Goal: Task Accomplishment & Management: Manage account settings

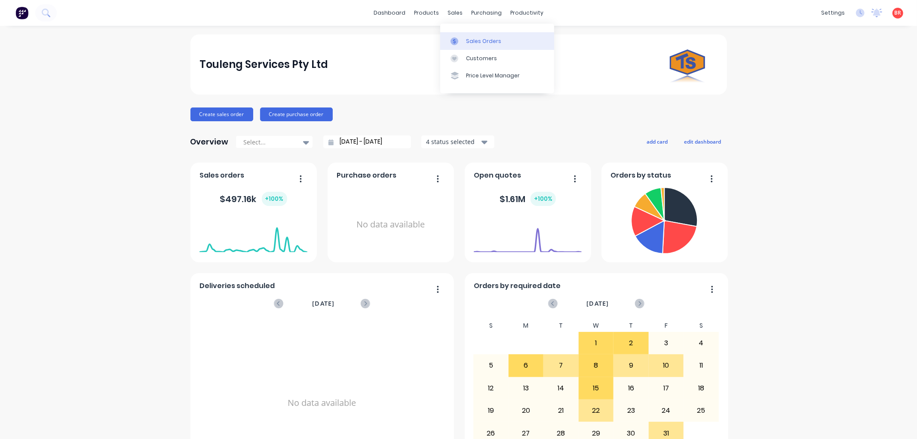
click at [466, 46] on link "Sales Orders" at bounding box center [497, 40] width 114 height 17
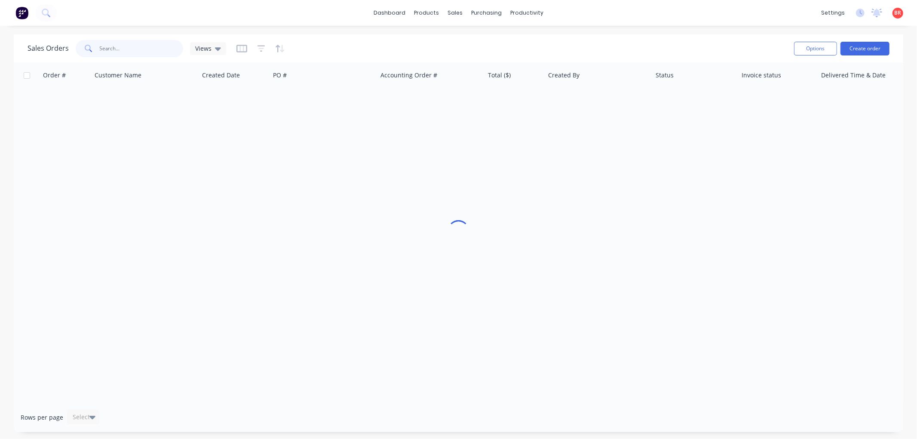
click at [121, 48] on input "text" at bounding box center [142, 48] width 84 height 17
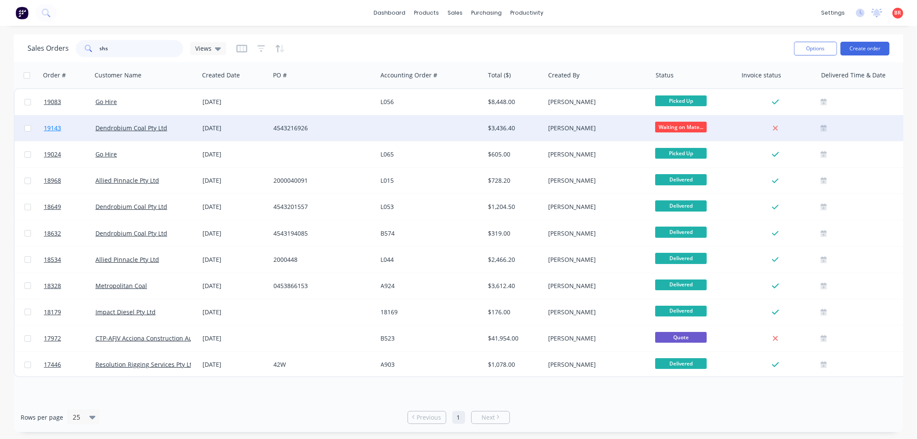
type input "shs"
click at [52, 125] on span "19143" at bounding box center [52, 128] width 17 height 9
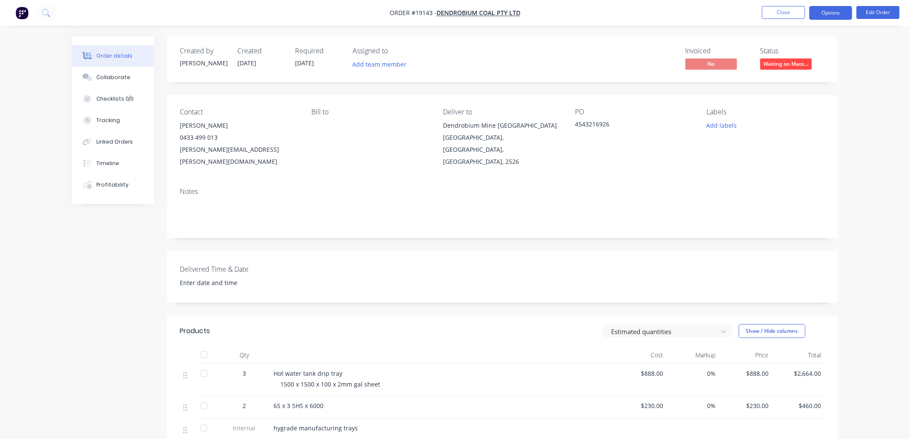
click at [816, 14] on button "Options" at bounding box center [830, 13] width 43 height 14
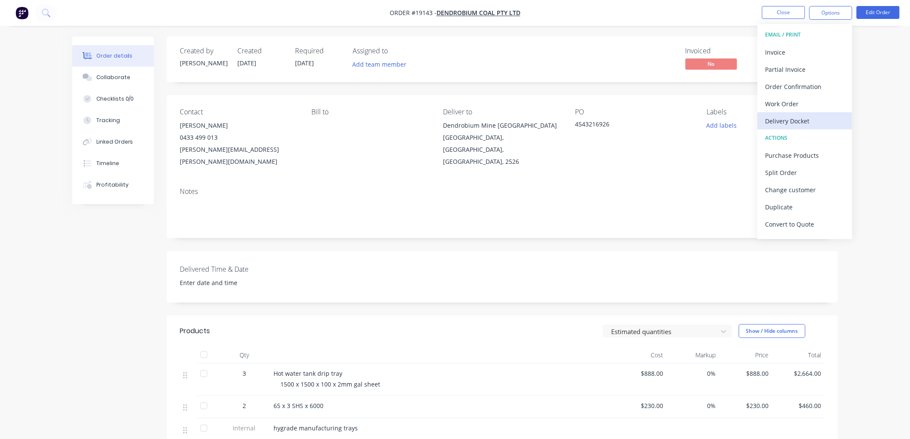
click at [779, 119] on div "Delivery Docket" at bounding box center [805, 121] width 79 height 12
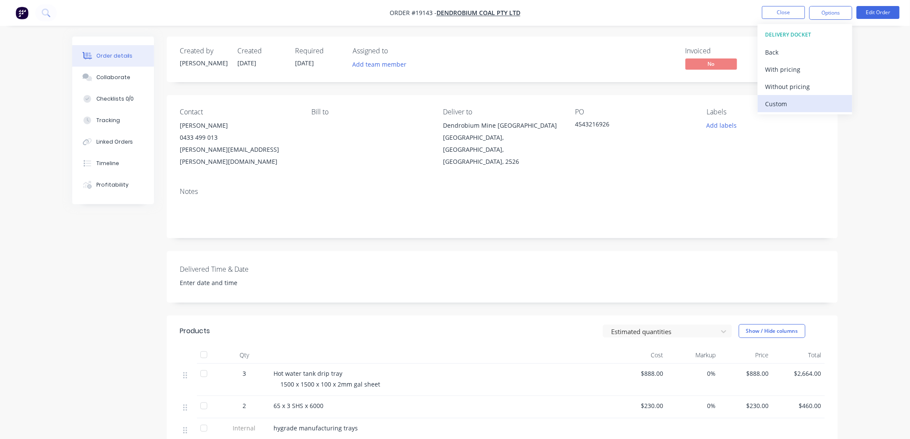
click at [780, 102] on div "Custom" at bounding box center [805, 104] width 79 height 12
click at [780, 87] on div "Without pricing" at bounding box center [805, 86] width 79 height 12
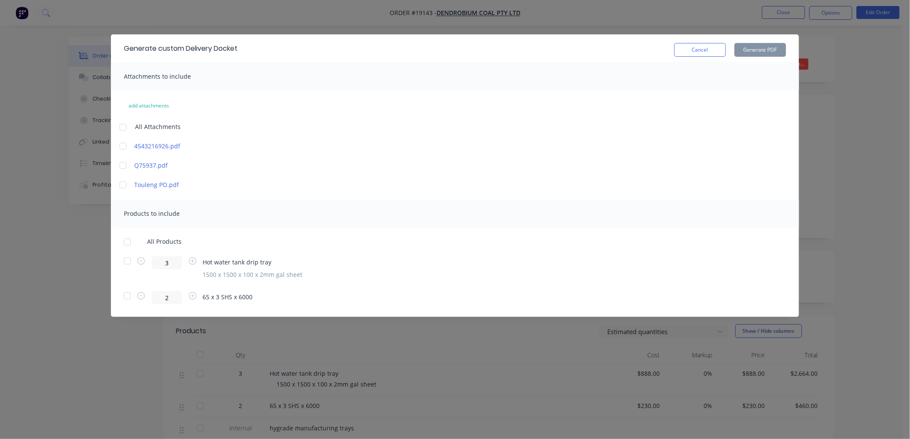
click at [125, 297] on div at bounding box center [127, 295] width 17 height 17
click at [766, 52] on button "Generate PDF" at bounding box center [761, 50] width 52 height 14
click at [689, 52] on button "Cancel" at bounding box center [700, 50] width 52 height 14
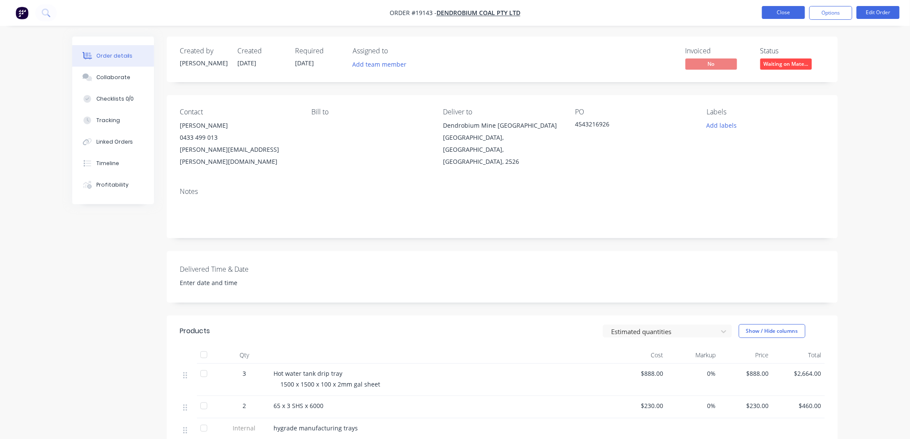
click at [783, 13] on button "Close" at bounding box center [783, 12] width 43 height 13
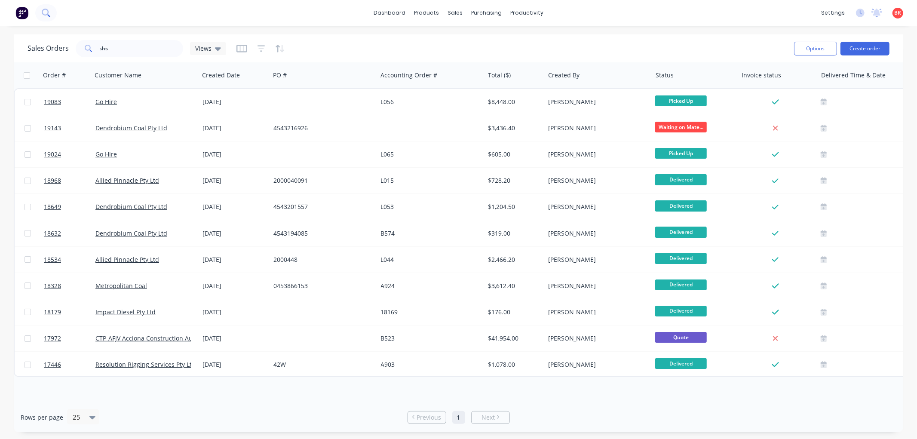
click at [37, 10] on button at bounding box center [46, 12] width 22 height 17
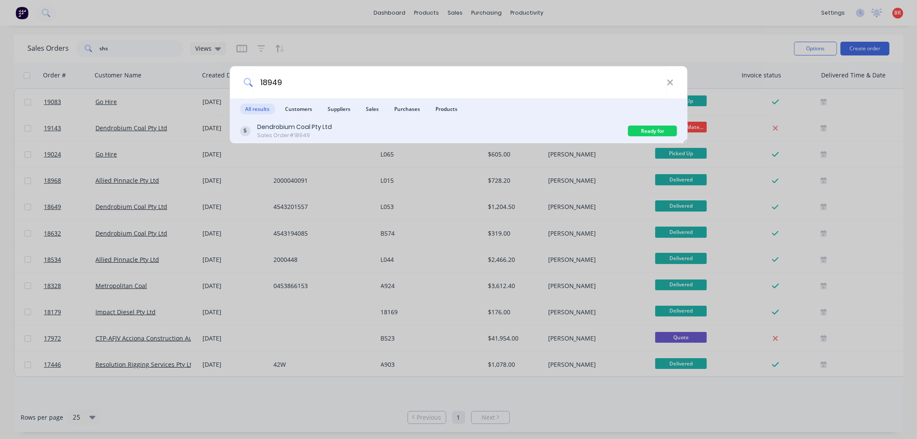
type input "18949"
click at [311, 129] on div "Dendrobium Coal Pty Ltd" at bounding box center [294, 127] width 75 height 9
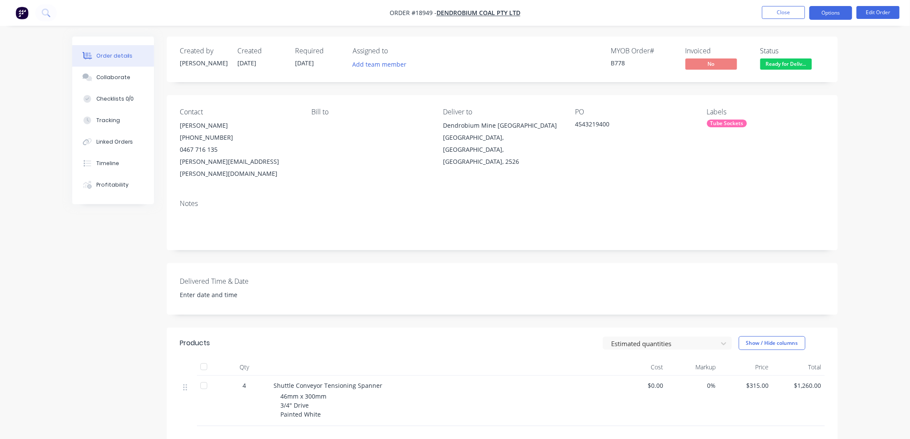
click at [828, 10] on button "Options" at bounding box center [830, 13] width 43 height 14
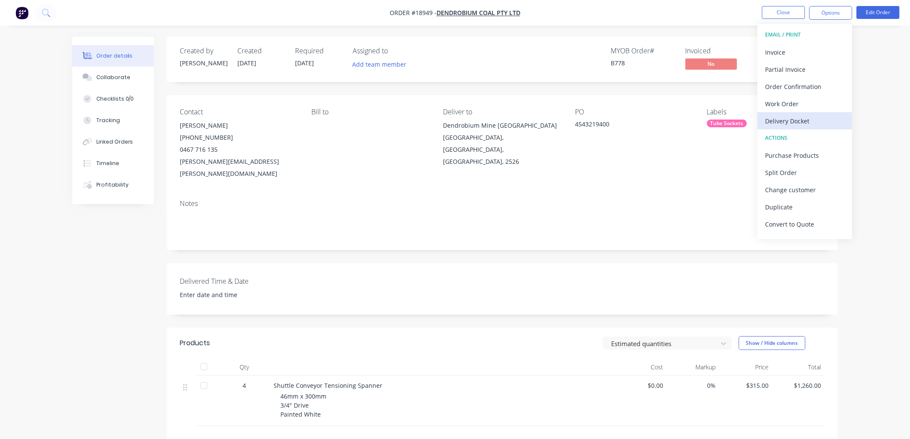
click at [783, 123] on div "Delivery Docket" at bounding box center [805, 121] width 79 height 12
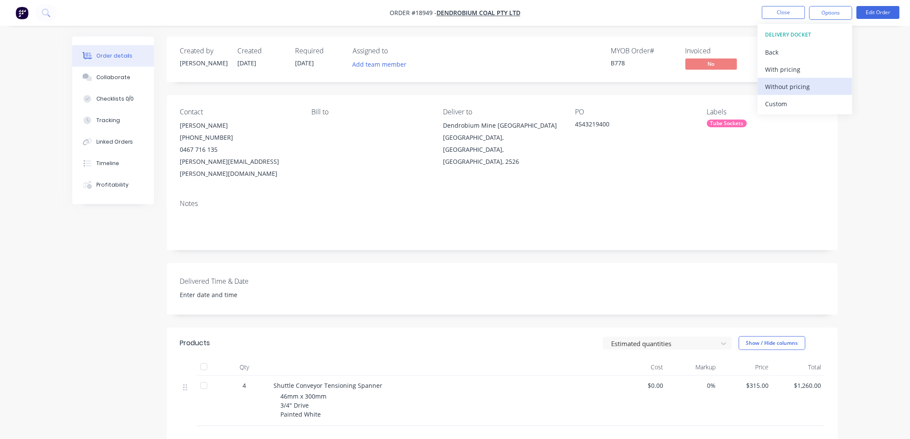
click at [781, 88] on div "Without pricing" at bounding box center [805, 86] width 79 height 12
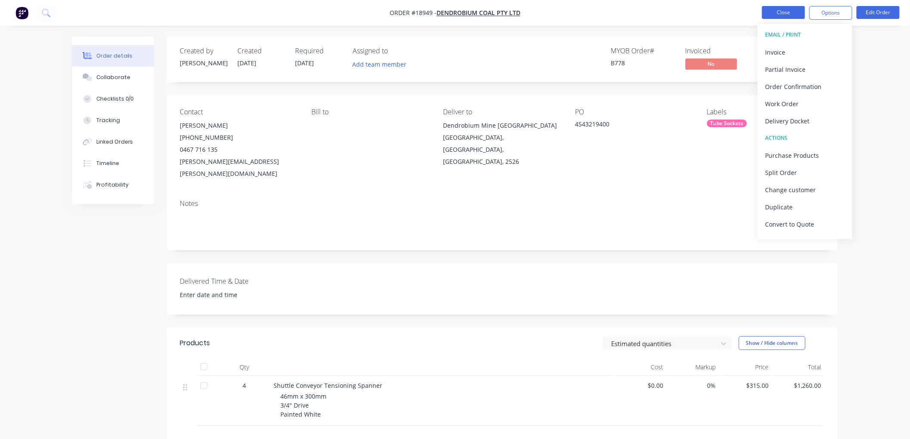
click at [774, 14] on button "Close" at bounding box center [783, 12] width 43 height 13
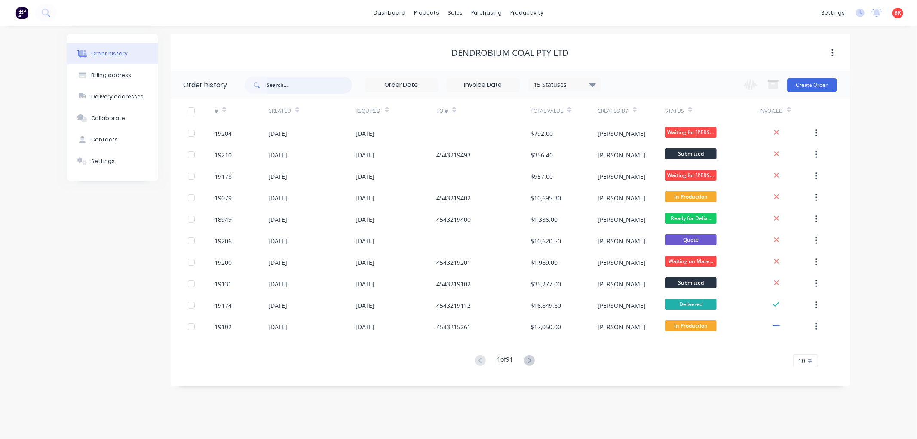
click at [291, 80] on input "text" at bounding box center [309, 85] width 85 height 17
type input "crush"
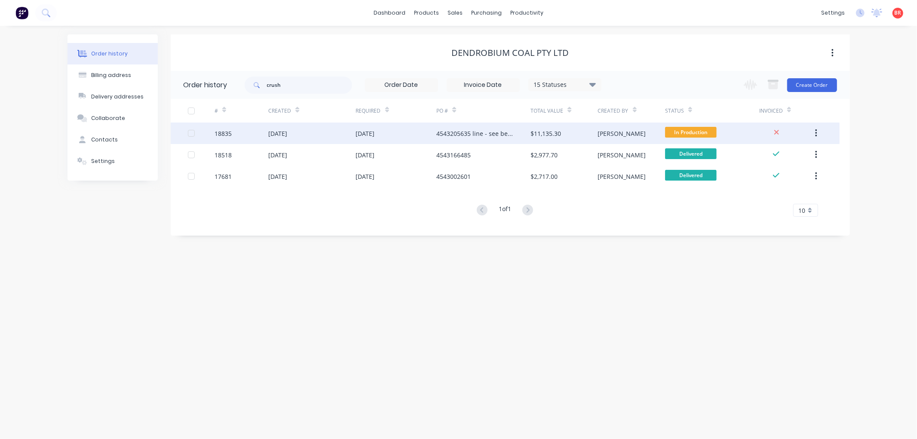
click at [269, 128] on div "[DATE]" at bounding box center [311, 134] width 87 height 22
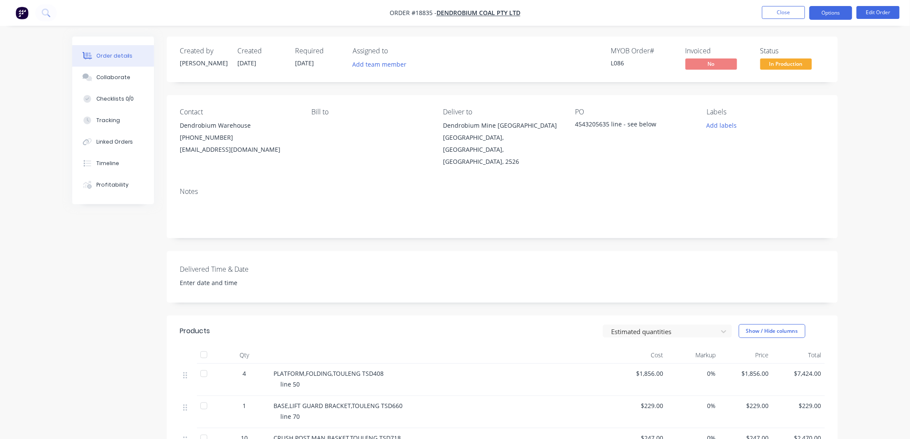
click at [823, 15] on button "Options" at bounding box center [830, 13] width 43 height 14
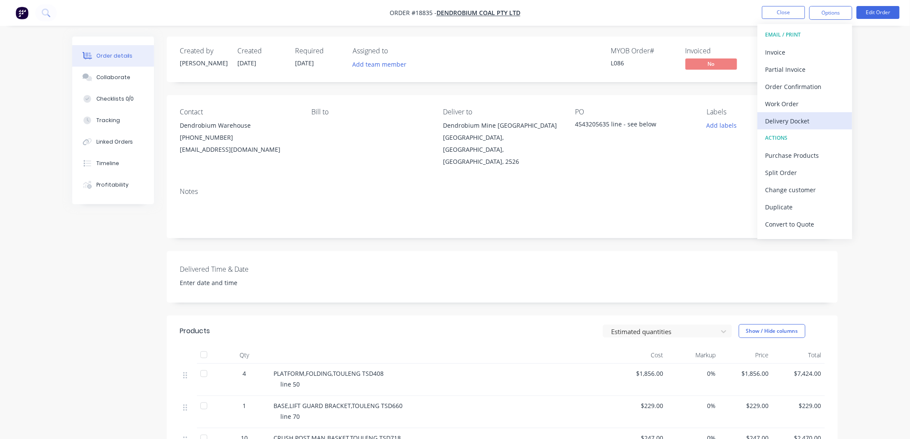
click at [774, 122] on div "Delivery Docket" at bounding box center [805, 121] width 79 height 12
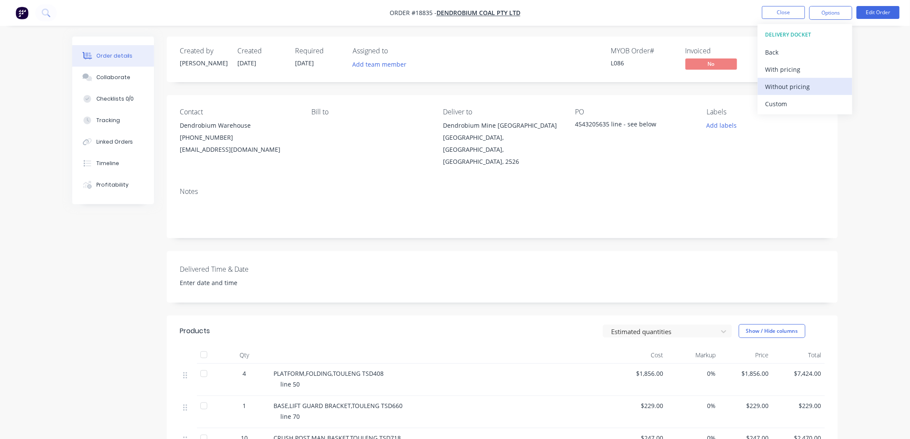
drag, startPoint x: 781, startPoint y: 106, endPoint x: 772, endPoint y: 92, distance: 16.2
click at [781, 105] on div "Custom" at bounding box center [805, 104] width 79 height 12
click at [771, 83] on div "Without pricing" at bounding box center [805, 86] width 79 height 12
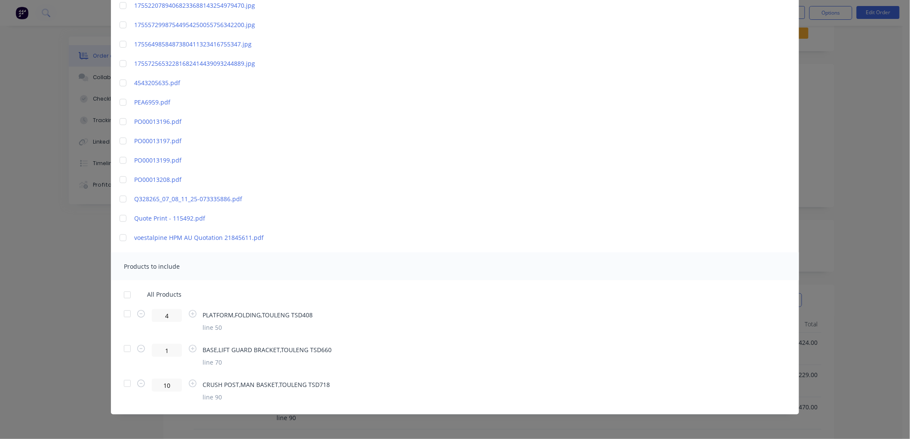
scroll to position [48, 0]
click at [123, 383] on div at bounding box center [127, 383] width 17 height 17
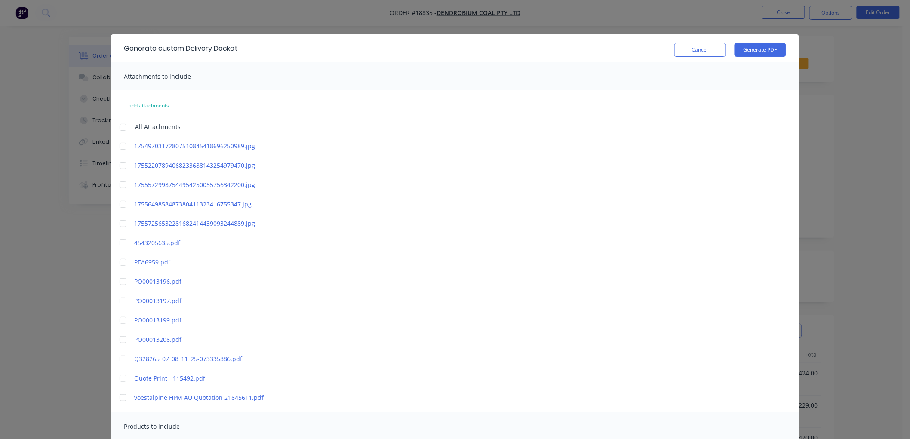
scroll to position [0, 0]
click at [741, 52] on button "Generate PDF" at bounding box center [761, 50] width 52 height 14
click at [677, 54] on button "Cancel" at bounding box center [700, 50] width 52 height 14
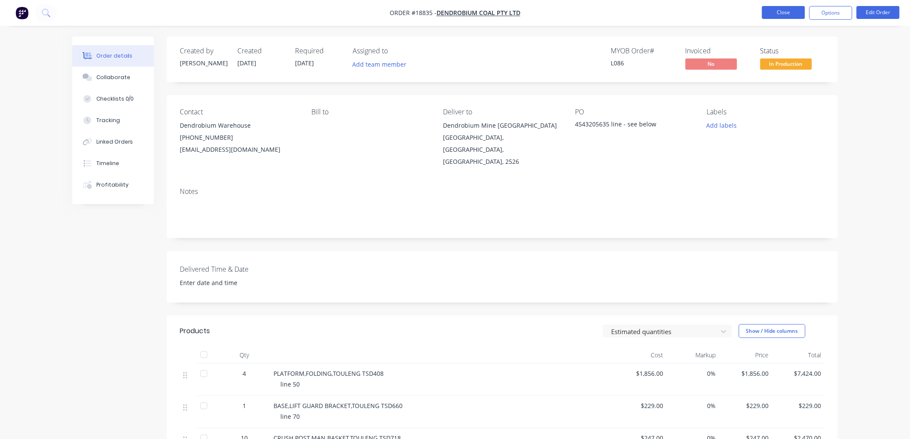
click at [769, 11] on button "Close" at bounding box center [783, 12] width 43 height 13
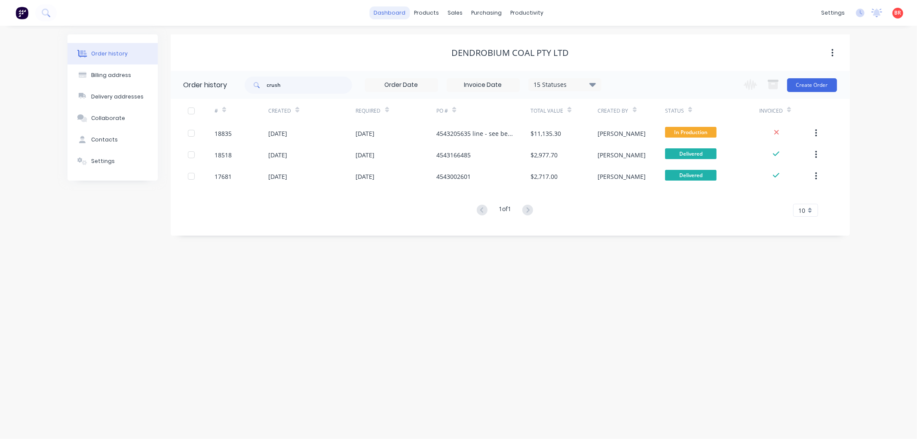
click at [392, 13] on link "dashboard" at bounding box center [389, 12] width 40 height 13
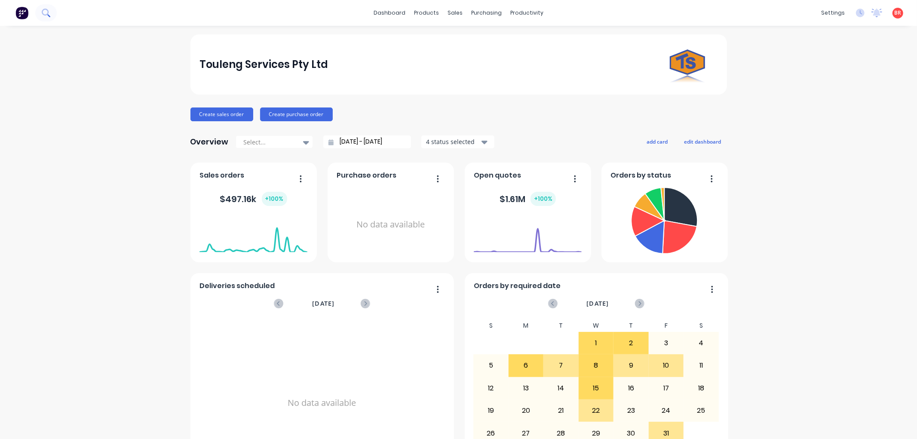
click at [43, 10] on icon at bounding box center [45, 12] width 7 height 7
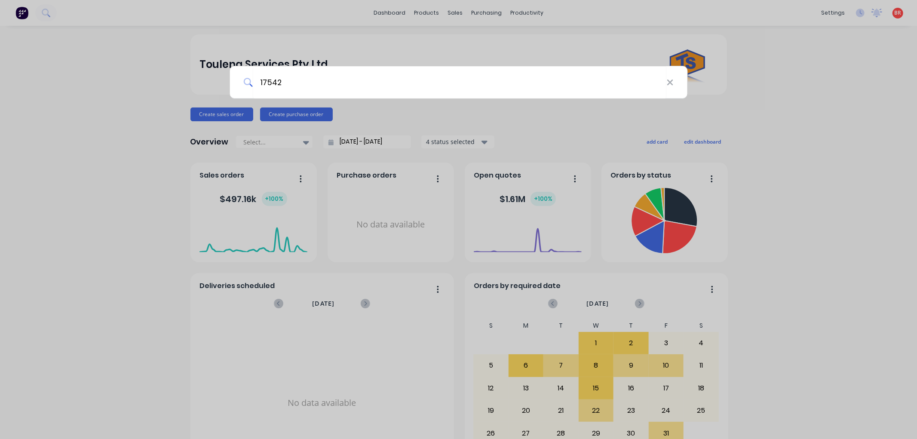
type input "17542"
click at [262, 32] on div "17542" at bounding box center [458, 219] width 917 height 439
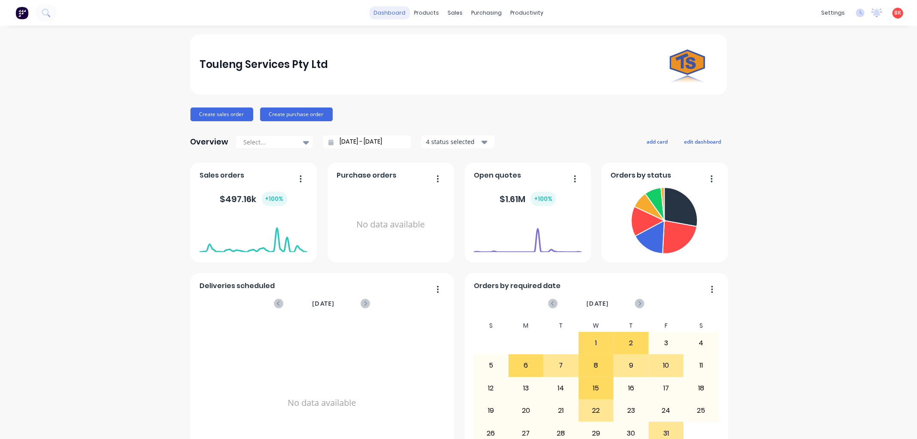
click at [390, 14] on link "dashboard" at bounding box center [389, 12] width 40 height 13
click at [23, 14] on img at bounding box center [21, 12] width 13 height 13
click at [494, 35] on link "Purchase Orders" at bounding box center [519, 40] width 114 height 17
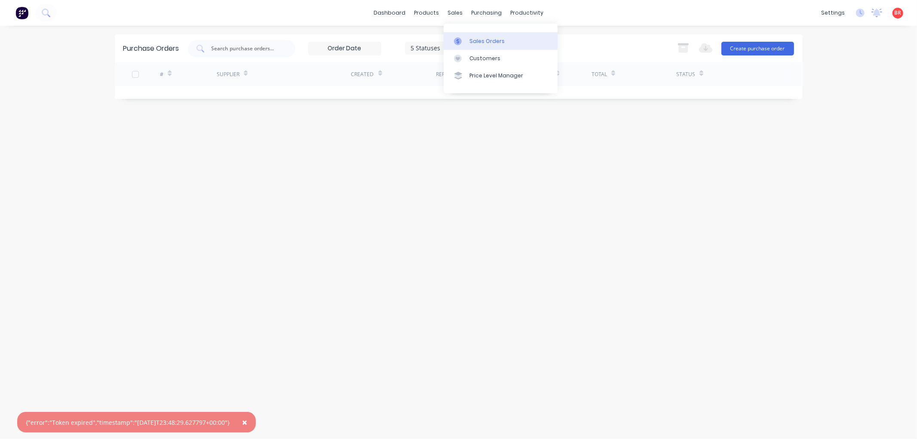
click at [474, 39] on div "Sales Orders" at bounding box center [487, 41] width 35 height 8
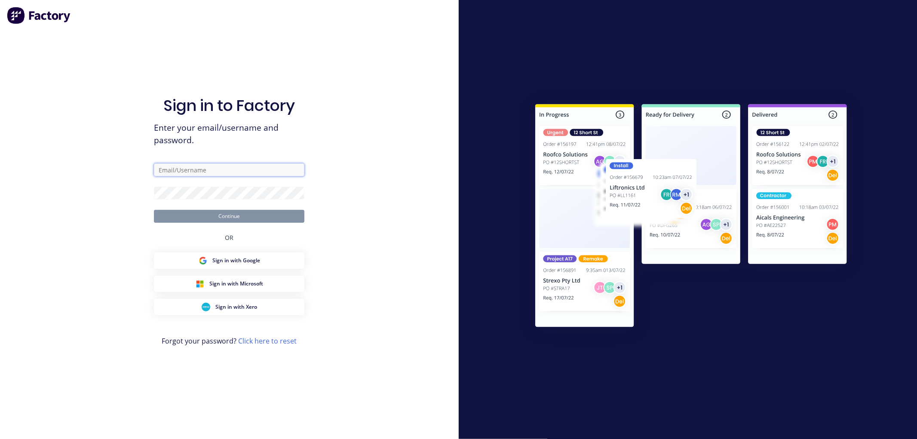
type input "[PERSON_NAME][EMAIL_ADDRESS][PERSON_NAME][DOMAIN_NAME]"
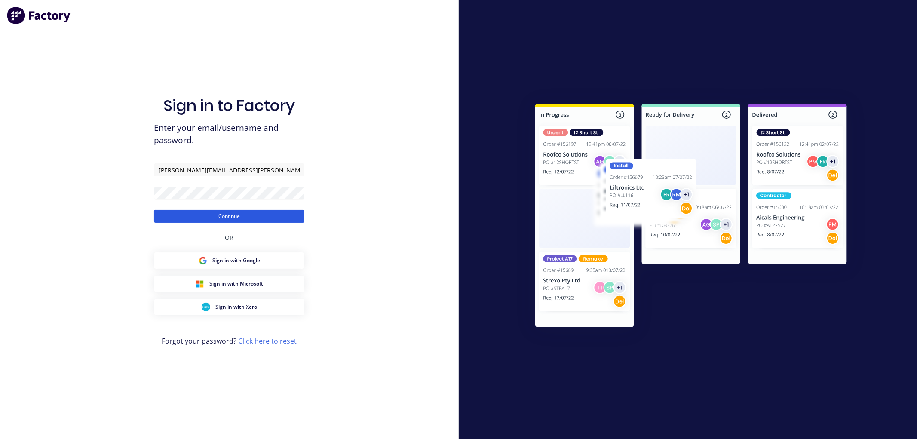
click at [204, 214] on button "Continue" at bounding box center [229, 216] width 151 height 13
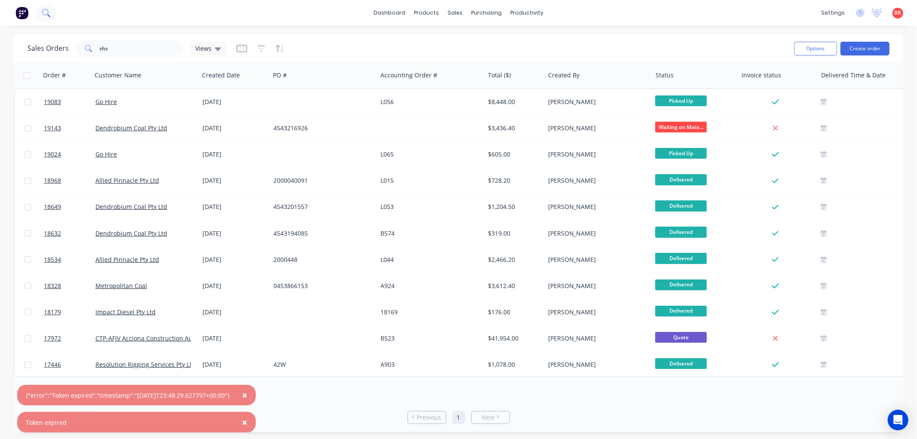
click at [43, 9] on icon at bounding box center [46, 13] width 8 height 8
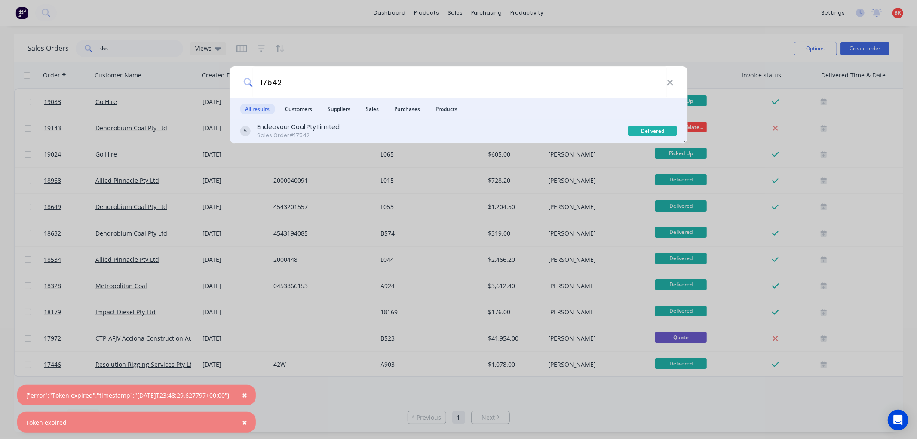
type input "17542"
click at [305, 130] on div "Endeavour Coal Pty Limited" at bounding box center [298, 127] width 83 height 9
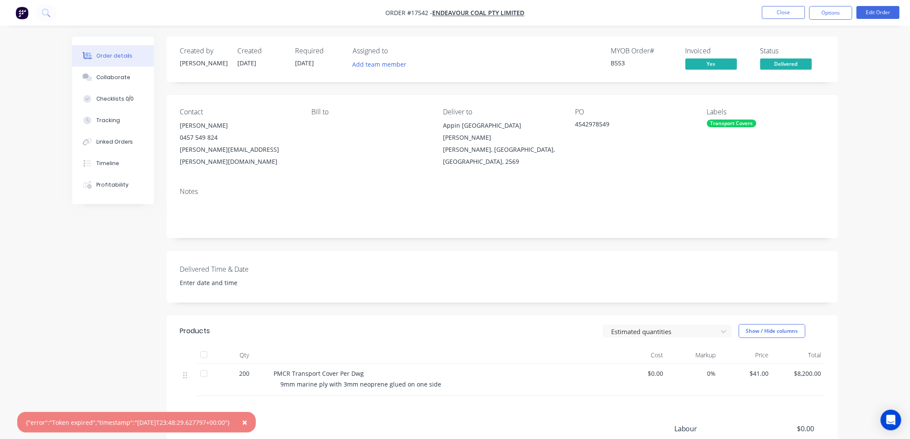
click at [247, 421] on span "×" at bounding box center [244, 422] width 5 height 12
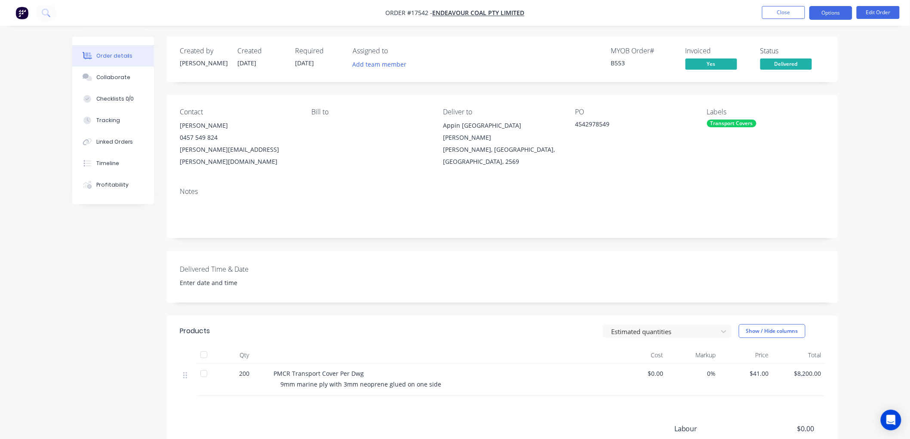
click at [826, 15] on button "Options" at bounding box center [830, 13] width 43 height 14
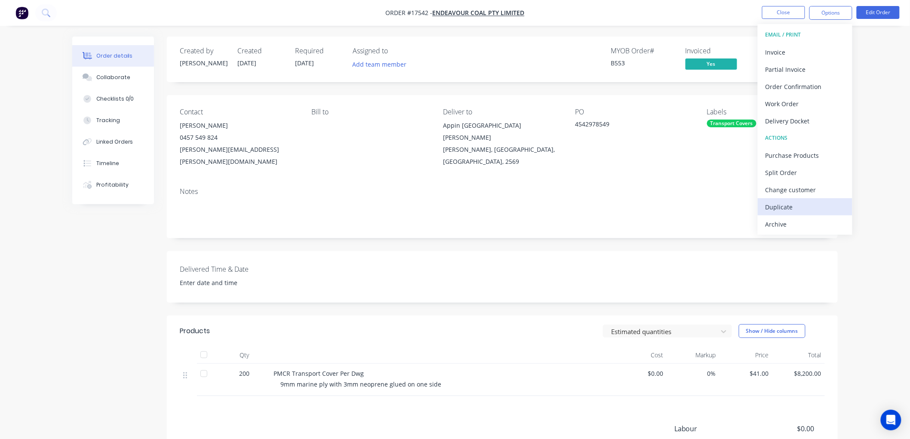
click at [777, 204] on div "Duplicate" at bounding box center [805, 207] width 79 height 12
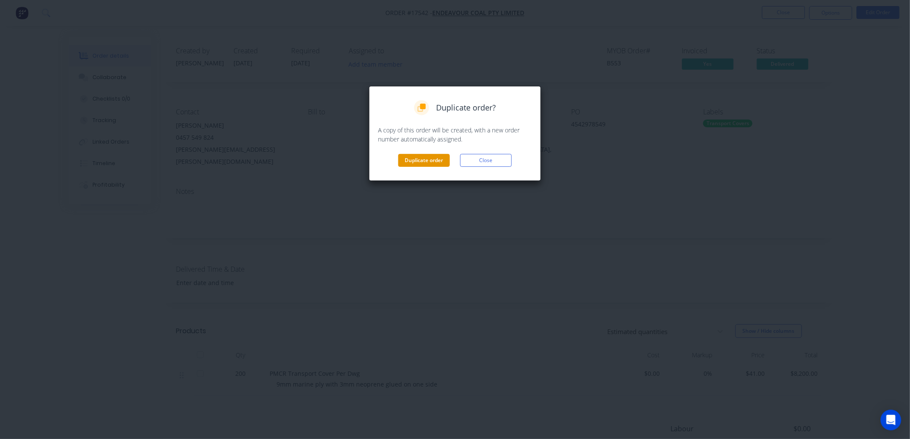
click at [427, 159] on button "Duplicate order" at bounding box center [424, 160] width 52 height 13
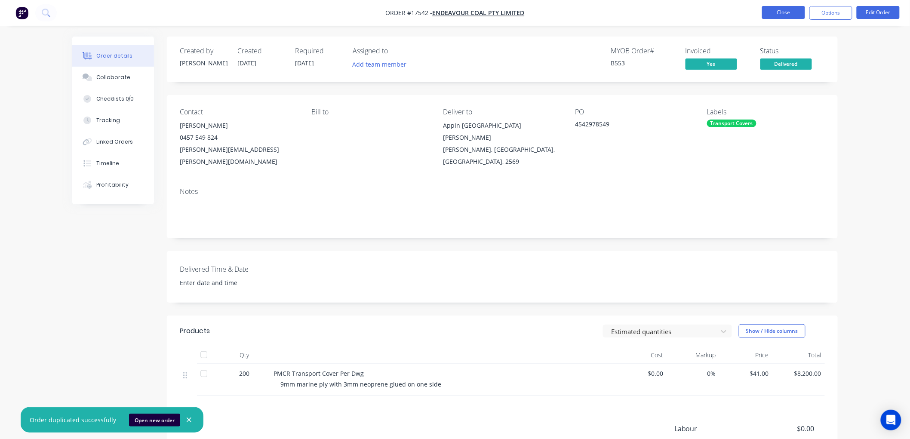
click at [779, 15] on button "Close" at bounding box center [783, 12] width 43 height 13
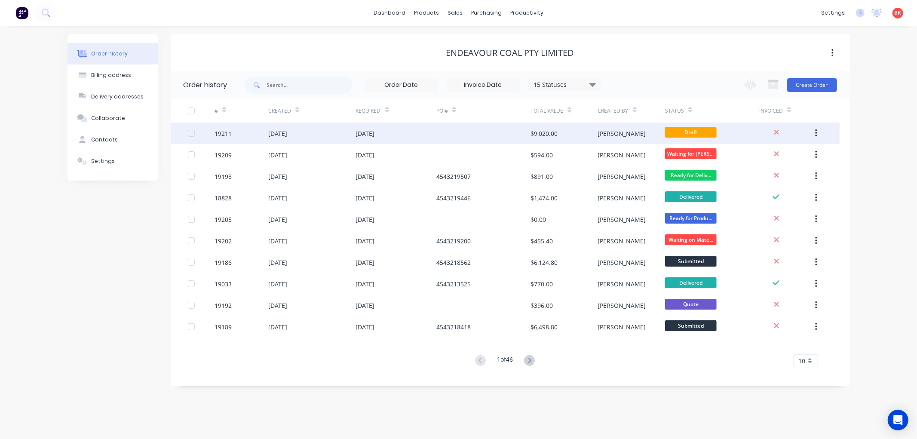
click at [350, 132] on div "[DATE]" at bounding box center [311, 134] width 87 height 22
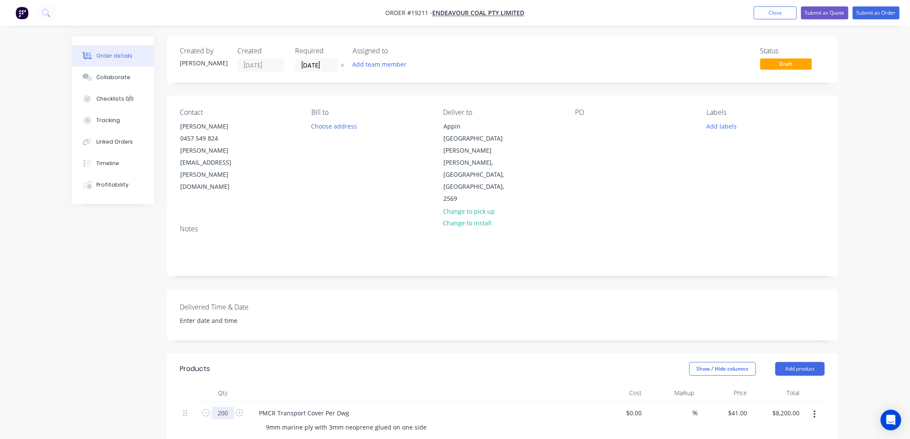
click at [220, 407] on input "200" at bounding box center [223, 413] width 22 height 13
type input "80"
type input "$3,280.00"
click at [115, 330] on div "Created by [PERSON_NAME] Created [DATE] Required [DATE] Assigned to Add team me…" at bounding box center [455, 363] width 766 height 652
click at [317, 68] on input "[DATE]" at bounding box center [316, 65] width 42 height 13
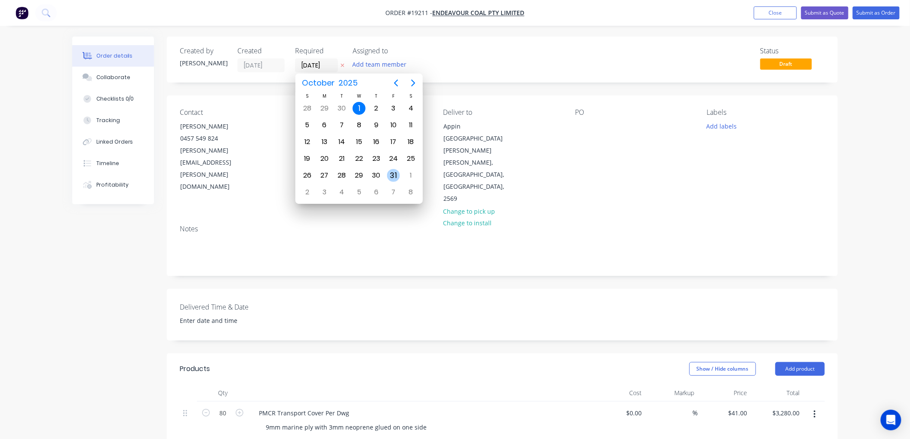
click at [391, 172] on div "31" at bounding box center [393, 175] width 13 height 13
type input "[DATE]"
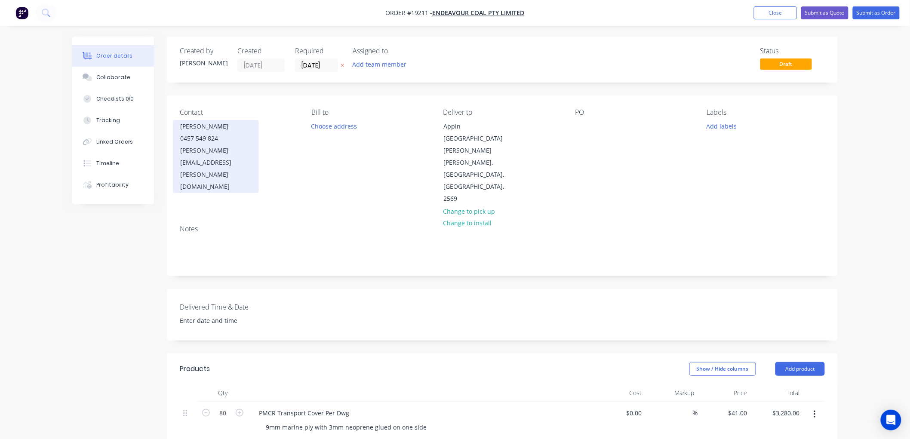
click at [213, 131] on div "[PERSON_NAME]" at bounding box center [215, 126] width 71 height 12
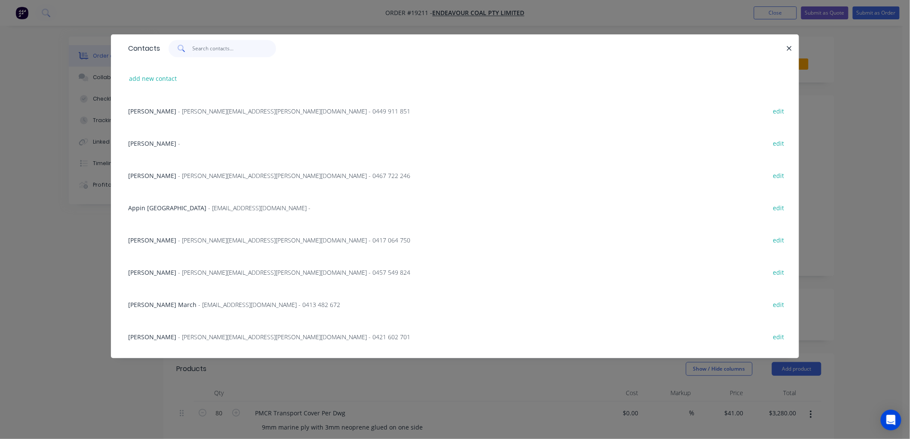
click at [222, 48] on input "text" at bounding box center [235, 48] width 84 height 17
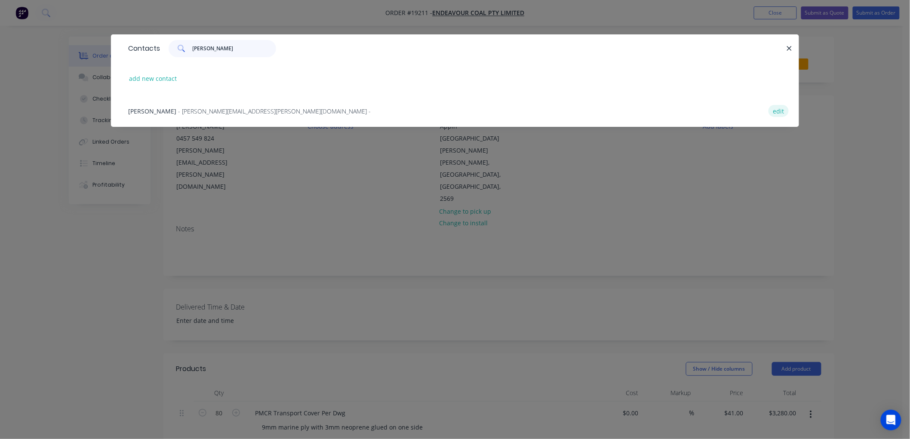
type input "[PERSON_NAME]"
click at [776, 111] on button "edit" at bounding box center [779, 111] width 20 height 12
select select "AU"
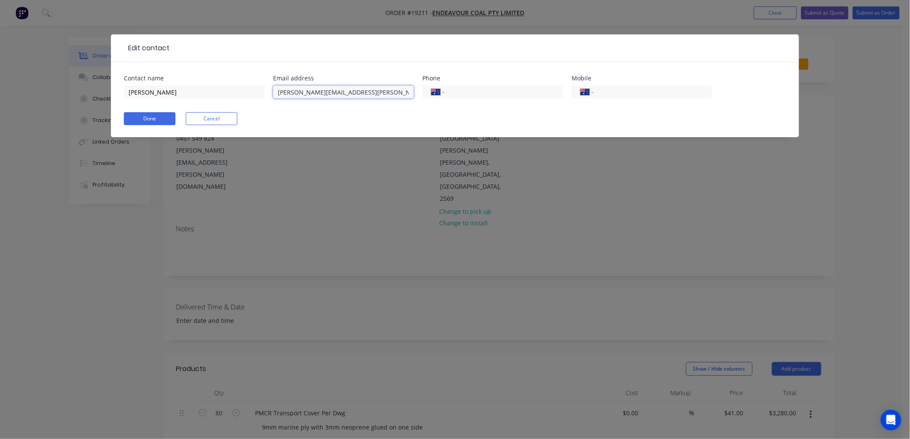
drag, startPoint x: 338, startPoint y: 94, endPoint x: 307, endPoint y: 95, distance: 30.6
click at [307, 95] on input "[PERSON_NAME][EMAIL_ADDRESS][PERSON_NAME][DOMAIN_NAME]" at bounding box center [343, 92] width 141 height 13
type input "[PERSON_NAME][EMAIL_ADDRESS][PERSON_NAME][DOMAIN_NAME]"
click at [158, 120] on button "Done" at bounding box center [150, 118] width 52 height 13
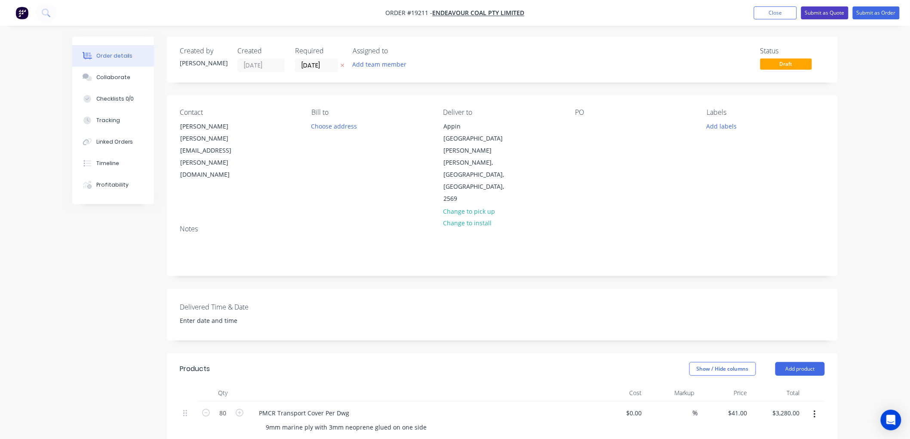
click at [822, 12] on button "Submit as Quote" at bounding box center [824, 12] width 47 height 13
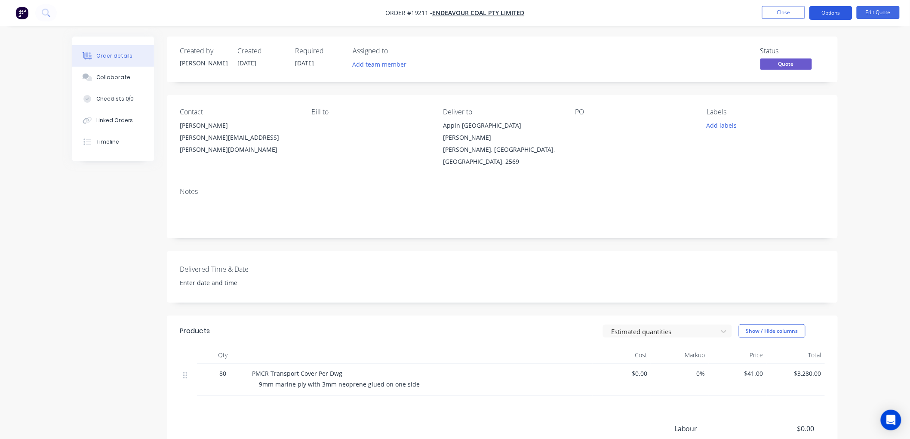
click at [823, 13] on button "Options" at bounding box center [830, 13] width 43 height 14
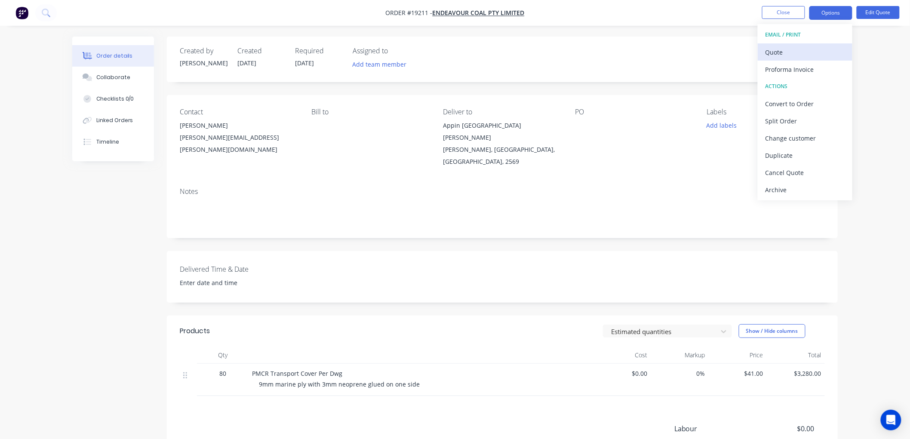
click at [789, 49] on div "Quote" at bounding box center [805, 52] width 79 height 12
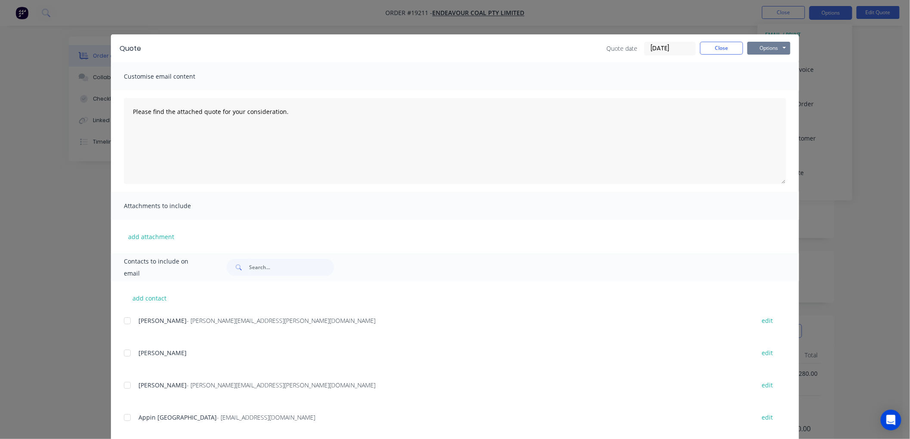
click at [768, 50] on button "Options" at bounding box center [769, 48] width 43 height 13
click at [774, 78] on button "Print" at bounding box center [775, 78] width 55 height 14
click at [717, 49] on button "Close" at bounding box center [721, 48] width 43 height 13
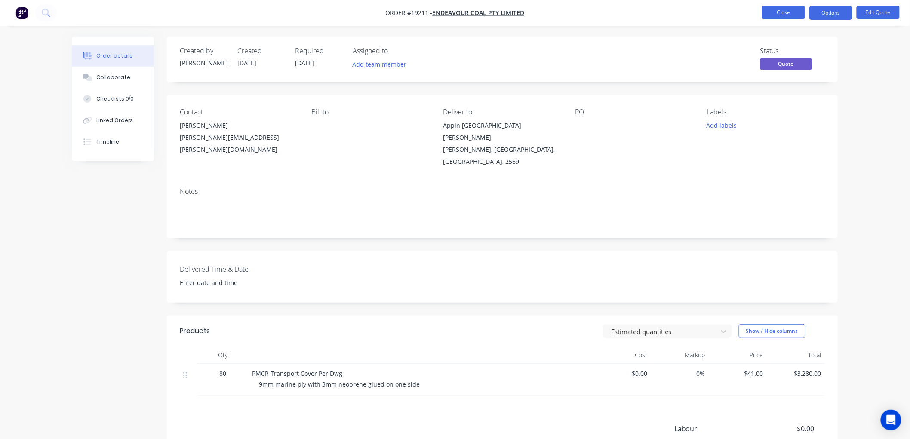
click at [777, 10] on button "Close" at bounding box center [783, 12] width 43 height 13
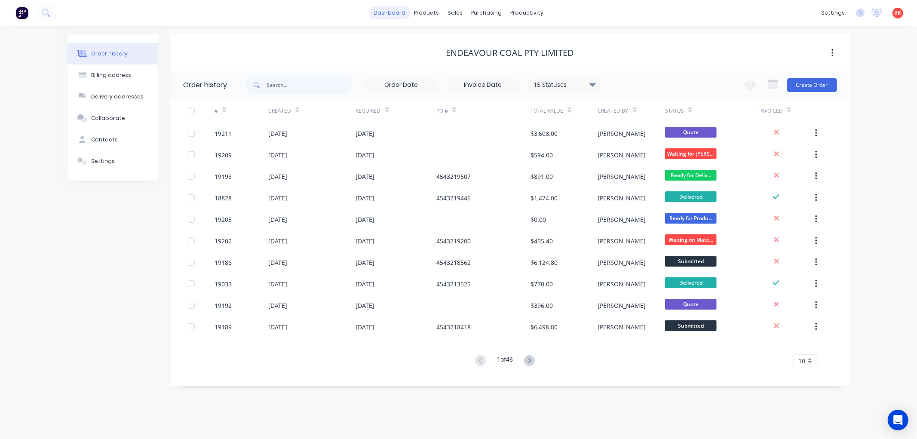
click at [398, 18] on link "dashboard" at bounding box center [389, 12] width 40 height 13
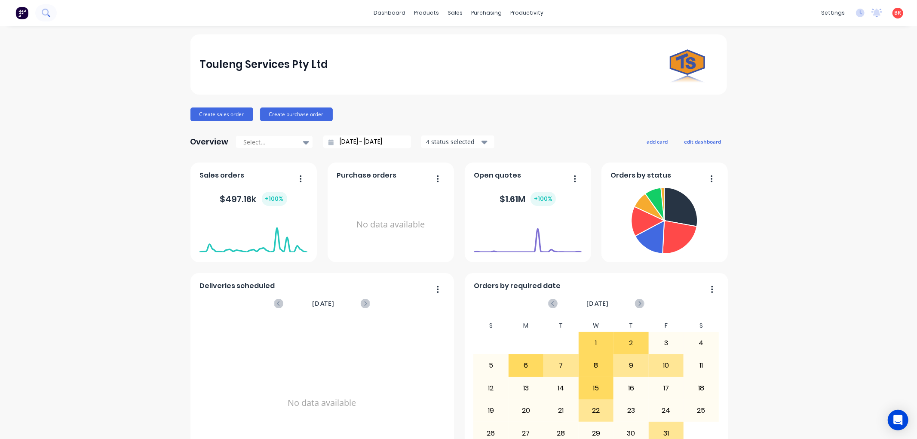
click at [39, 13] on button at bounding box center [46, 12] width 22 height 17
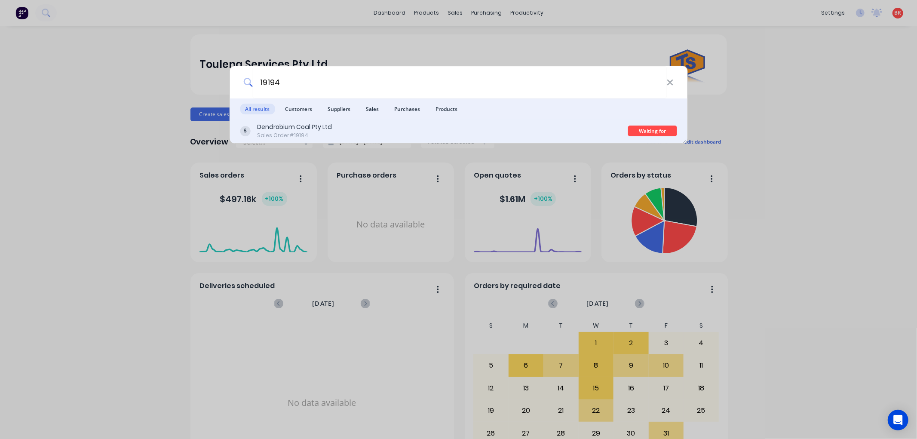
type input "19194"
click at [336, 135] on div "Dendrobium Coal Pty Ltd Sales Order #19194" at bounding box center [434, 131] width 388 height 17
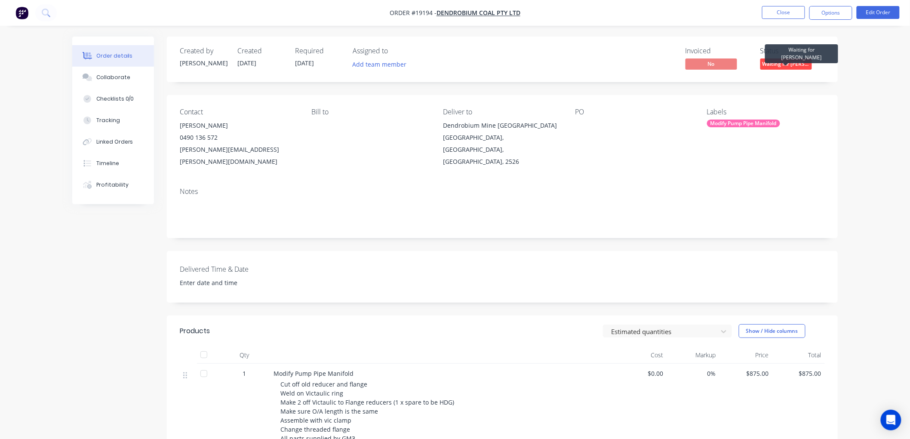
click at [768, 67] on span "Waiting for [PERSON_NAME]" at bounding box center [786, 63] width 52 height 11
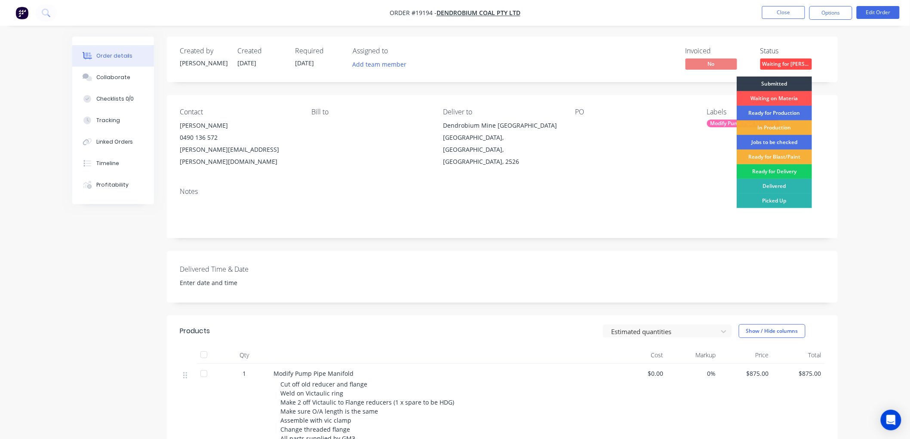
click at [762, 169] on div "Ready for Delivery" at bounding box center [774, 171] width 75 height 15
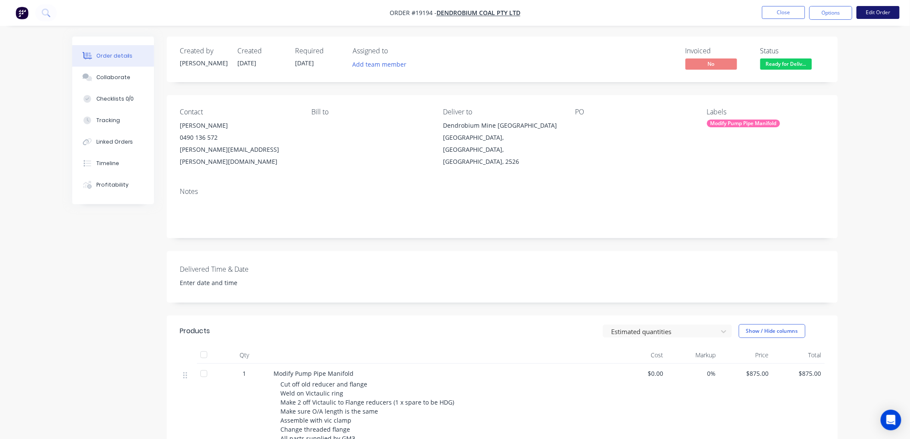
click at [871, 15] on button "Edit Order" at bounding box center [878, 12] width 43 height 13
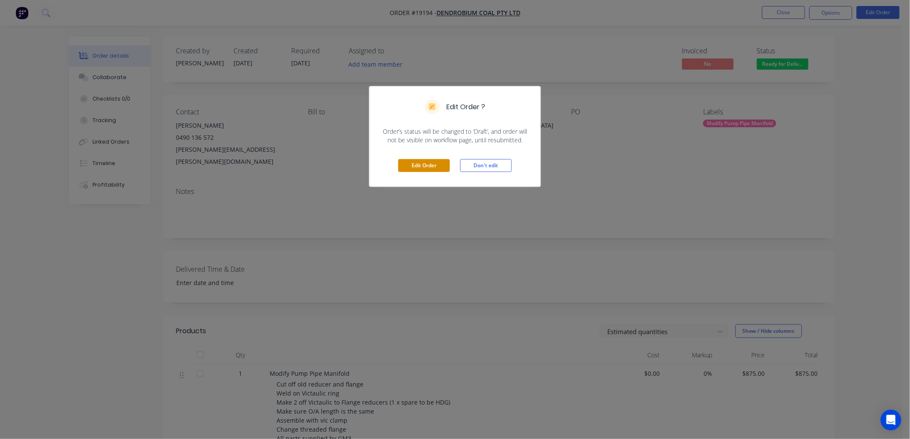
click at [429, 169] on button "Edit Order" at bounding box center [424, 165] width 52 height 13
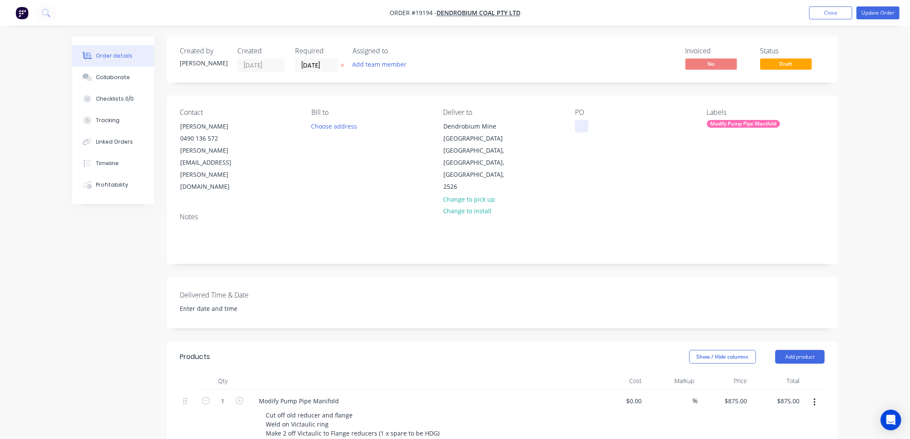
click at [579, 131] on div at bounding box center [582, 126] width 14 height 12
click at [878, 12] on button "Update Order" at bounding box center [878, 12] width 43 height 13
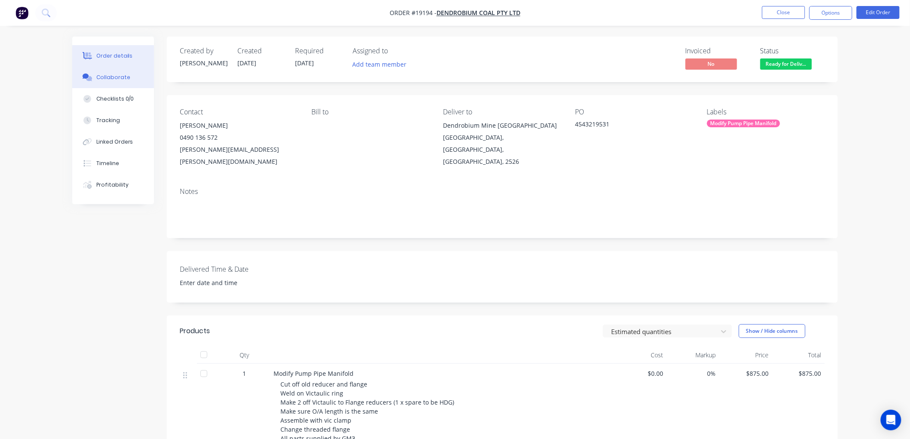
click at [122, 81] on div "Collaborate" at bounding box center [113, 78] width 34 height 8
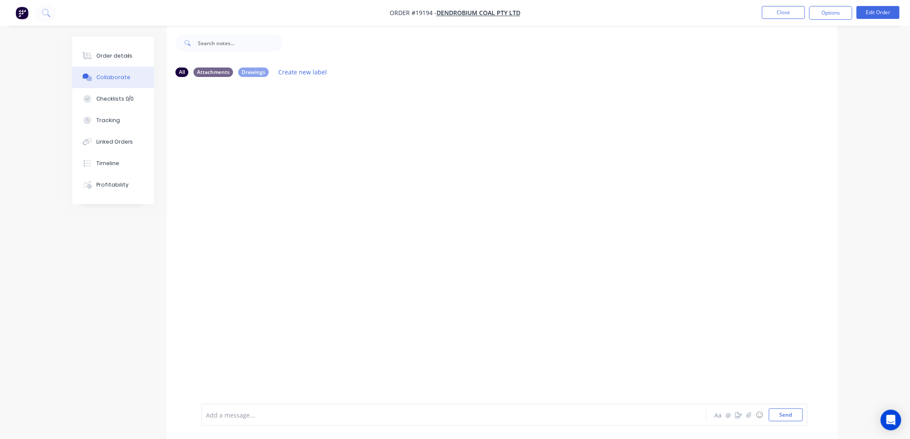
scroll to position [13, 0]
click at [751, 413] on button "button" at bounding box center [749, 415] width 10 height 10
click at [776, 415] on button "Send" at bounding box center [786, 415] width 34 height 13
click at [120, 57] on div "Order details" at bounding box center [114, 56] width 37 height 8
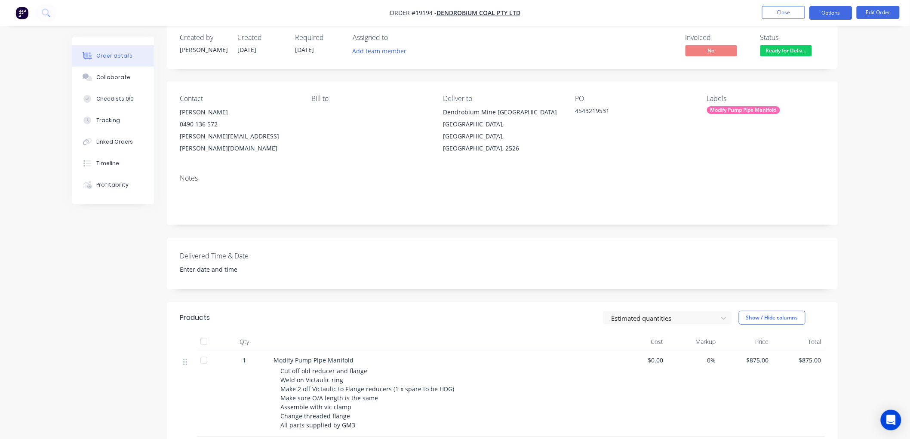
click at [824, 16] on button "Options" at bounding box center [830, 13] width 43 height 14
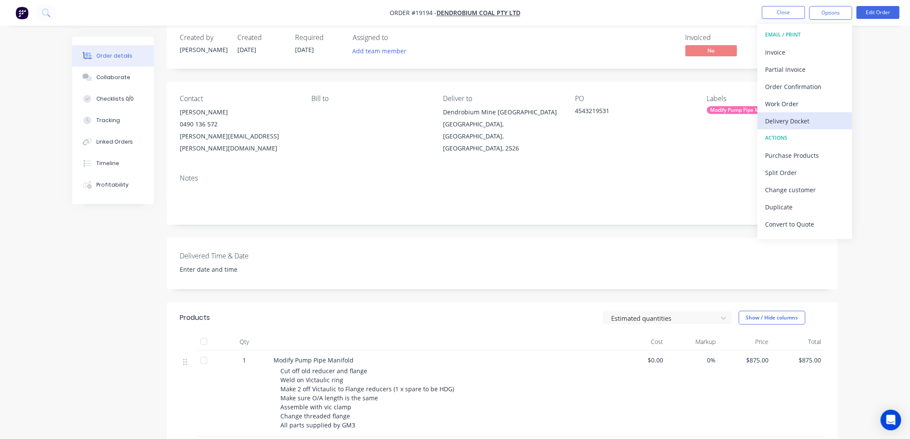
click at [780, 125] on div "Delivery Docket" at bounding box center [805, 121] width 79 height 12
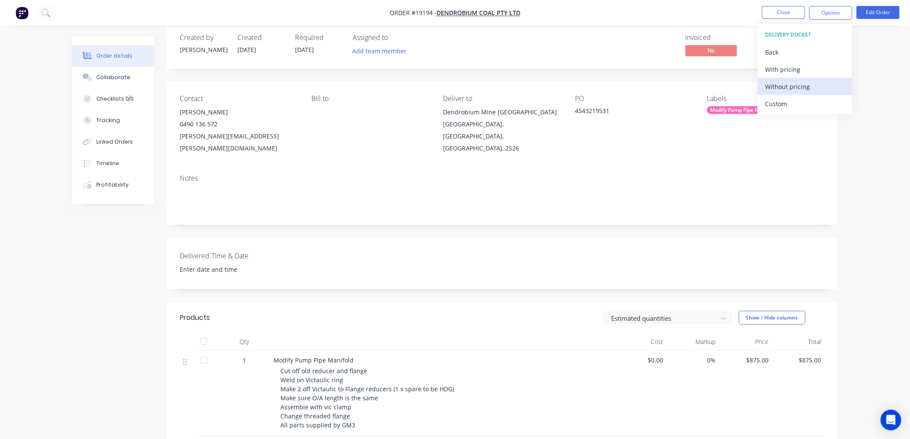
click at [786, 91] on div "Without pricing" at bounding box center [805, 86] width 79 height 12
click at [871, 84] on div "Order details Collaborate Checklists 0/0 Tracking Linked Orders Timeline Profit…" at bounding box center [455, 288] width 910 height 603
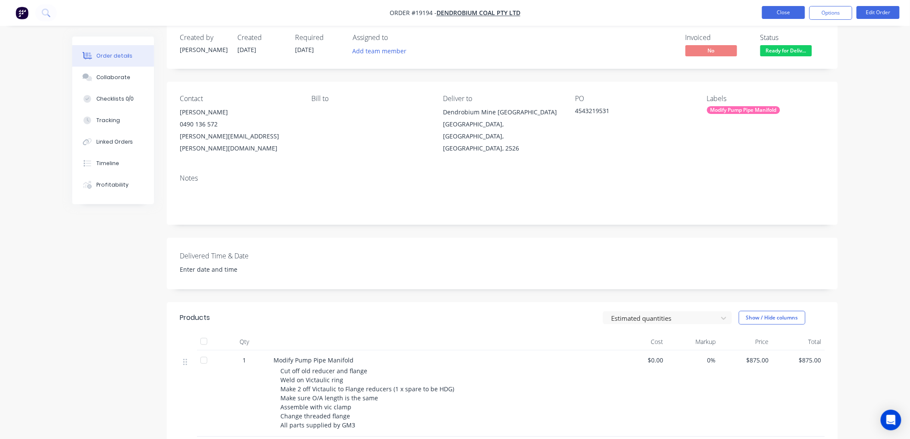
click at [777, 14] on button "Close" at bounding box center [783, 12] width 43 height 13
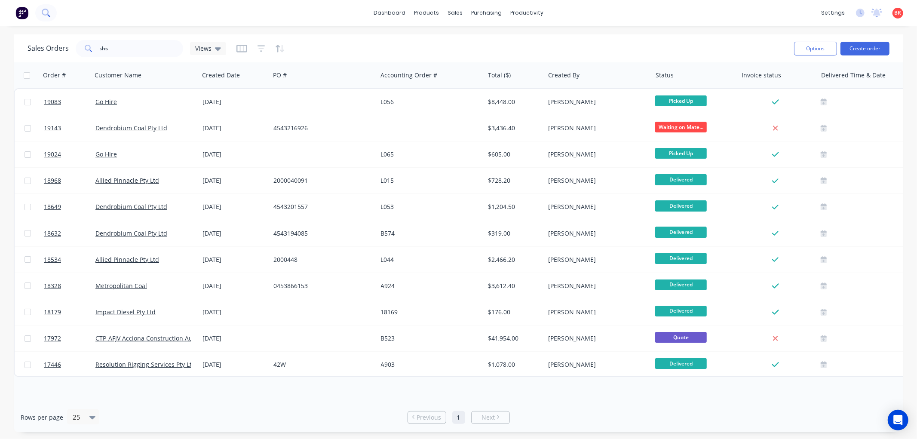
click at [40, 9] on button at bounding box center [46, 12] width 22 height 17
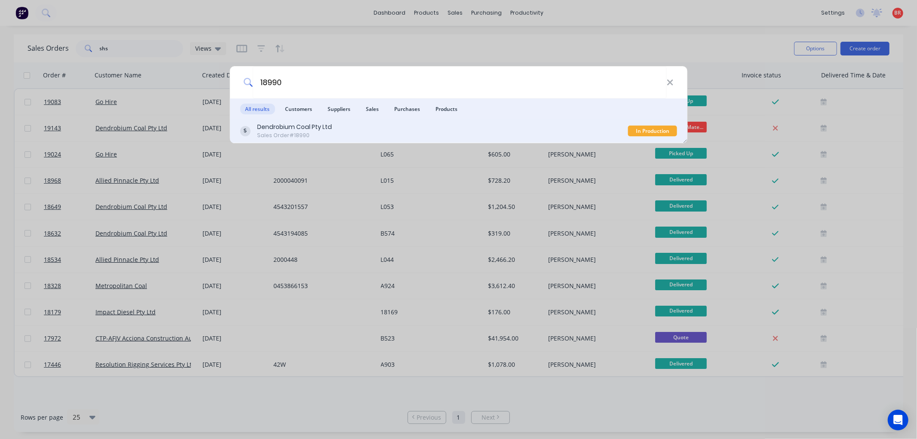
type input "18990"
click at [319, 131] on div "Dendrobium Coal Pty Ltd" at bounding box center [294, 127] width 75 height 9
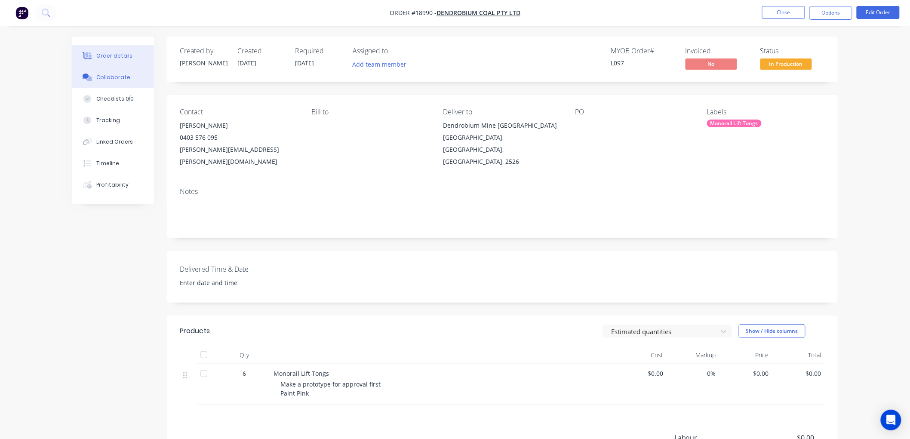
click at [118, 77] on div "Collaborate" at bounding box center [113, 78] width 34 height 8
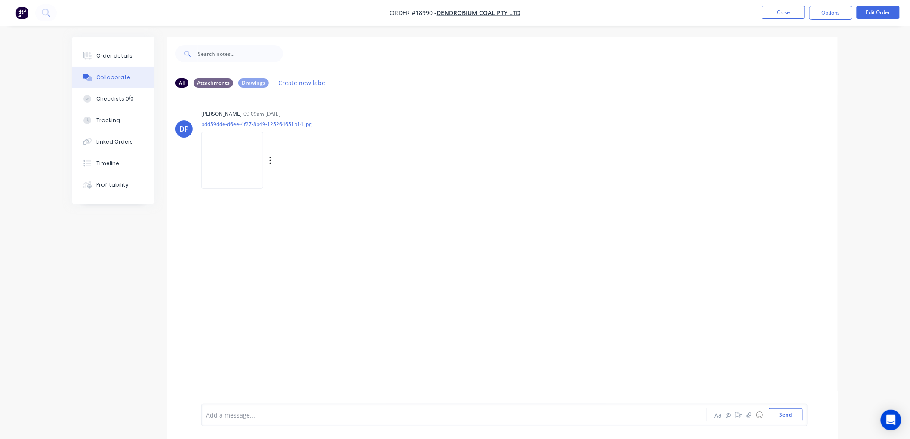
click at [222, 162] on img at bounding box center [232, 160] width 62 height 56
click at [112, 55] on div "Order details" at bounding box center [114, 56] width 37 height 8
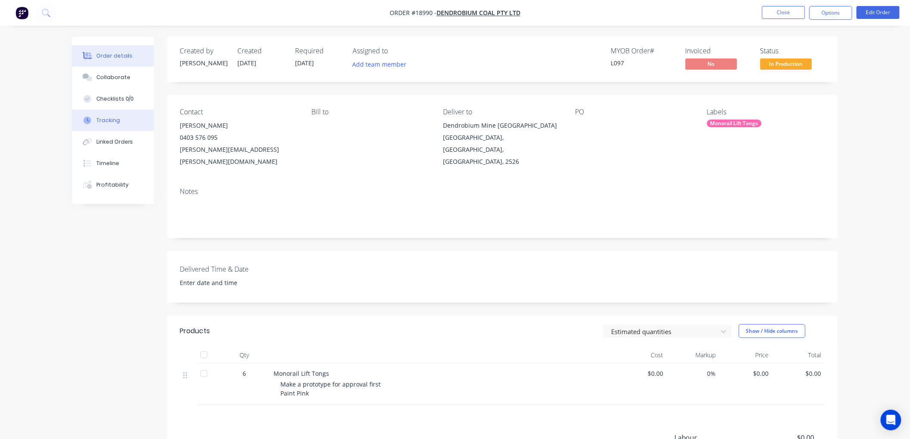
click at [117, 115] on button "Tracking" at bounding box center [113, 121] width 82 height 22
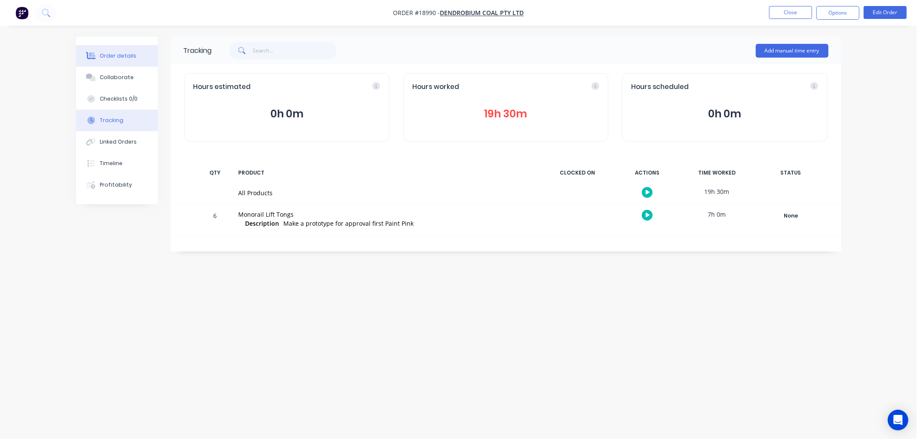
click at [121, 55] on div "Order details" at bounding box center [118, 56] width 37 height 8
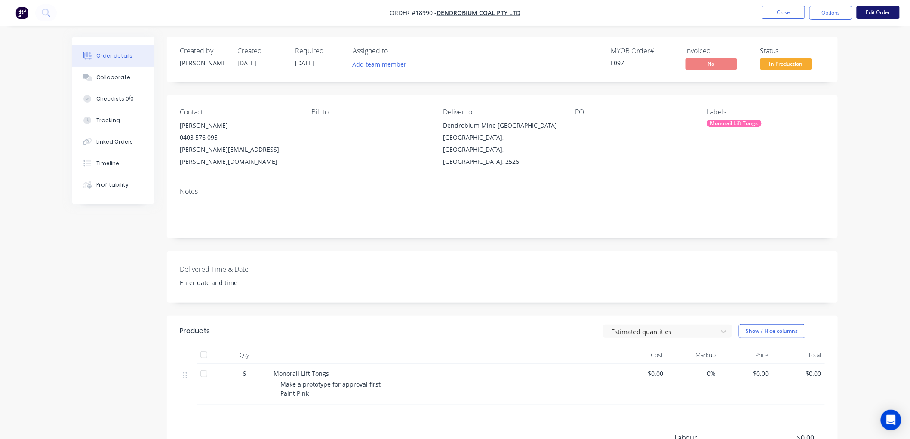
click at [874, 12] on button "Edit Order" at bounding box center [878, 12] width 43 height 13
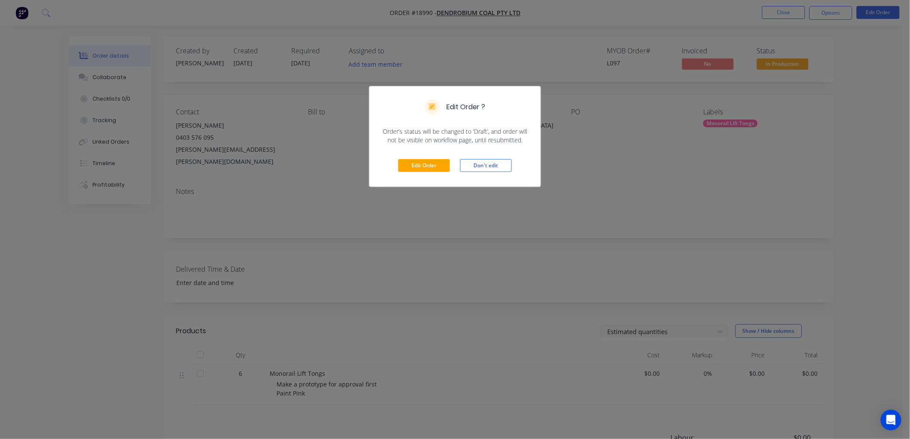
click at [426, 157] on div "Edit Order Don't edit" at bounding box center [454, 166] width 171 height 42
click at [426, 162] on button "Edit Order" at bounding box center [424, 165] width 52 height 13
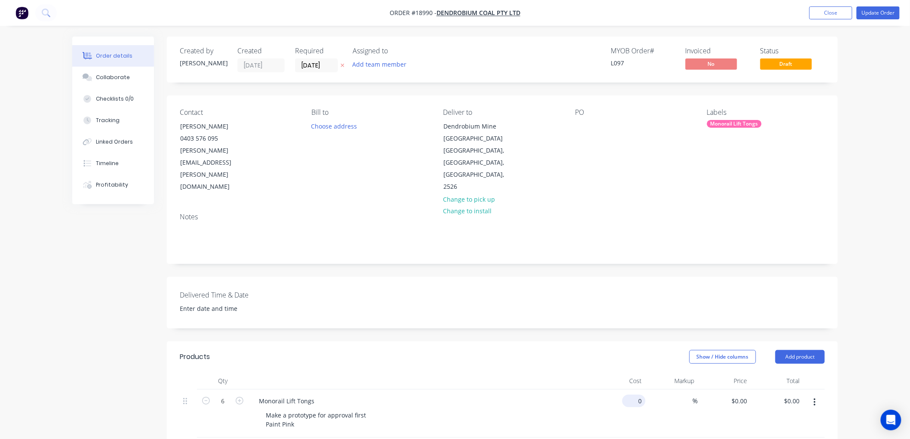
click at [634, 395] on div "0 $0.00" at bounding box center [633, 401] width 23 height 12
type input "$461.00"
type input "$2,766.00"
click at [854, 206] on div "Order details Collaborate Checklists 0/0 Tracking Linked Orders Timeline Profit…" at bounding box center [455, 342] width 910 height 685
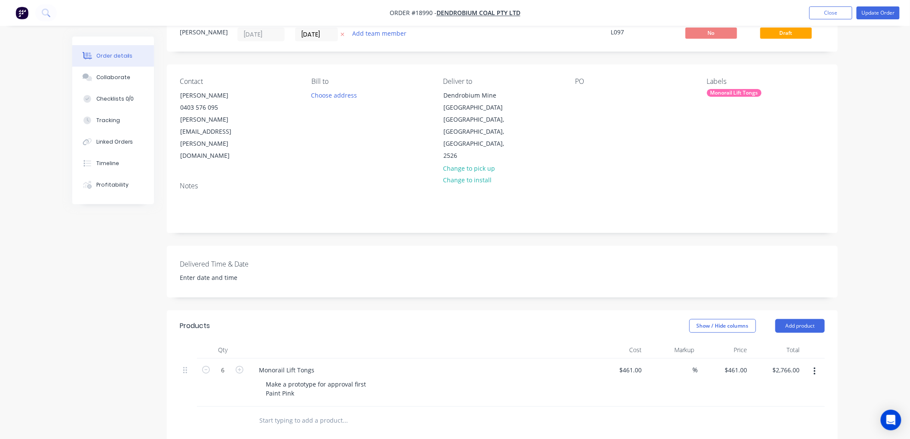
scroll to position [95, 0]
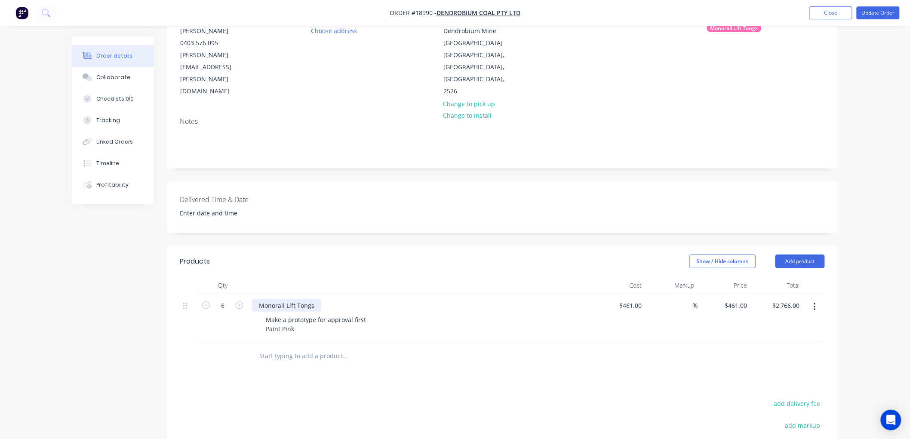
click at [257, 299] on div "Monorail Lift Tongs" at bounding box center [286, 305] width 69 height 12
click at [281, 316] on div "Make a prototype for approval first Paint Pink" at bounding box center [317, 325] width 116 height 22
click at [280, 316] on div "Make a prototype for approval first Paint Pink" at bounding box center [317, 325] width 116 height 22
click at [334, 316] on div "Make a prototype for approval first Painted Pink" at bounding box center [317, 325] width 116 height 22
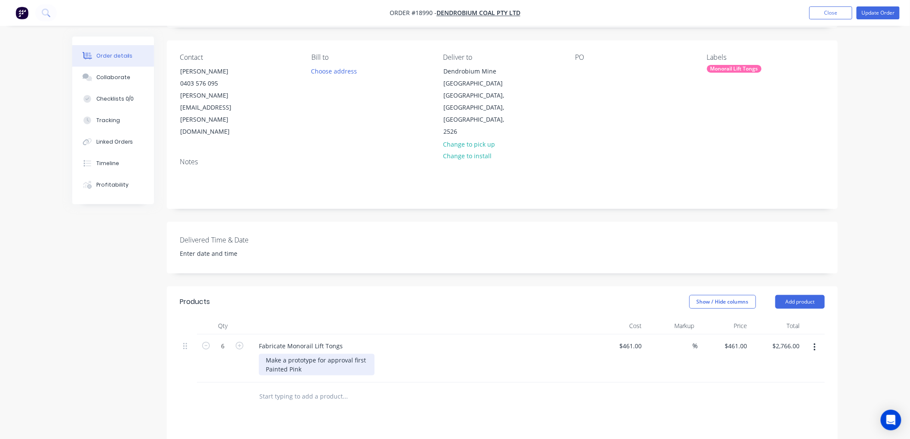
scroll to position [0, 0]
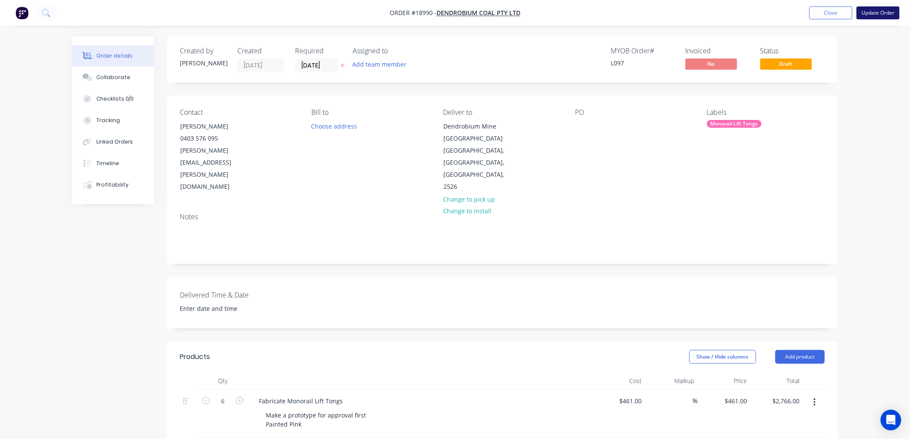
click at [874, 11] on button "Update Order" at bounding box center [878, 12] width 43 height 13
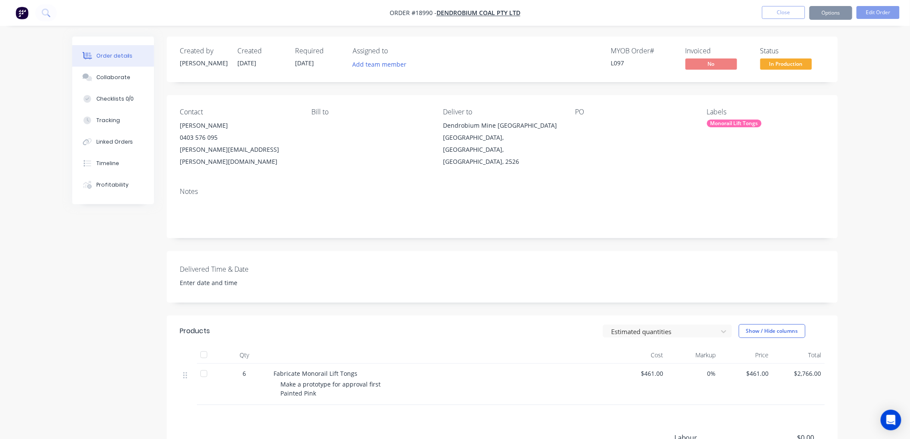
click at [783, 66] on span "In Production" at bounding box center [786, 63] width 52 height 11
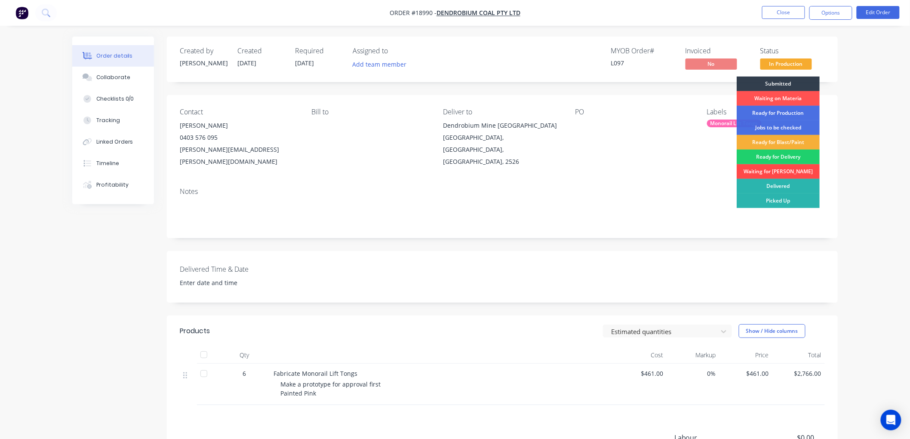
click at [770, 168] on div "Waiting for [PERSON_NAME]" at bounding box center [778, 171] width 83 height 15
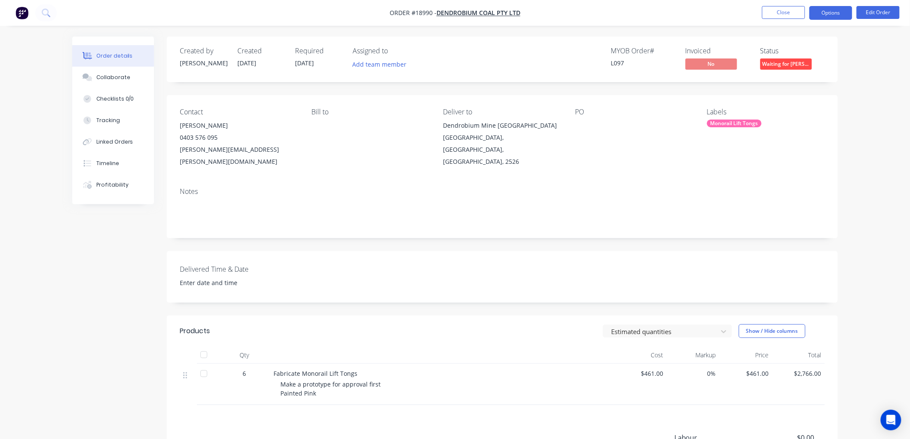
click at [814, 15] on button "Options" at bounding box center [830, 13] width 43 height 14
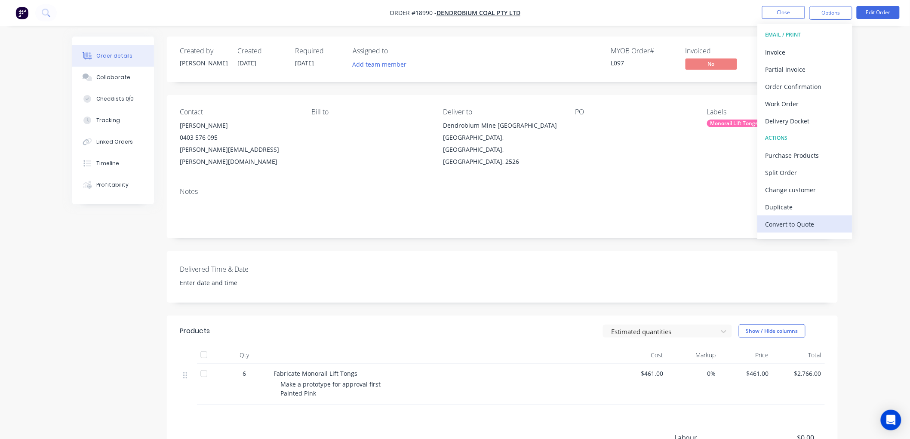
click at [780, 226] on div "Convert to Quote" at bounding box center [805, 224] width 79 height 12
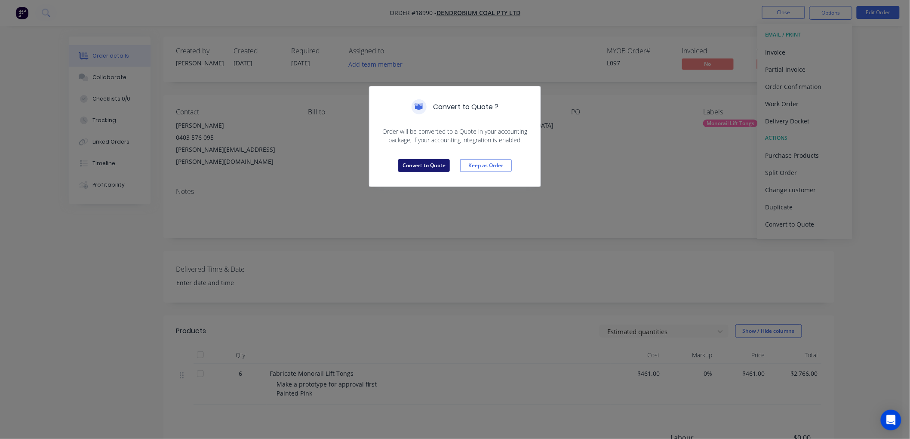
click at [416, 164] on button "Convert to Quote" at bounding box center [424, 165] width 52 height 13
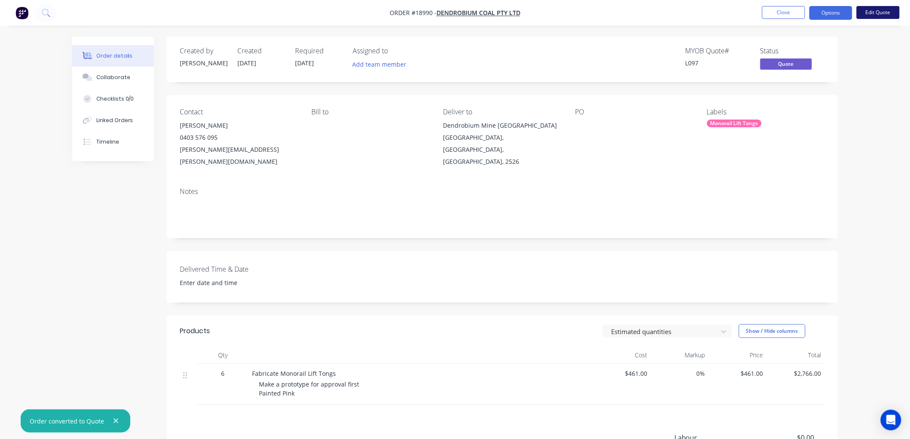
click at [867, 11] on button "Edit Quote" at bounding box center [878, 12] width 43 height 13
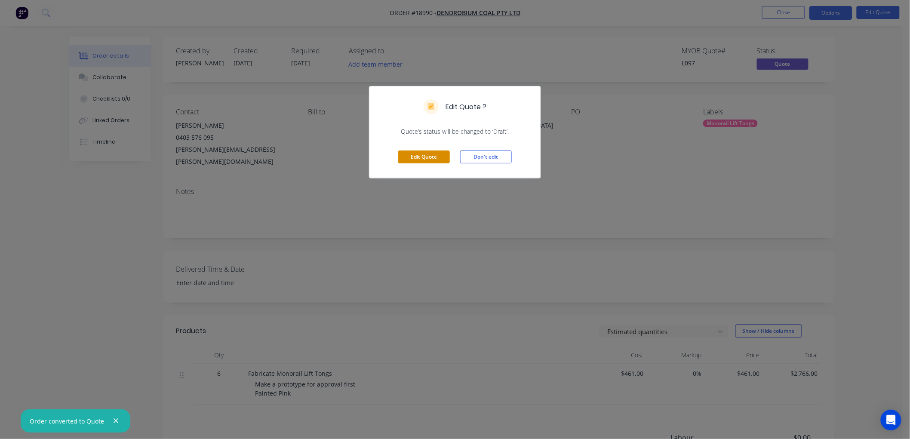
drag, startPoint x: 413, startPoint y: 160, endPoint x: 410, endPoint y: 156, distance: 4.7
click at [413, 160] on button "Edit Quote" at bounding box center [424, 157] width 52 height 13
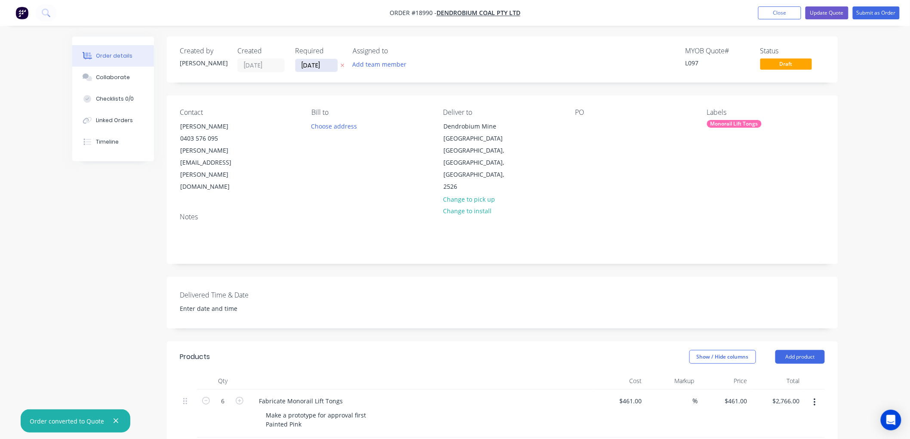
click at [319, 61] on input "[DATE]" at bounding box center [316, 65] width 42 height 13
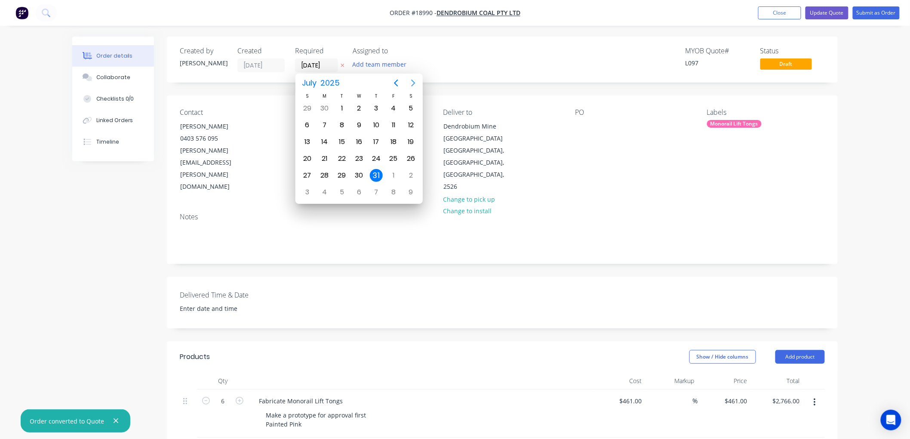
click at [414, 83] on icon "Next page" at bounding box center [414, 83] width 4 height 7
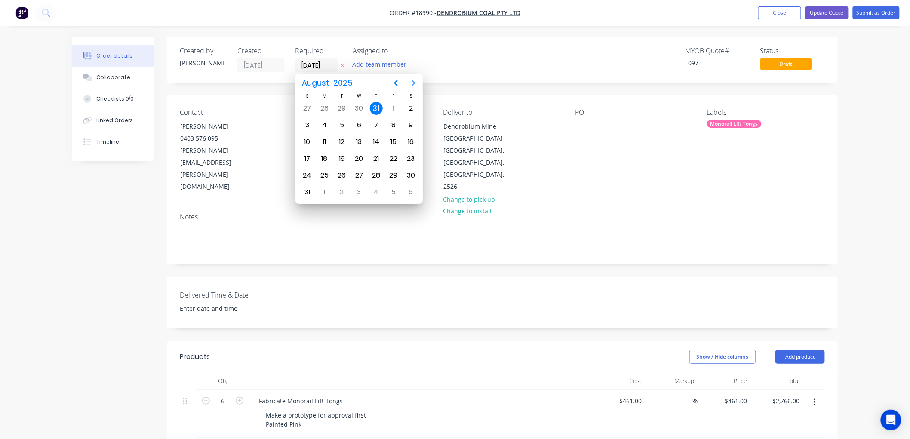
click at [412, 83] on icon "Next page" at bounding box center [413, 83] width 10 height 10
click at [396, 108] on div "3" at bounding box center [393, 108] width 13 height 13
type input "[DATE]"
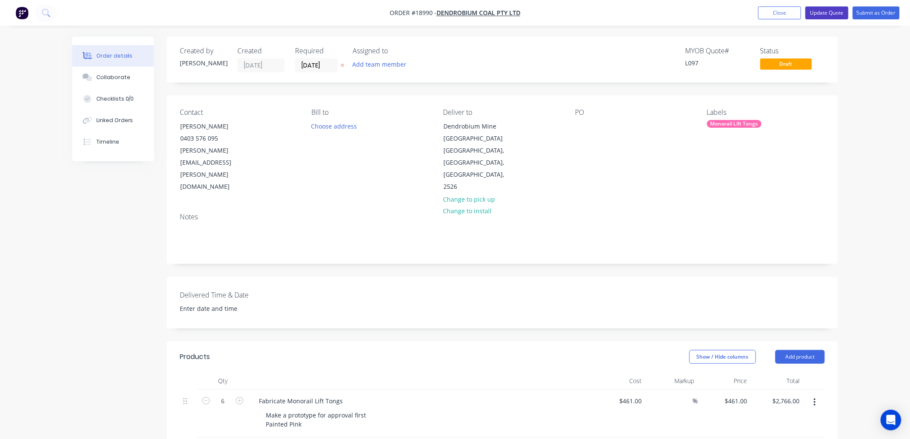
click at [834, 13] on button "Update Quote" at bounding box center [827, 12] width 43 height 13
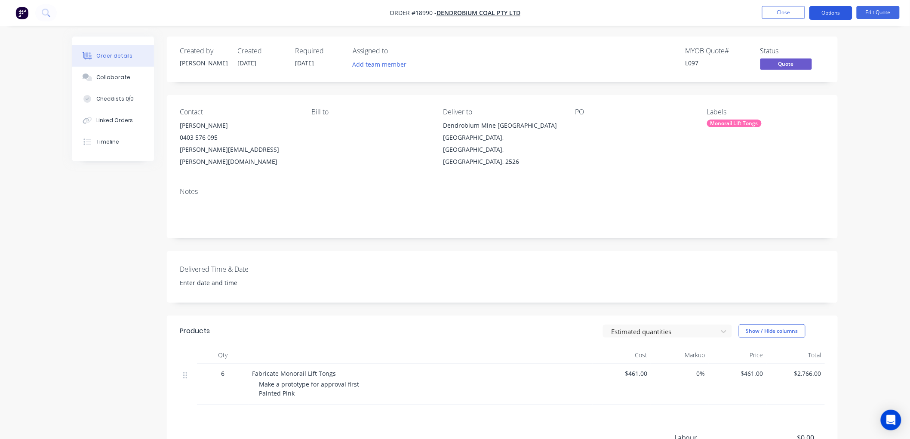
click at [823, 16] on button "Options" at bounding box center [830, 13] width 43 height 14
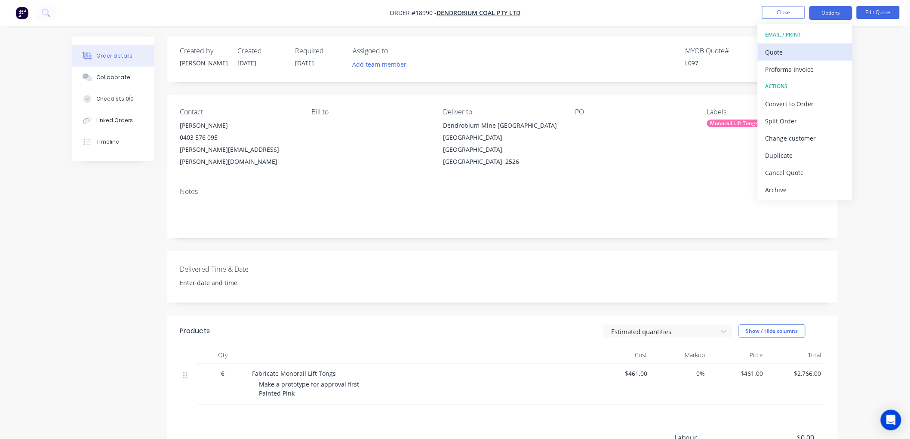
click at [790, 51] on div "Quote" at bounding box center [805, 52] width 79 height 12
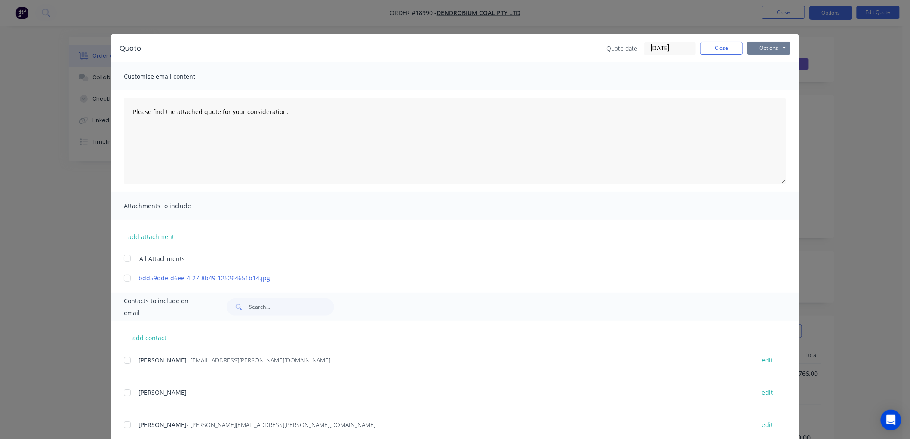
click at [762, 43] on button "Options" at bounding box center [769, 48] width 43 height 13
click at [757, 77] on button "Print" at bounding box center [775, 78] width 55 height 14
drag, startPoint x: 711, startPoint y: 51, endPoint x: 759, endPoint y: 46, distance: 48.4
click at [710, 51] on button "Close" at bounding box center [721, 48] width 43 height 13
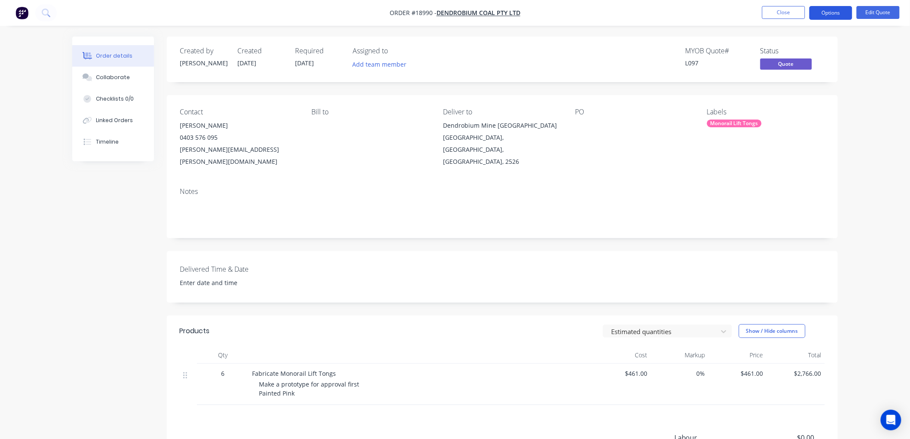
click at [819, 15] on button "Options" at bounding box center [830, 13] width 43 height 14
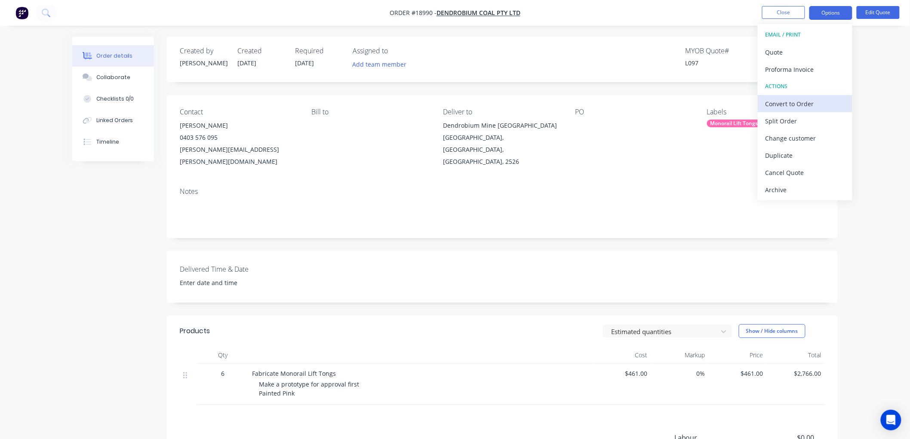
click at [788, 99] on div "Convert to Order" at bounding box center [805, 104] width 79 height 12
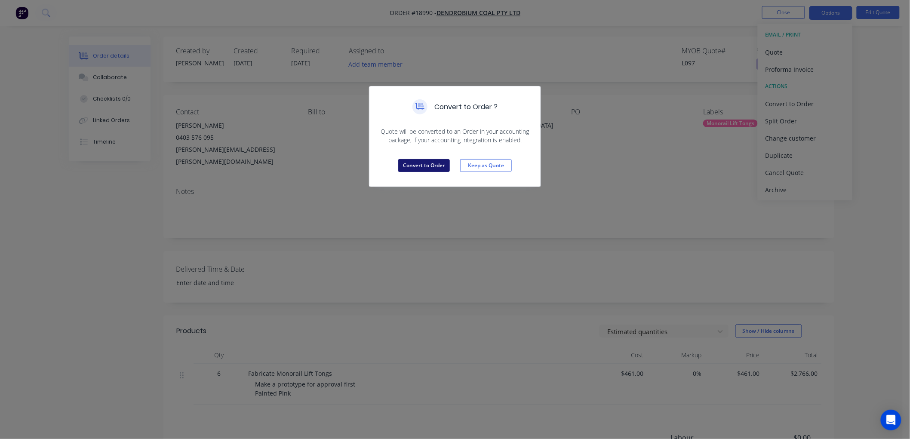
click at [411, 166] on button "Convert to Order" at bounding box center [424, 165] width 52 height 13
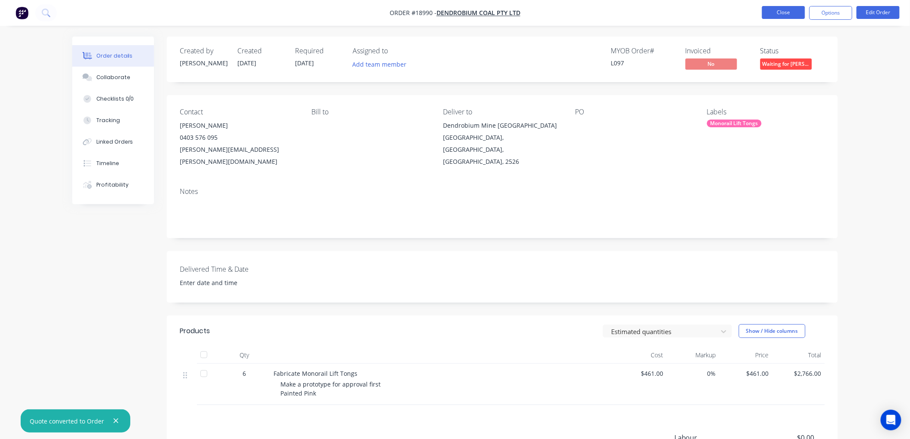
click at [779, 12] on button "Close" at bounding box center [783, 12] width 43 height 13
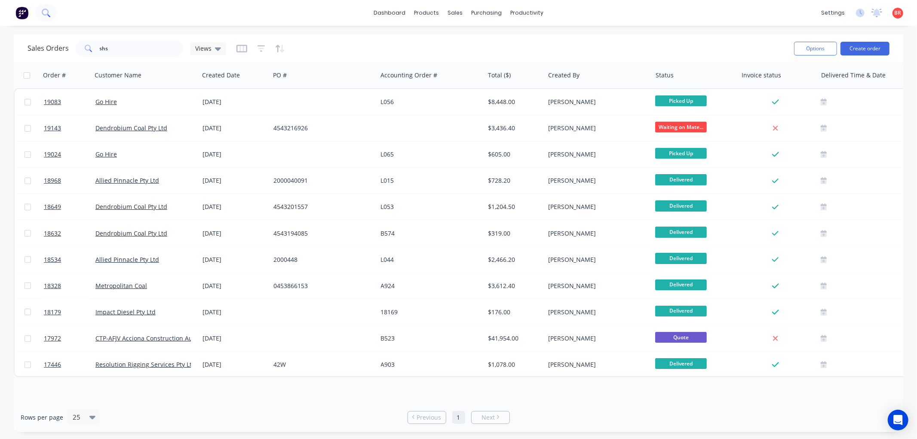
click at [42, 15] on icon at bounding box center [46, 13] width 8 height 8
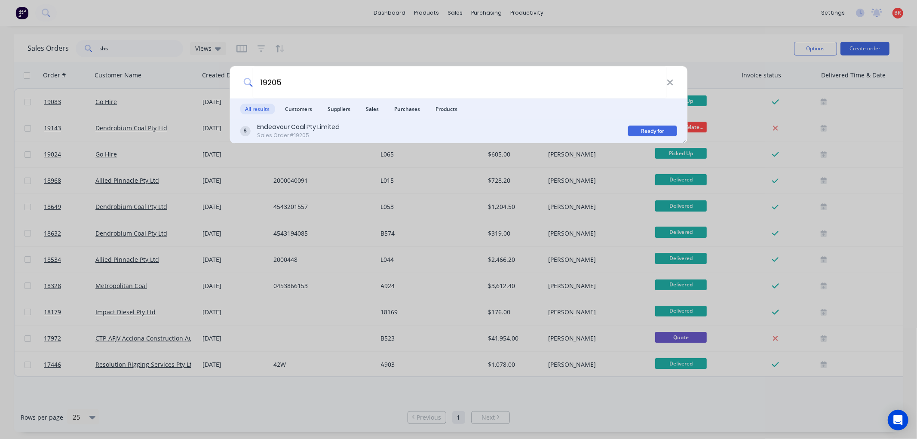
type input "19205"
click at [326, 133] on div "Sales Order #19205" at bounding box center [298, 136] width 83 height 8
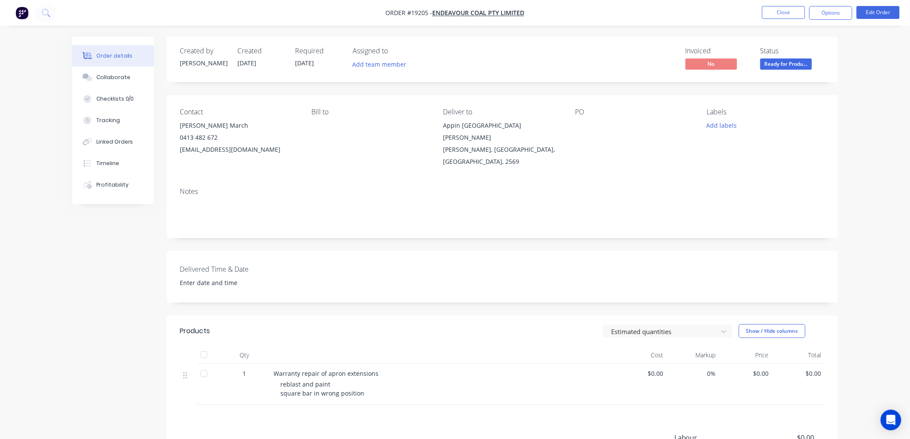
click at [776, 65] on span "Ready for Produ..." at bounding box center [786, 63] width 52 height 11
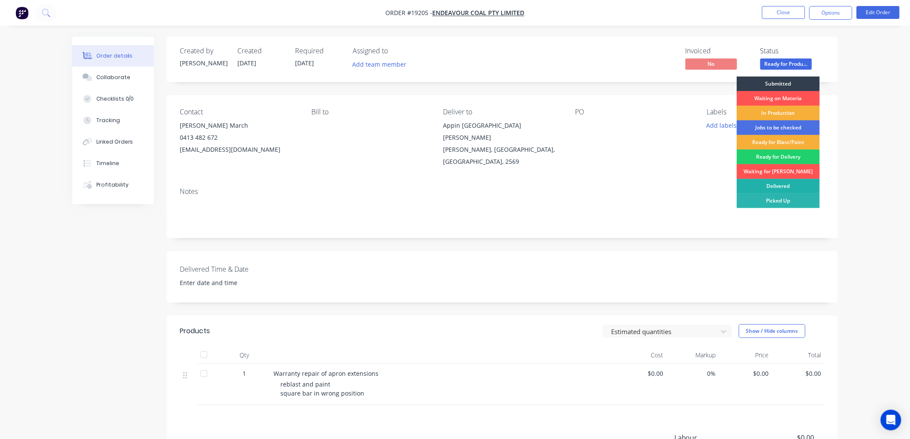
click at [764, 180] on div "Delivered" at bounding box center [778, 186] width 83 height 15
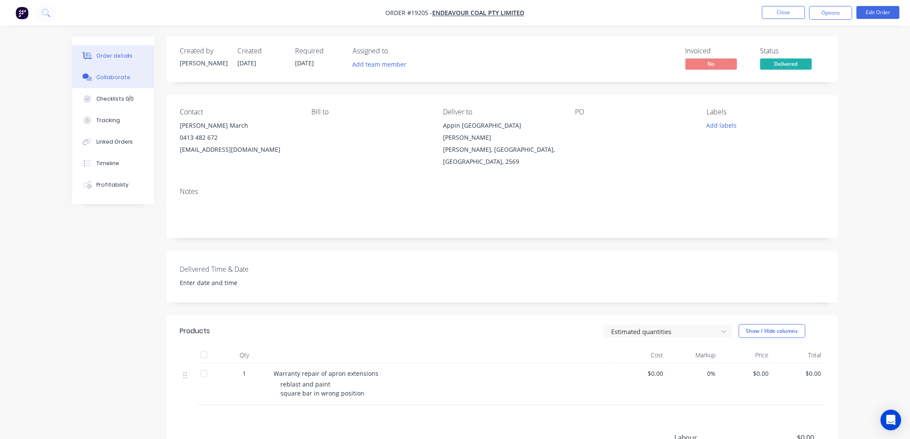
click at [117, 76] on div "Collaborate" at bounding box center [113, 78] width 34 height 8
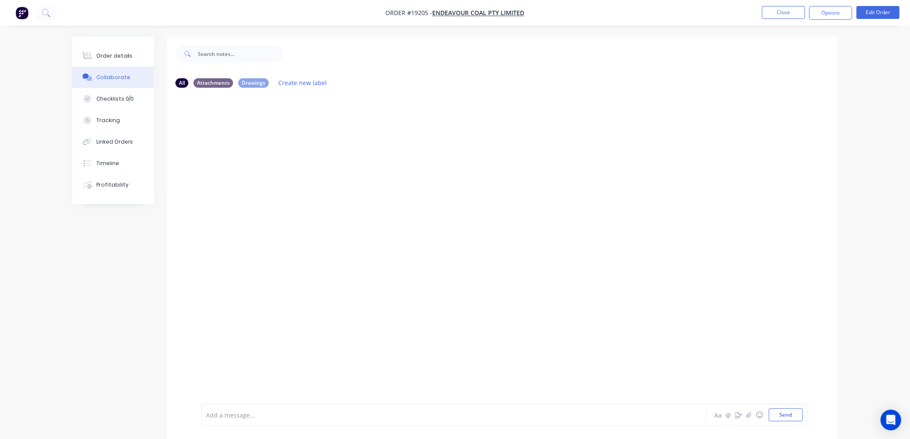
click at [311, 418] on div at bounding box center [429, 415] width 447 height 9
click at [117, 50] on button "Order details" at bounding box center [113, 56] width 82 height 22
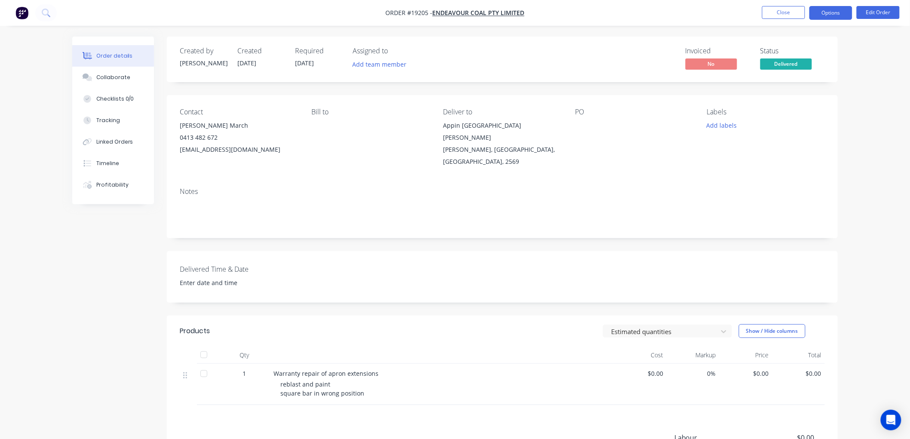
click at [839, 14] on button "Options" at bounding box center [830, 13] width 43 height 14
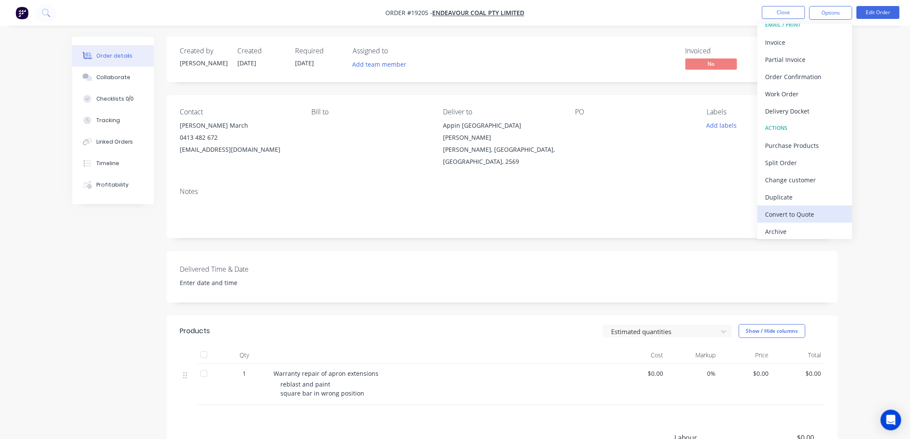
scroll to position [13, 0]
click at [779, 229] on div "Archive" at bounding box center [805, 228] width 79 height 12
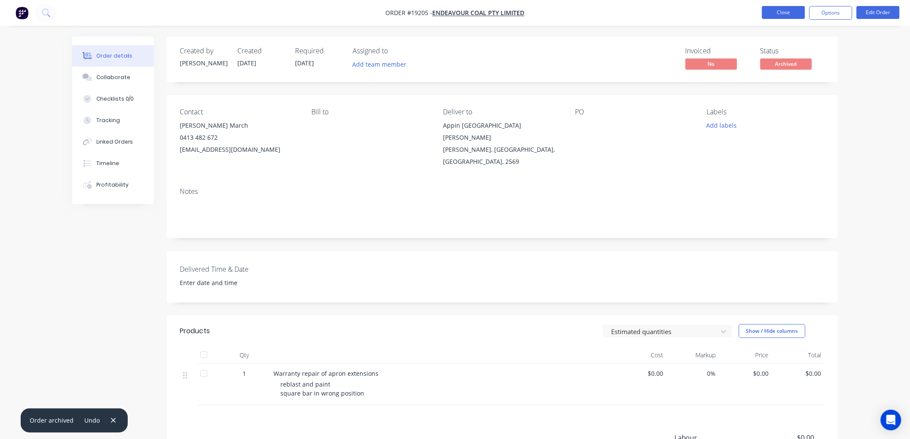
click at [776, 14] on button "Close" at bounding box center [783, 12] width 43 height 13
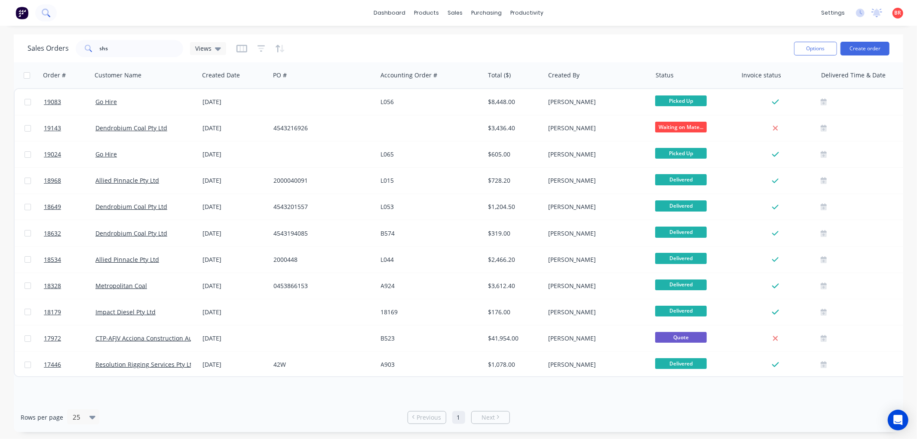
click at [46, 13] on icon at bounding box center [46, 13] width 8 height 8
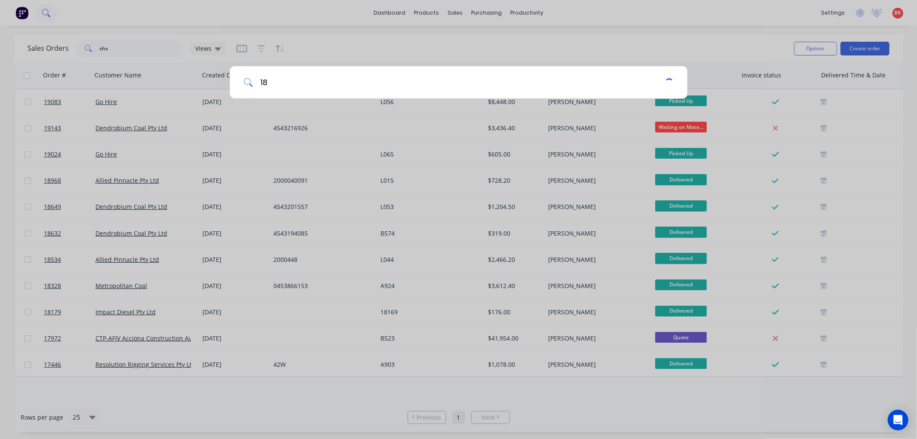
type input "1"
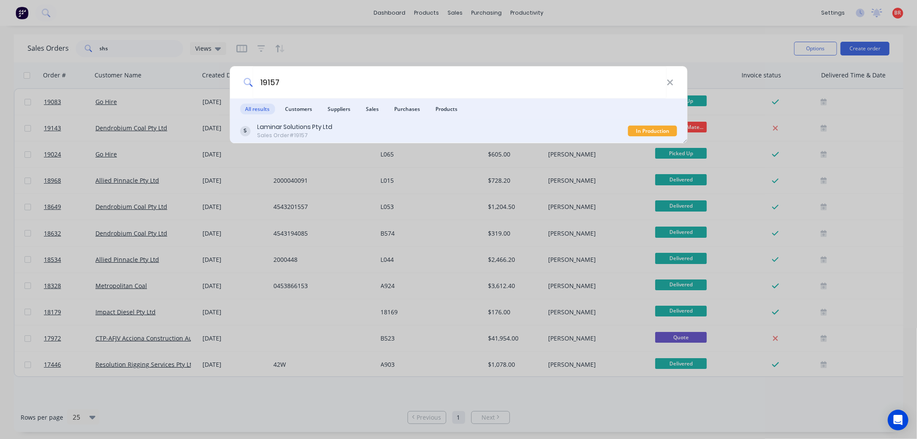
type input "19157"
click at [378, 137] on div "Laminar Solutions Pty Ltd Sales Order #19157" at bounding box center [434, 131] width 388 height 17
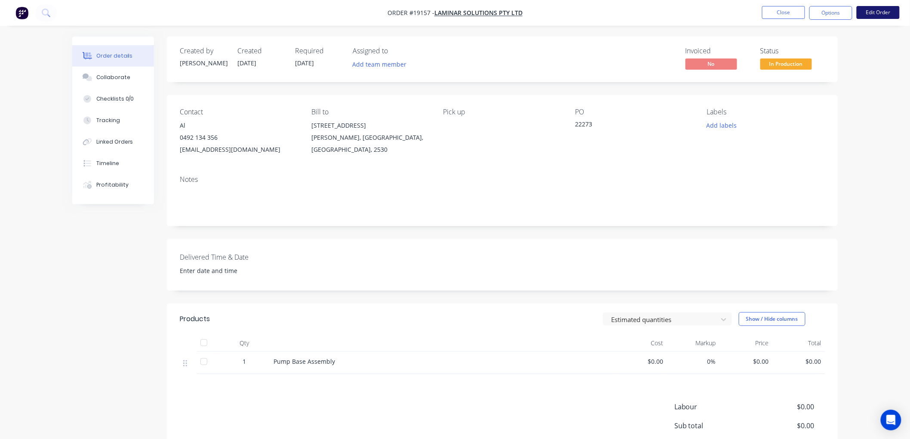
click at [880, 14] on button "Edit Order" at bounding box center [878, 12] width 43 height 13
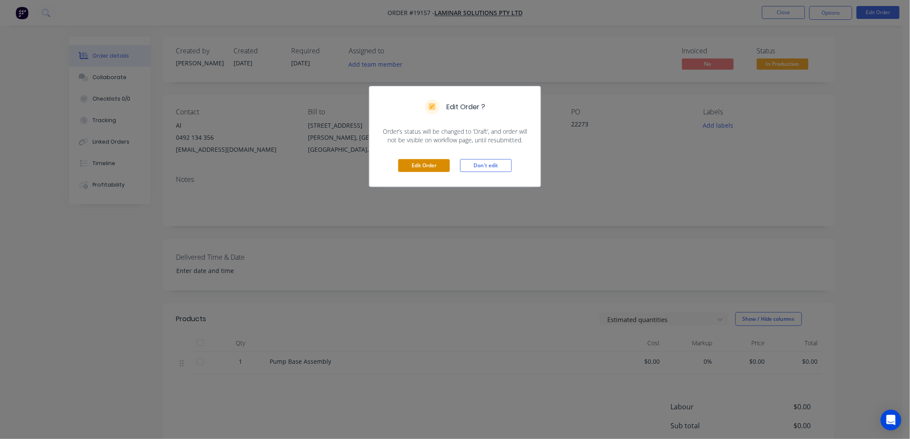
click at [405, 163] on button "Edit Order" at bounding box center [424, 165] width 52 height 13
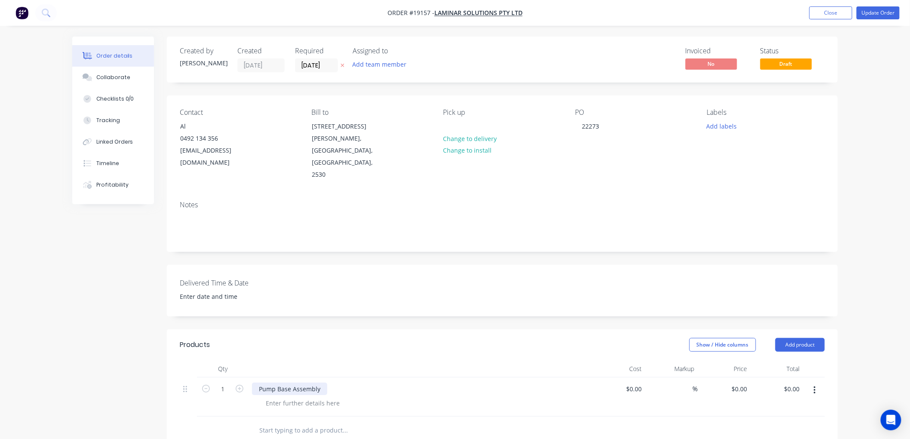
click at [254, 383] on div "Pump Base Assembly" at bounding box center [289, 389] width 75 height 12
click at [302, 397] on div at bounding box center [303, 403] width 88 height 12
click at [308, 397] on div at bounding box center [303, 403] width 88 height 12
click at [869, 15] on button "Update Order" at bounding box center [878, 12] width 43 height 13
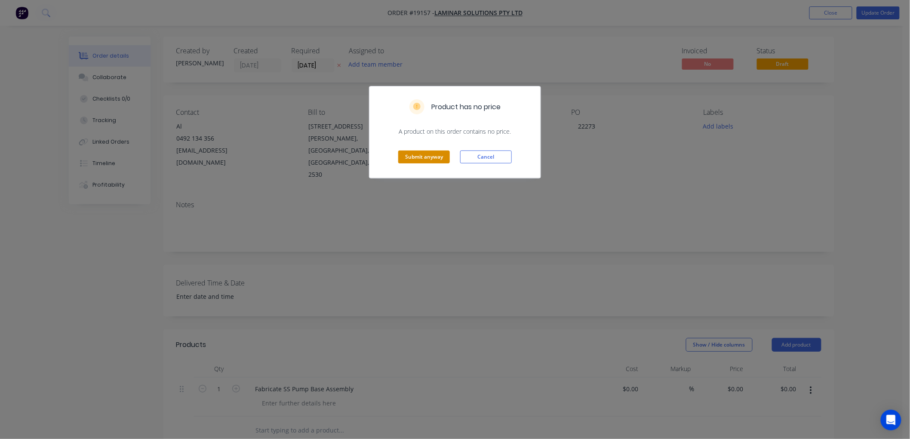
click at [421, 155] on button "Submit anyway" at bounding box center [424, 157] width 52 height 13
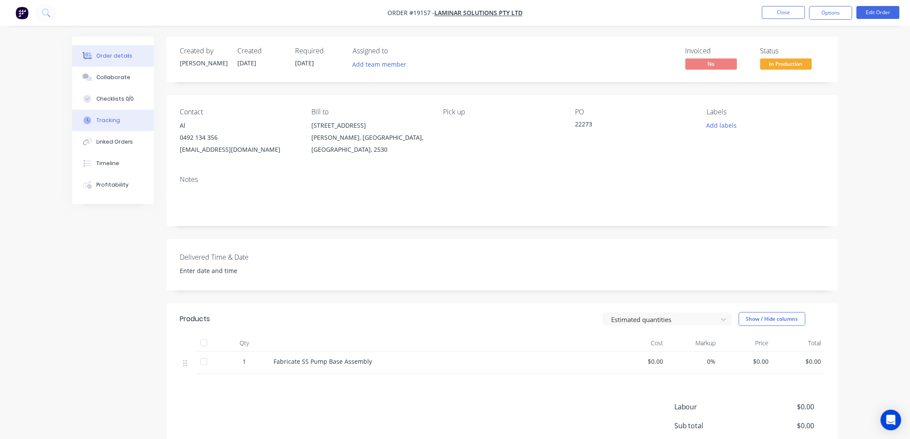
click at [112, 117] on div "Tracking" at bounding box center [108, 121] width 24 height 8
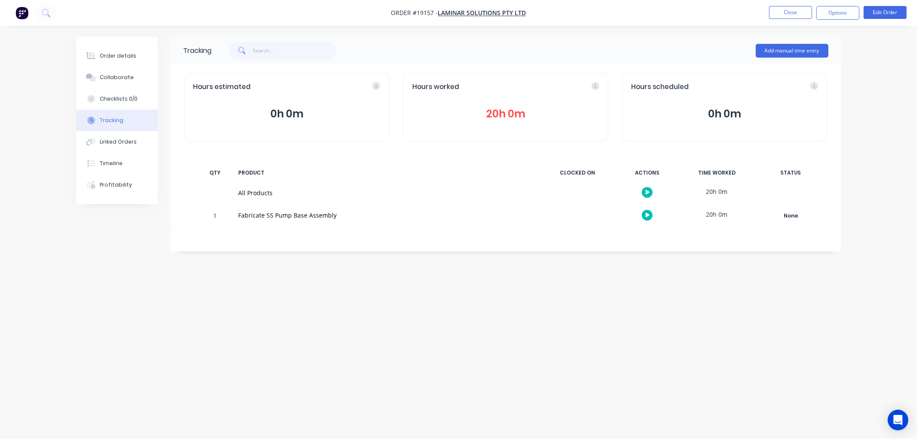
click at [502, 110] on button "20h 0m" at bounding box center [505, 114] width 187 height 16
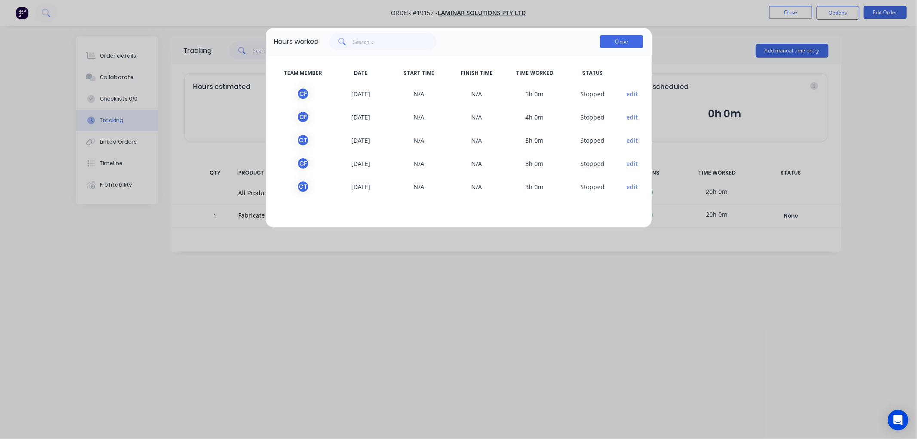
click at [605, 43] on button "Close" at bounding box center [621, 41] width 43 height 13
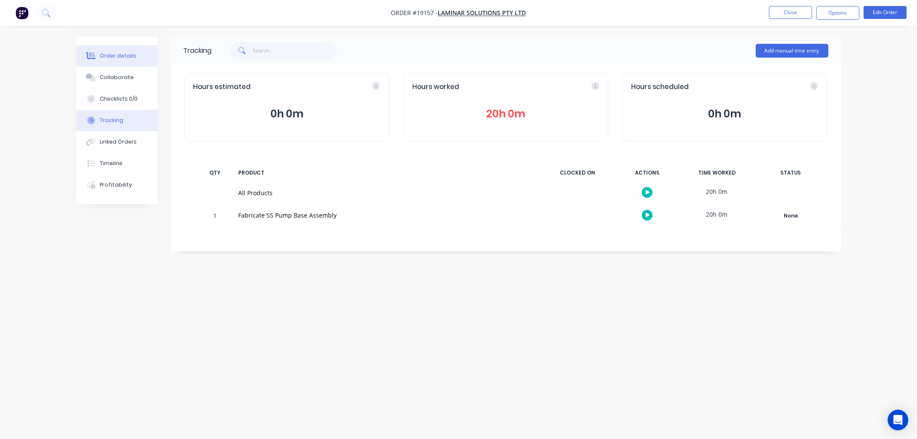
click at [114, 53] on div "Order details" at bounding box center [118, 56] width 37 height 8
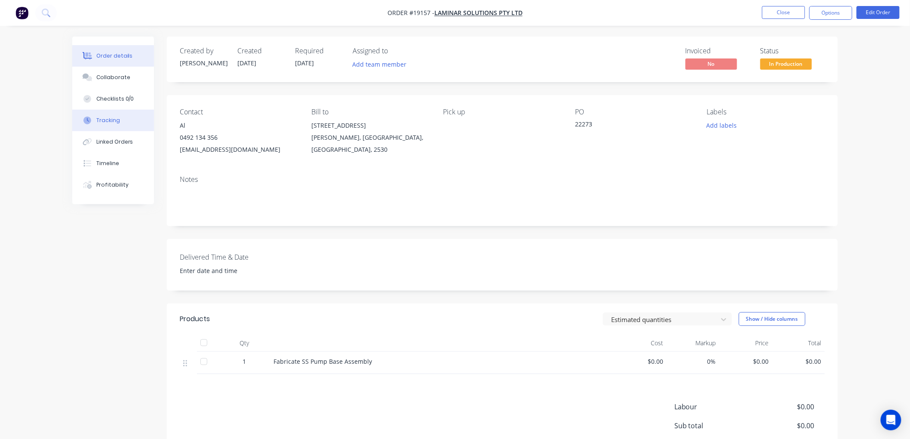
click at [106, 127] on button "Tracking" at bounding box center [113, 121] width 82 height 22
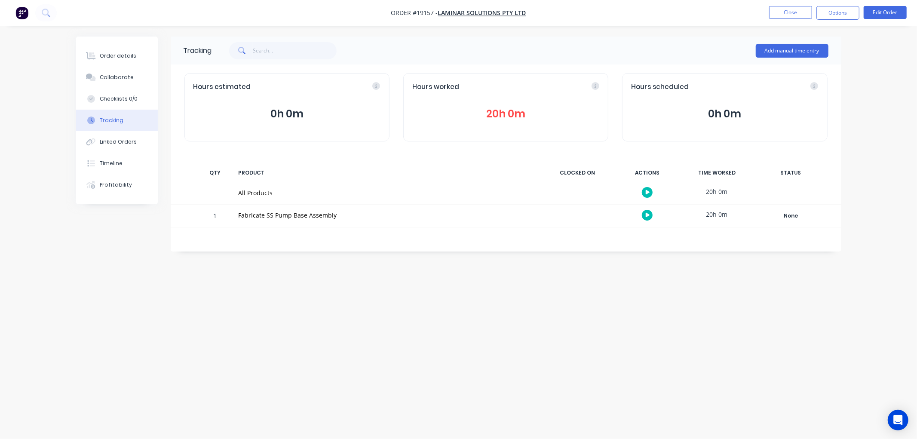
click at [508, 110] on button "20h 0m" at bounding box center [505, 114] width 187 height 16
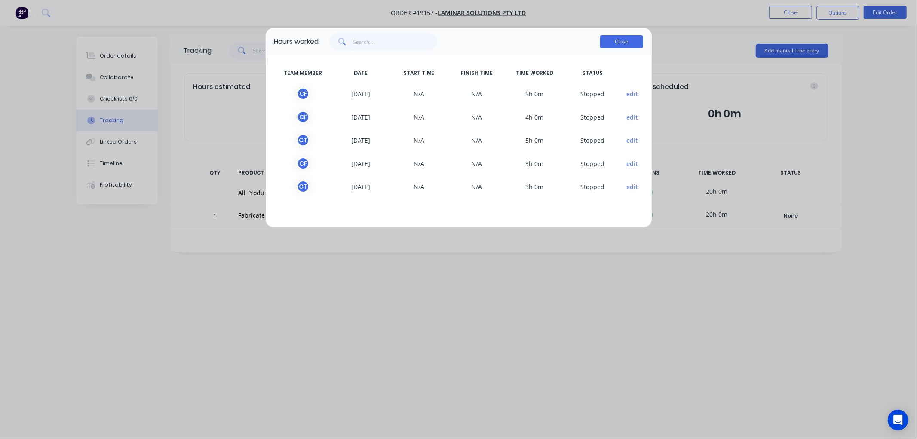
click at [608, 46] on button "Close" at bounding box center [621, 41] width 43 height 13
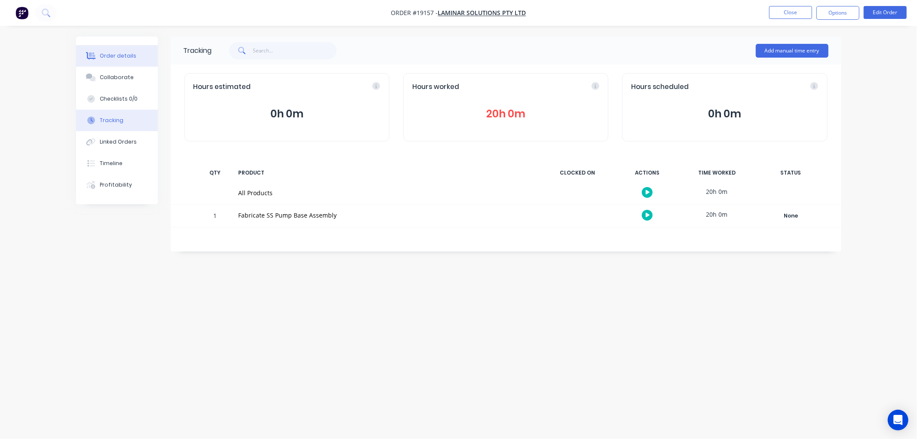
click at [115, 53] on div "Order details" at bounding box center [118, 56] width 37 height 8
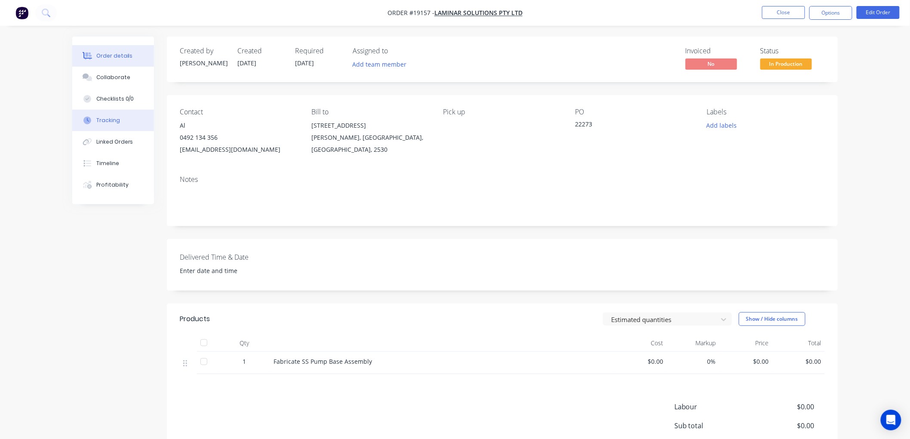
click at [107, 121] on div "Tracking" at bounding box center [108, 121] width 24 height 8
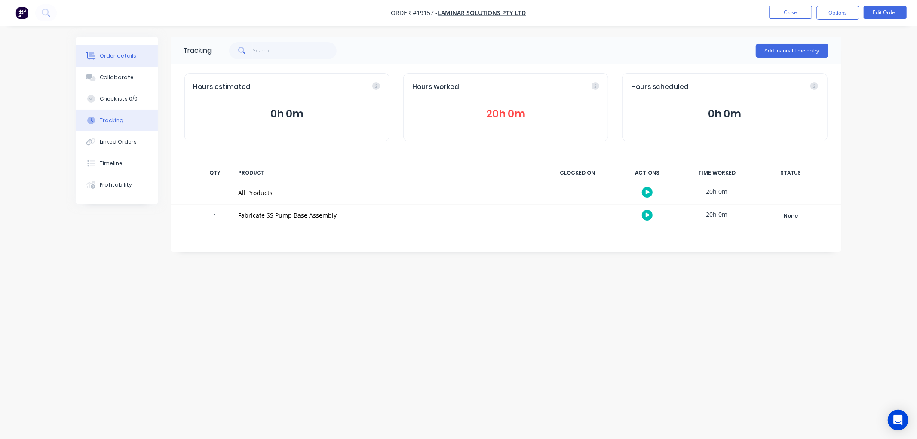
click at [118, 49] on button "Order details" at bounding box center [117, 56] width 82 height 22
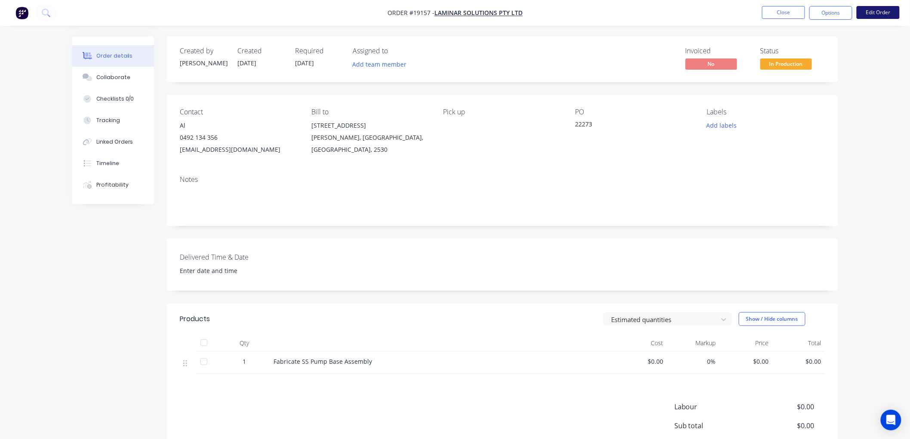
click at [874, 13] on button "Edit Order" at bounding box center [878, 12] width 43 height 13
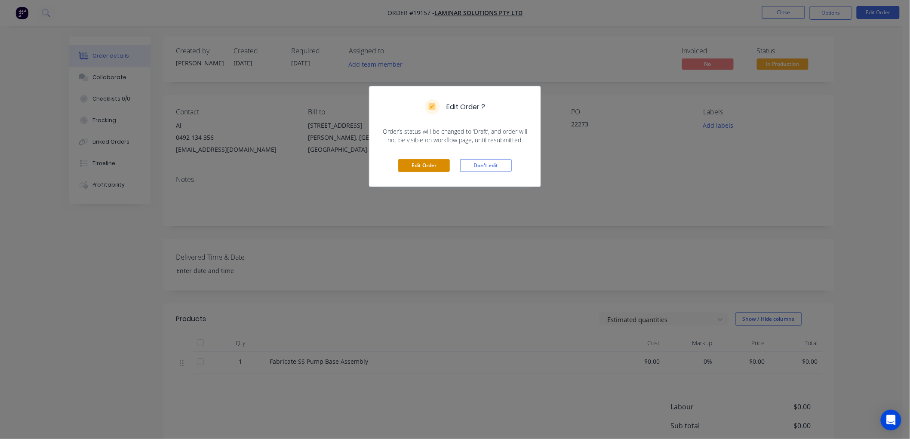
click at [420, 170] on button "Edit Order" at bounding box center [424, 165] width 52 height 13
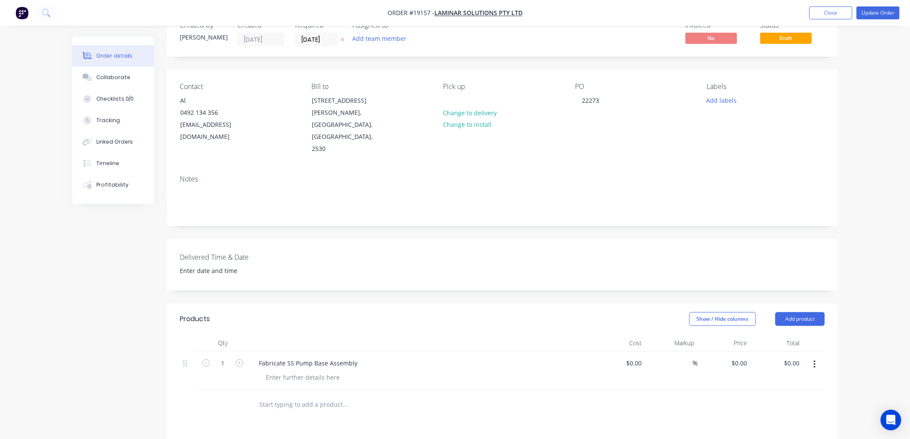
scroll to position [95, 0]
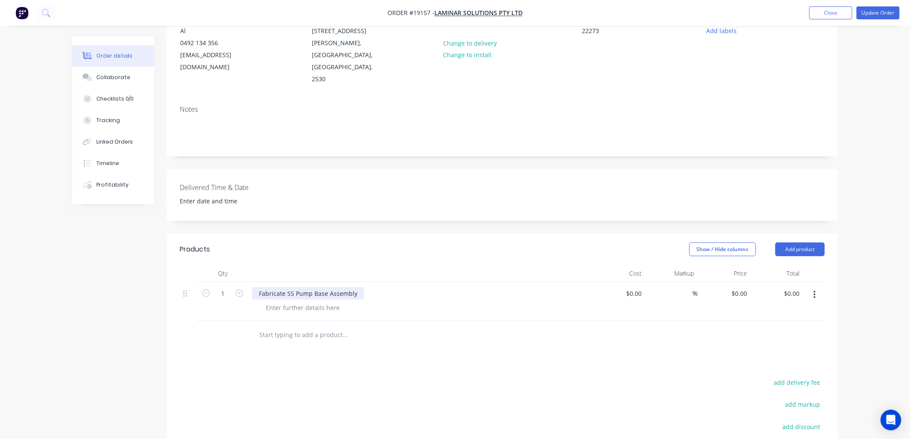
click at [259, 287] on div "Fabricate SS Pump Base Assembly" at bounding box center [308, 293] width 112 height 12
click at [403, 287] on div "Assemble Pump, Fabricate SS Pump Base Assembly" at bounding box center [333, 293] width 162 height 12
drag, startPoint x: 638, startPoint y: 270, endPoint x: 643, endPoint y: 270, distance: 5.6
click at [637, 287] on input "0" at bounding box center [636, 293] width 20 height 12
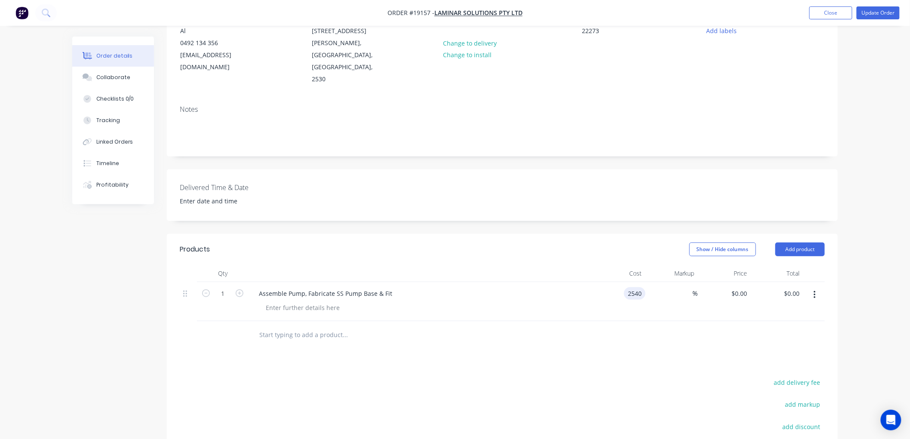
type input "$2,540.00"
click at [888, 166] on div "Order details Collaborate Checklists 0/0 Tracking Linked Orders Timeline Profit…" at bounding box center [455, 237] width 910 height 664
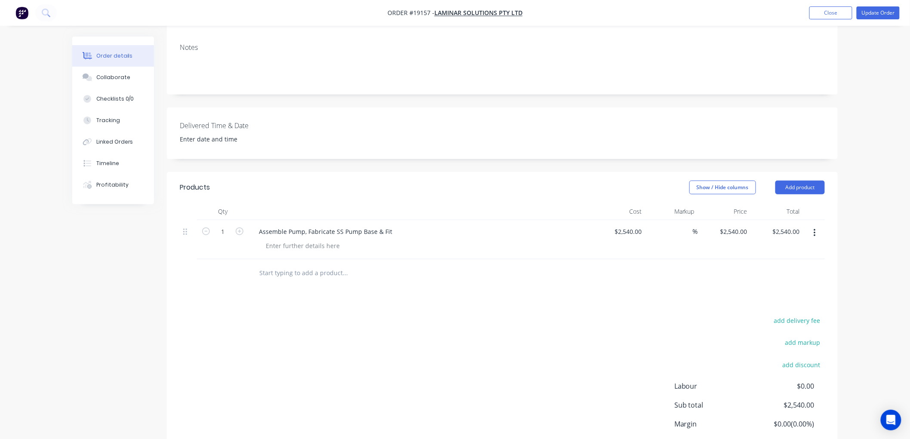
scroll to position [0, 0]
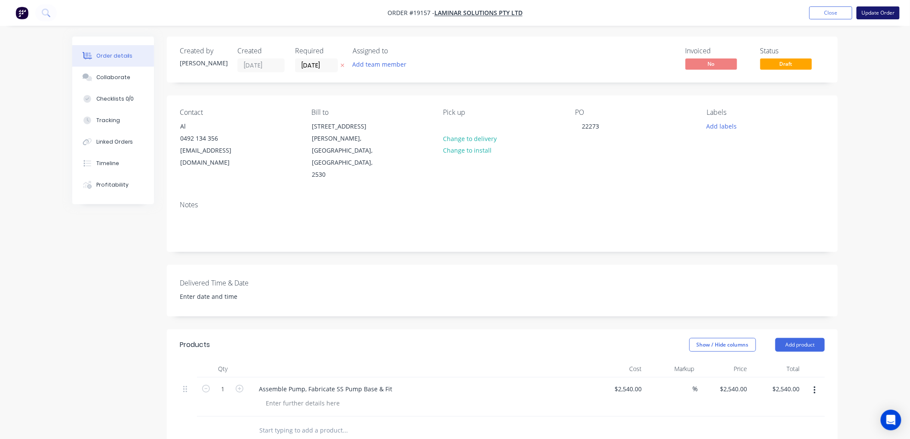
click at [876, 17] on button "Update Order" at bounding box center [878, 12] width 43 height 13
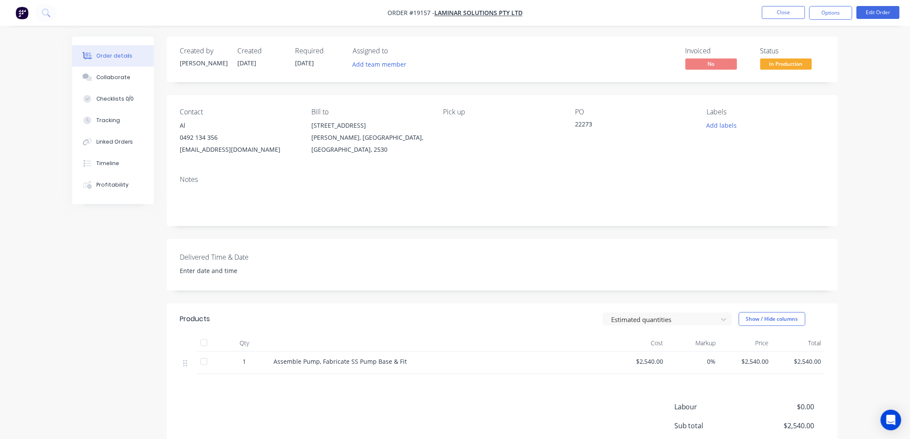
click at [785, 65] on span "In Production" at bounding box center [786, 63] width 52 height 11
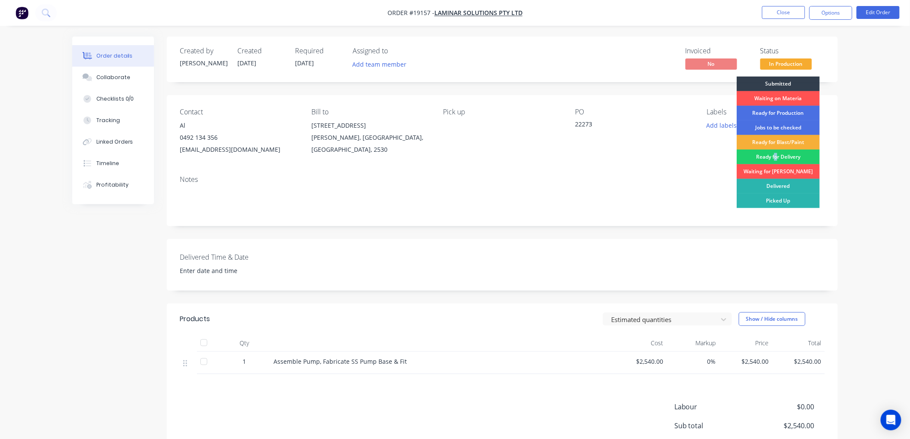
click at [772, 155] on div "Ready for Delivery" at bounding box center [778, 157] width 83 height 15
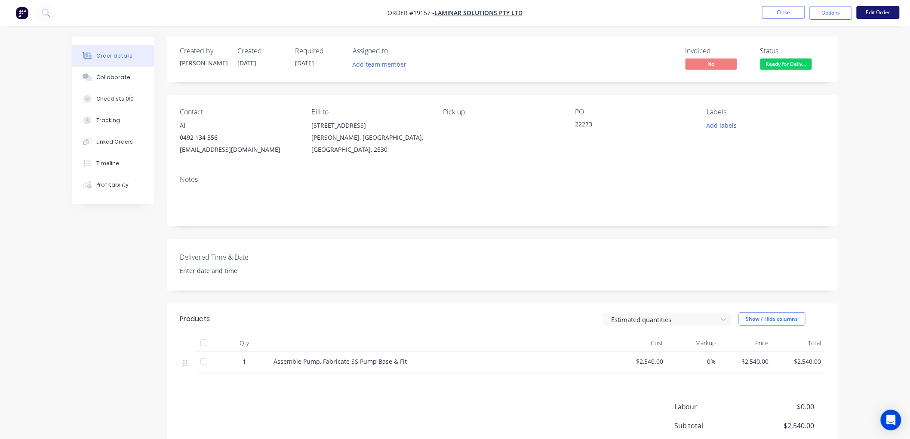
click at [866, 13] on button "Edit Order" at bounding box center [878, 12] width 43 height 13
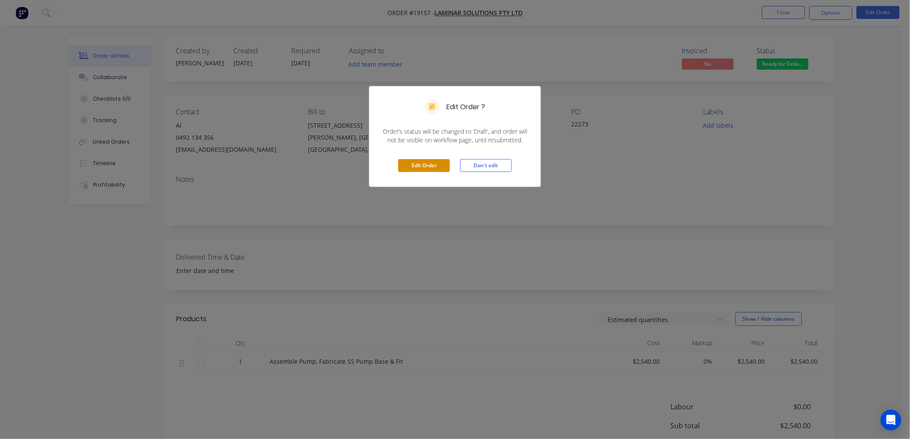
click at [412, 163] on button "Edit Order" at bounding box center [424, 165] width 52 height 13
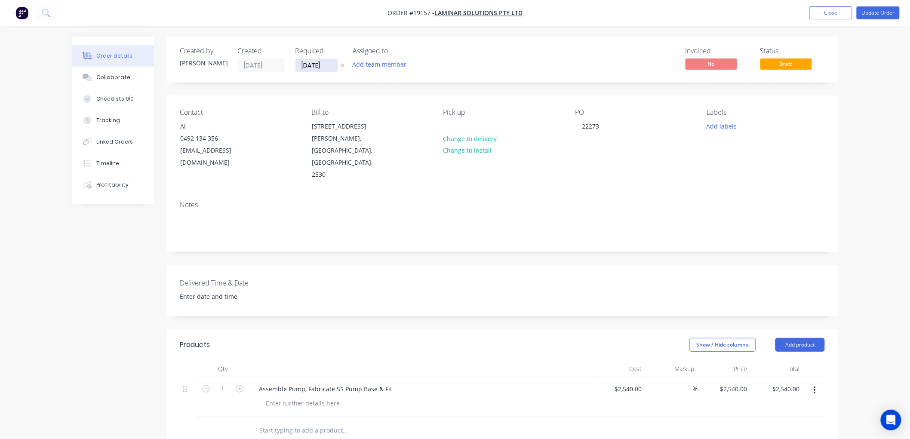
click at [317, 62] on input "[DATE]" at bounding box center [316, 65] width 42 height 13
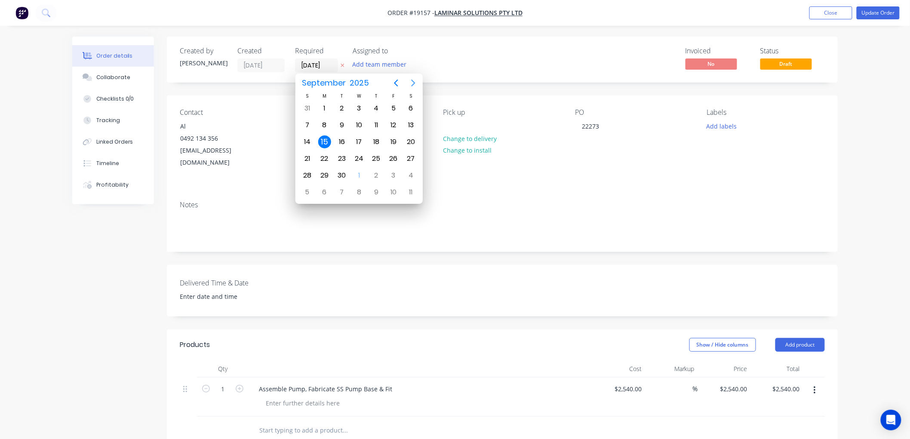
click at [411, 83] on icon "Next page" at bounding box center [413, 83] width 10 height 10
click at [379, 108] on div "2" at bounding box center [376, 108] width 13 height 13
type input "[DATE]"
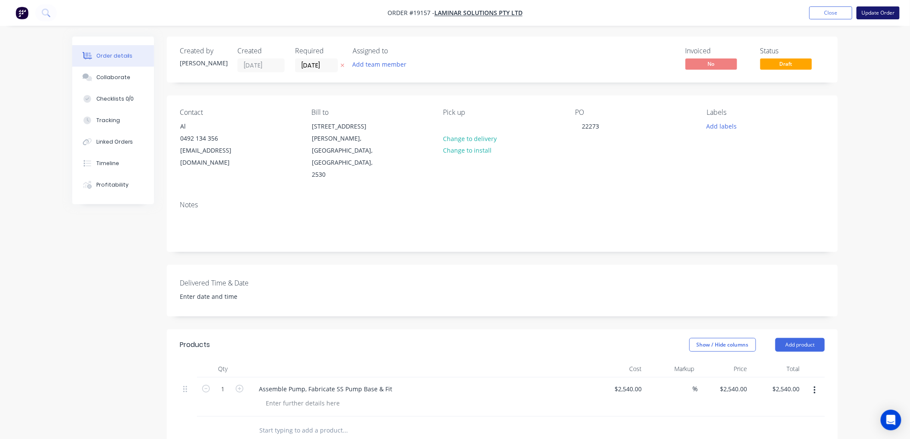
click at [870, 13] on button "Update Order" at bounding box center [878, 12] width 43 height 13
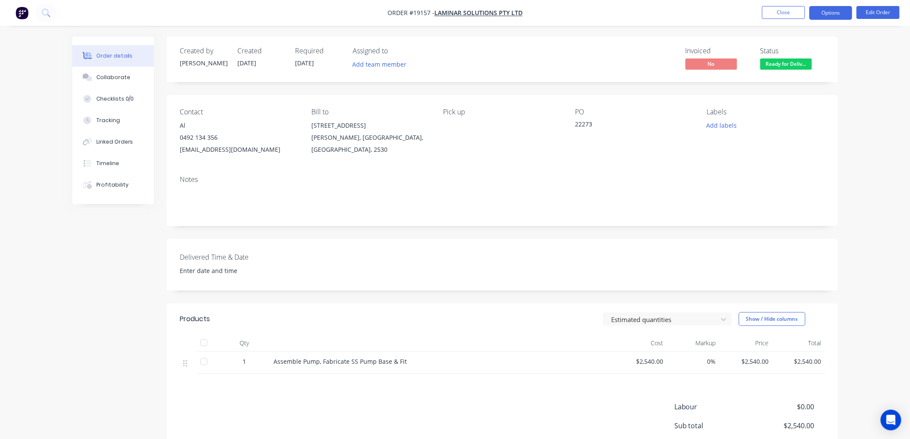
click at [823, 15] on button "Options" at bounding box center [830, 13] width 43 height 14
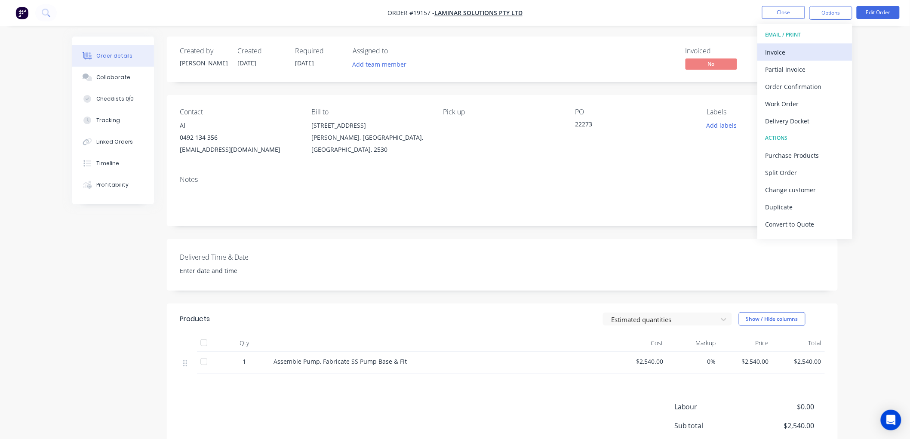
click at [786, 56] on div "Invoice" at bounding box center [805, 52] width 79 height 12
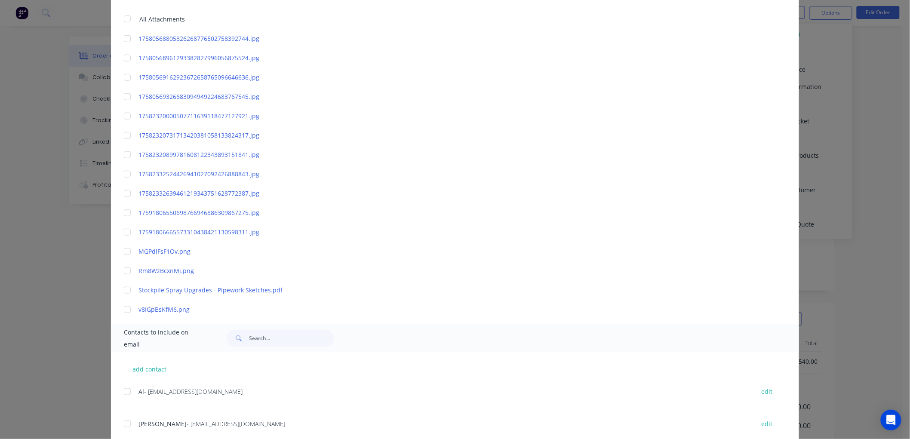
scroll to position [295, 0]
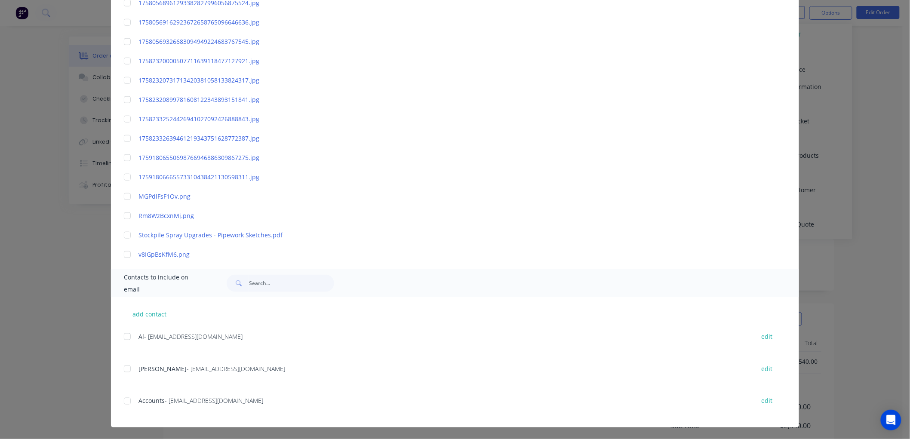
click at [123, 335] on div at bounding box center [127, 336] width 17 height 17
click at [121, 369] on div at bounding box center [127, 368] width 17 height 17
click at [126, 400] on div at bounding box center [127, 401] width 17 height 17
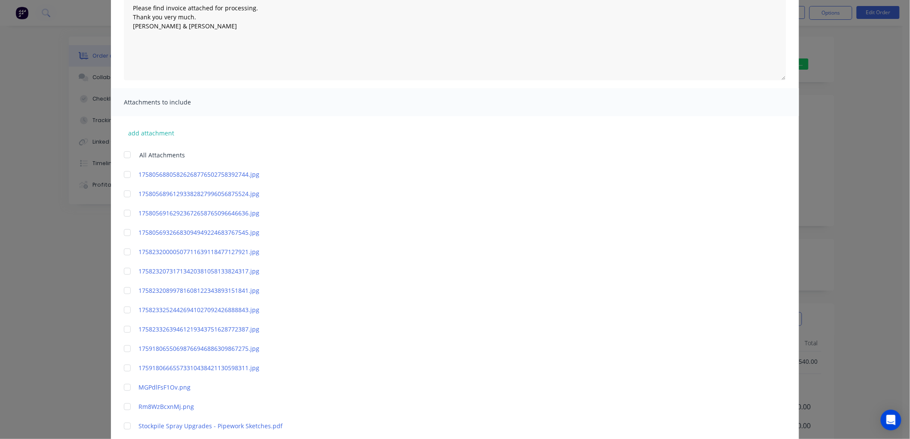
scroll to position [0, 0]
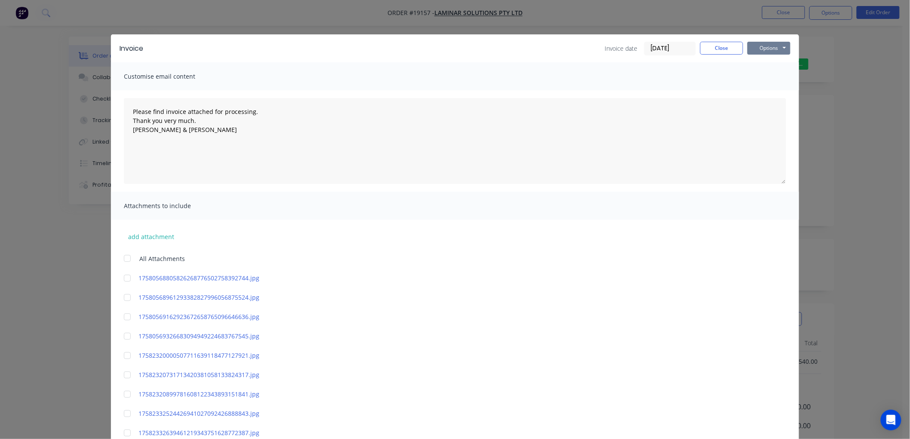
click at [759, 49] on button "Options" at bounding box center [769, 48] width 43 height 13
click at [767, 92] on button "Email" at bounding box center [775, 92] width 55 height 14
click at [708, 49] on button "Close" at bounding box center [721, 48] width 43 height 13
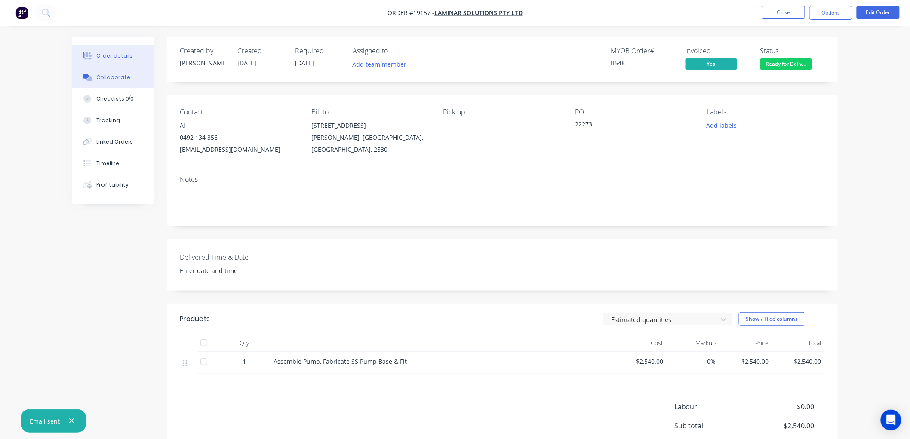
click at [118, 78] on div "Collaborate" at bounding box center [113, 78] width 34 height 8
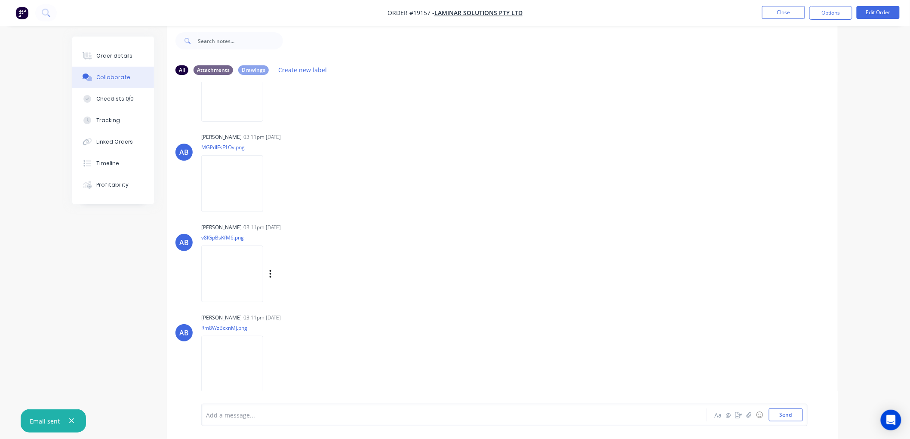
scroll to position [1052, 0]
click at [114, 59] on div "Order details" at bounding box center [114, 56] width 37 height 8
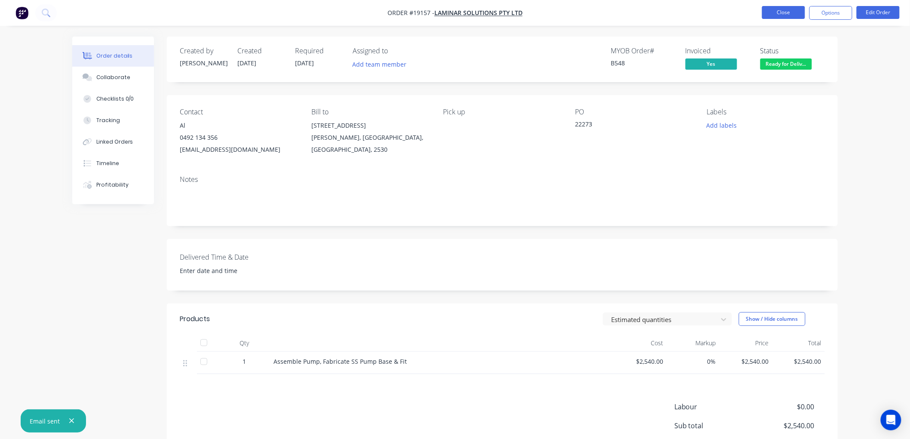
click at [773, 16] on button "Close" at bounding box center [783, 12] width 43 height 13
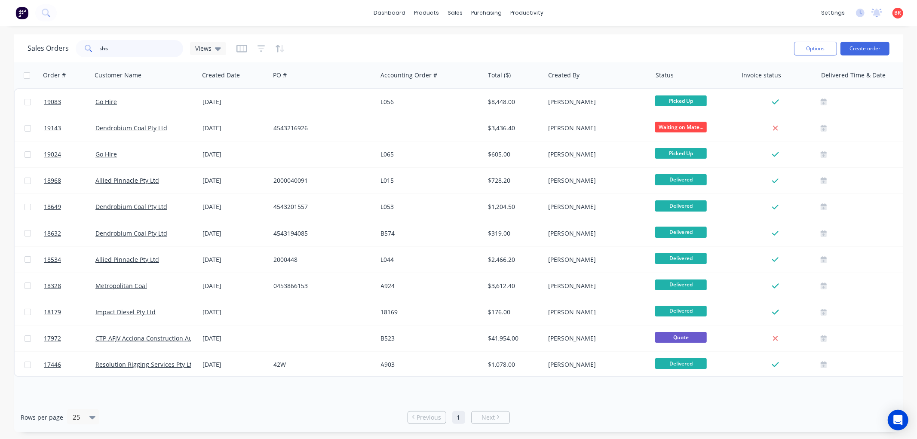
click at [117, 53] on input "shs" at bounding box center [142, 48] width 84 height 17
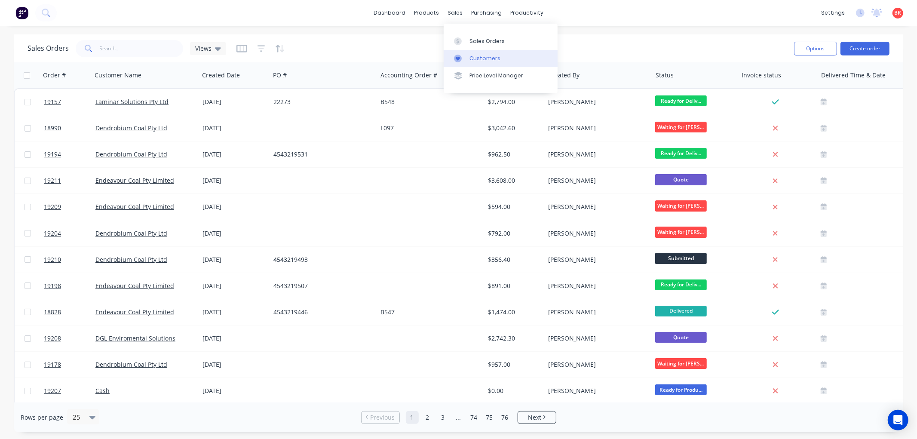
click at [472, 58] on div "Customers" at bounding box center [485, 59] width 31 height 8
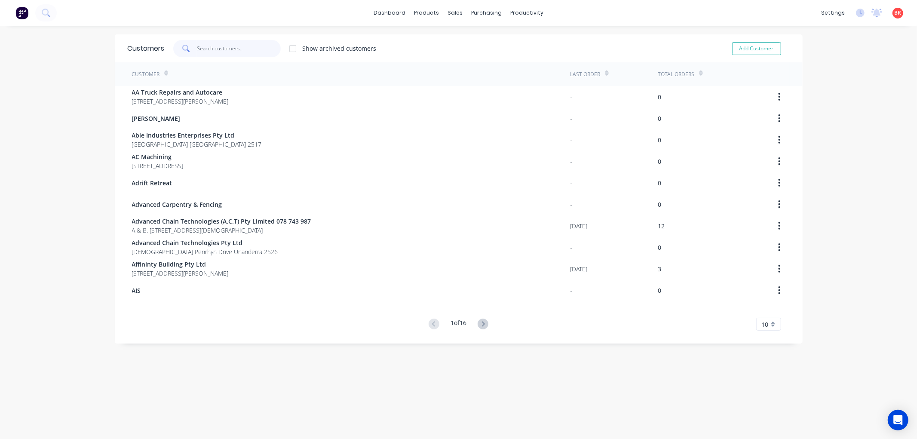
click at [206, 49] on input "text" at bounding box center [239, 48] width 84 height 17
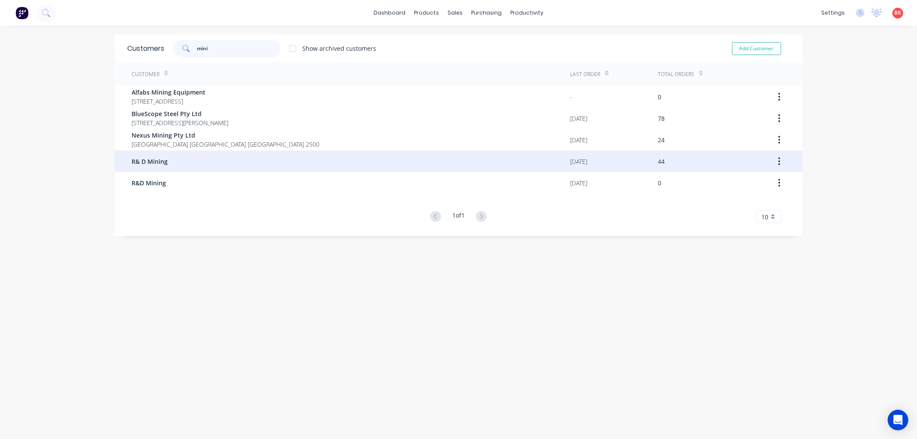
type input "mini"
click at [179, 162] on div "R& D Mining" at bounding box center [351, 162] width 439 height 22
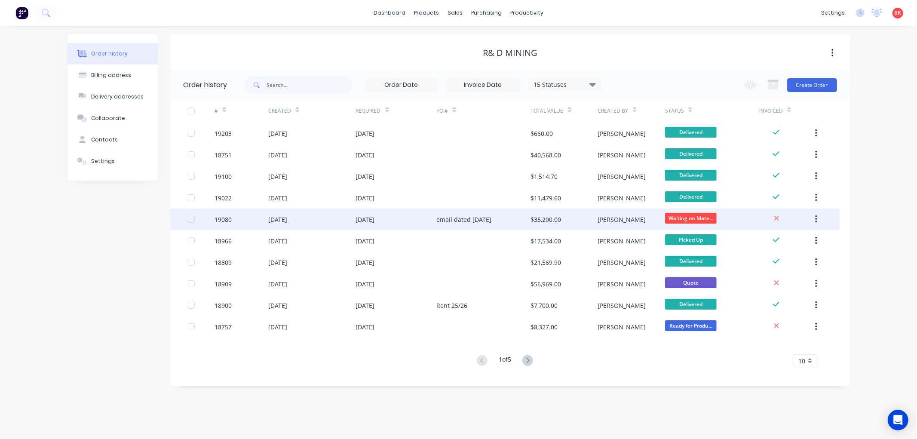
click at [220, 221] on div "19080" at bounding box center [223, 219] width 17 height 9
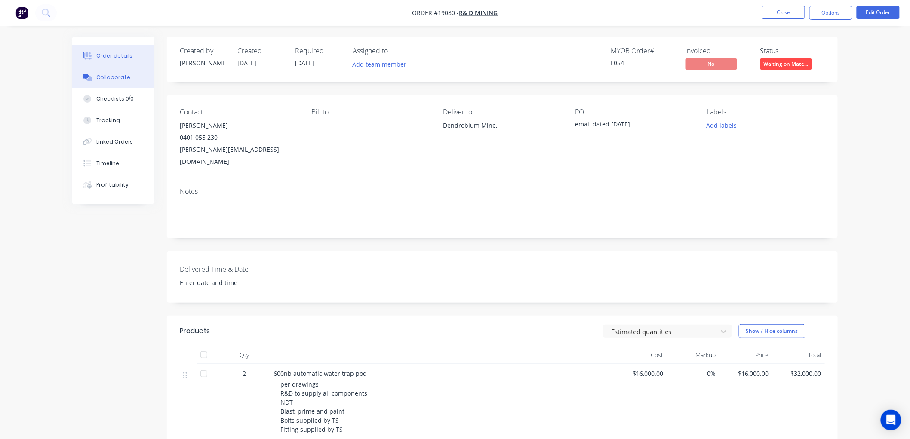
click at [111, 75] on div "Collaborate" at bounding box center [113, 78] width 34 height 8
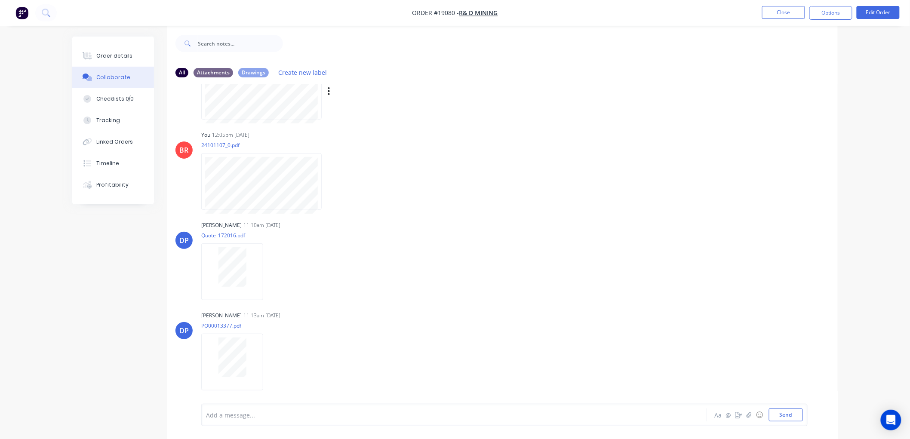
scroll to position [13, 0]
click at [766, 16] on button "Close" at bounding box center [783, 12] width 43 height 13
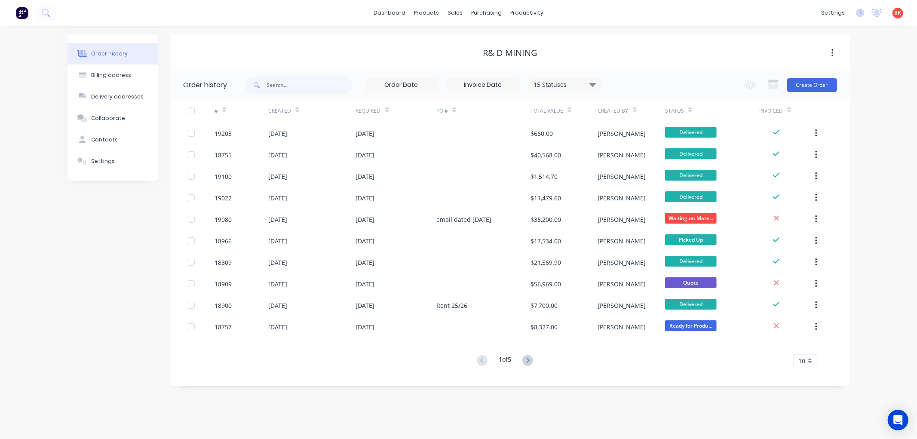
click at [694, 109] on div "Status" at bounding box center [712, 111] width 94 height 24
click at [689, 110] on icon at bounding box center [691, 110] width 4 height 6
click at [691, 111] on div "Status" at bounding box center [712, 111] width 94 height 24
click at [689, 108] on icon at bounding box center [691, 110] width 4 height 6
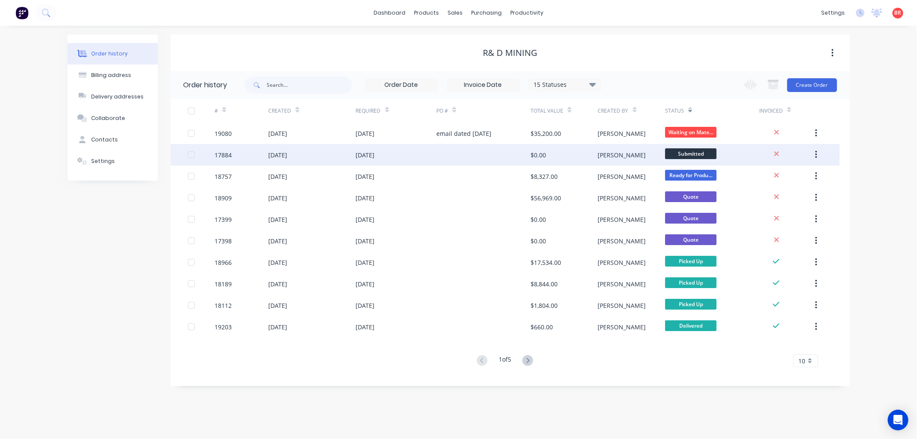
click at [223, 151] on div "17884" at bounding box center [223, 155] width 17 height 9
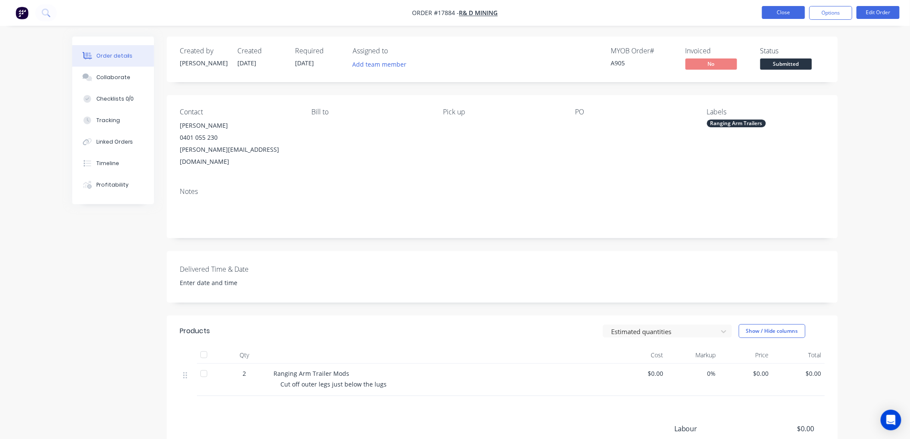
click at [776, 13] on button "Close" at bounding box center [783, 12] width 43 height 13
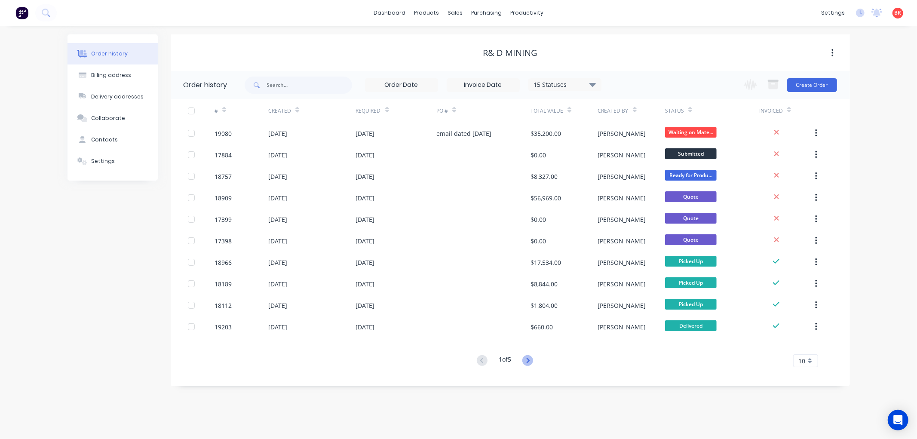
click at [529, 361] on icon at bounding box center [528, 360] width 11 height 11
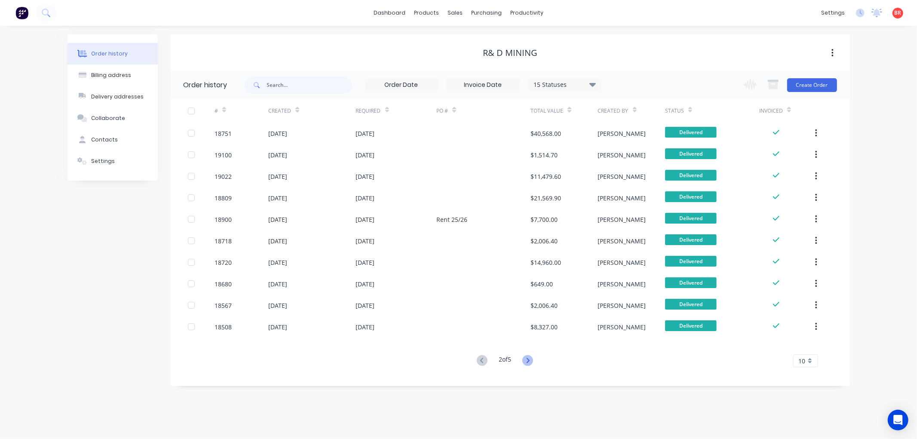
click at [525, 359] on icon at bounding box center [528, 360] width 11 height 11
click at [483, 360] on icon at bounding box center [482, 360] width 11 height 11
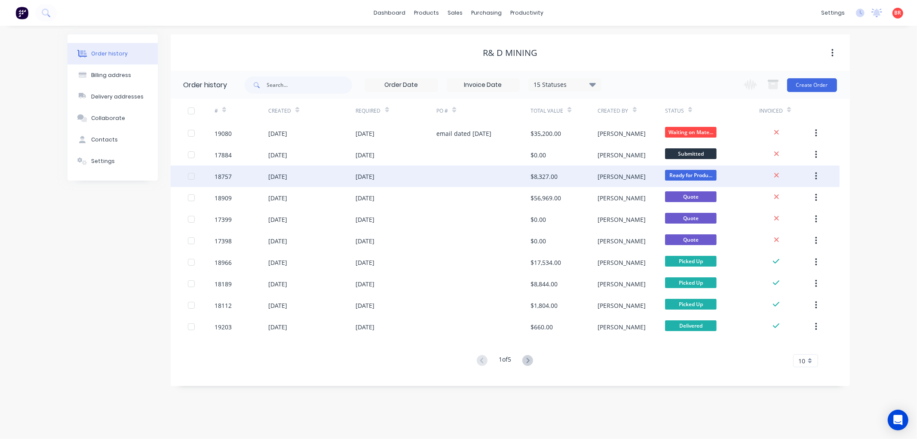
click at [225, 172] on div "18757" at bounding box center [223, 176] width 17 height 9
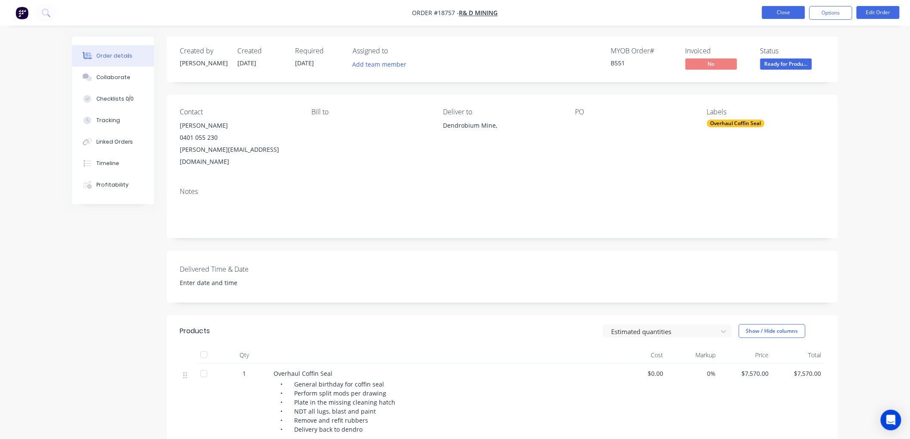
click at [782, 13] on button "Close" at bounding box center [783, 12] width 43 height 13
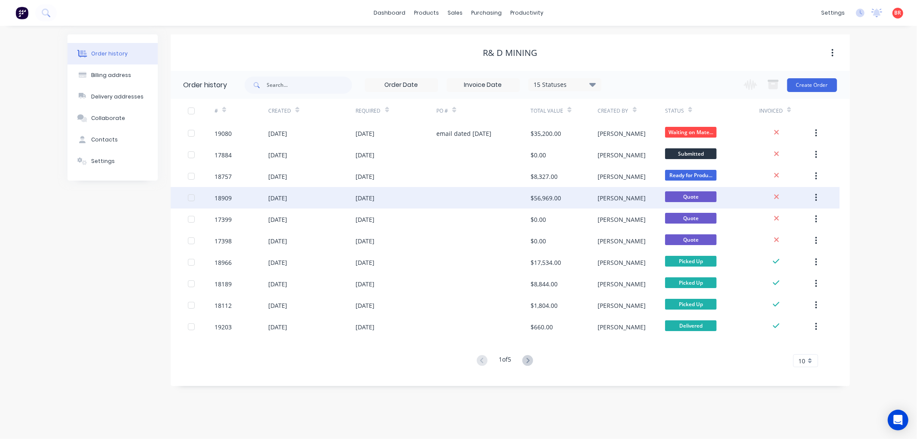
click at [217, 198] on div "18909" at bounding box center [223, 198] width 17 height 9
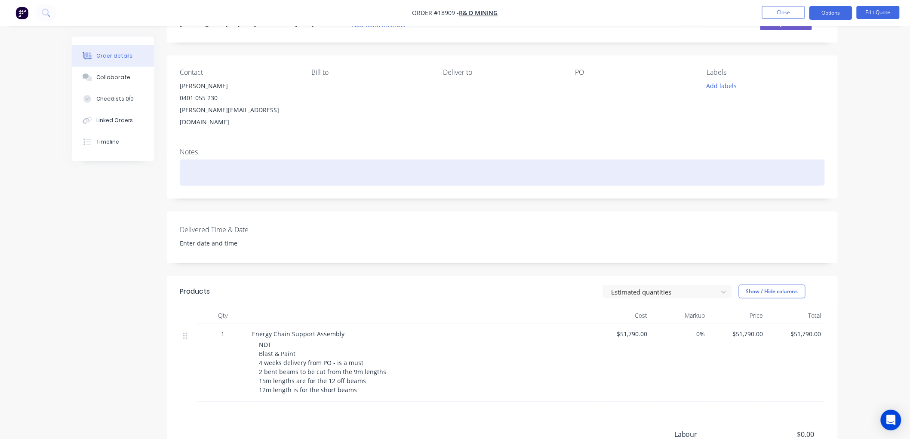
scroll to position [144, 0]
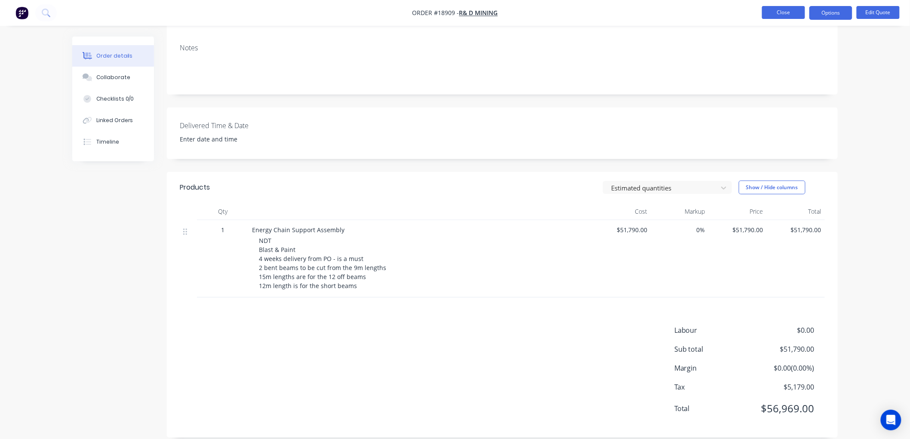
click at [788, 14] on button "Close" at bounding box center [783, 12] width 43 height 13
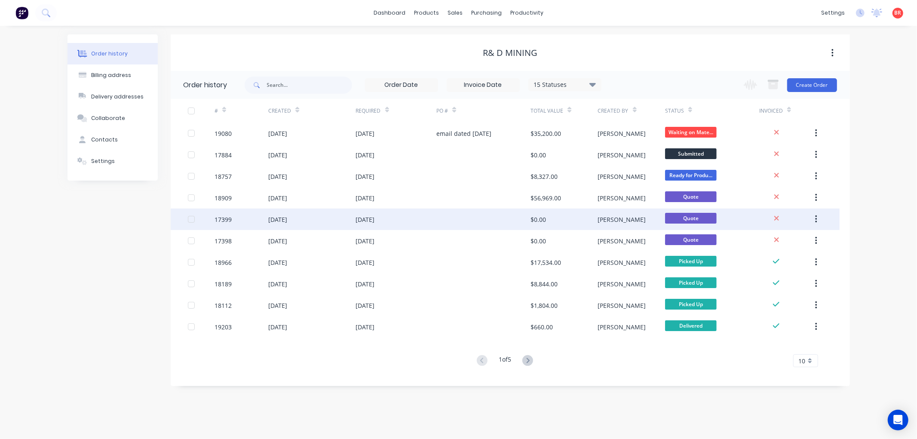
click at [222, 217] on div "17399" at bounding box center [223, 219] width 17 height 9
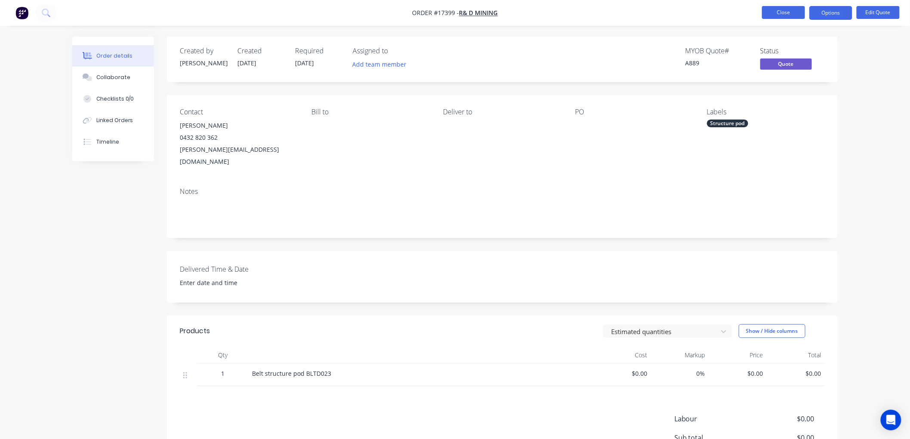
click at [776, 12] on button "Close" at bounding box center [783, 12] width 43 height 13
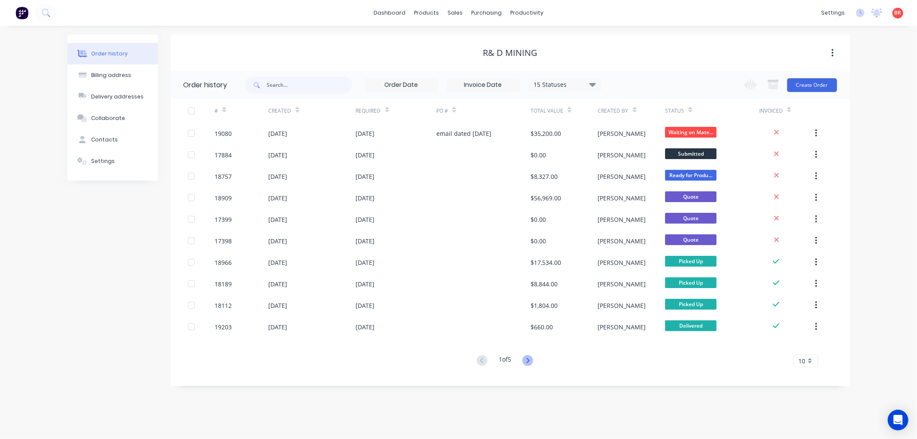
click at [528, 358] on icon at bounding box center [528, 360] width 11 height 11
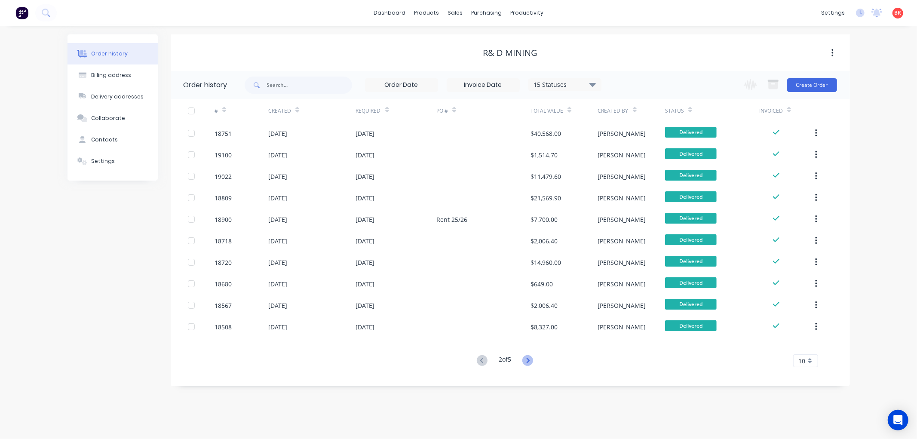
click at [528, 360] on icon at bounding box center [528, 360] width 11 height 11
click at [531, 362] on icon at bounding box center [528, 360] width 11 height 11
click at [530, 362] on icon at bounding box center [528, 360] width 3 height 5
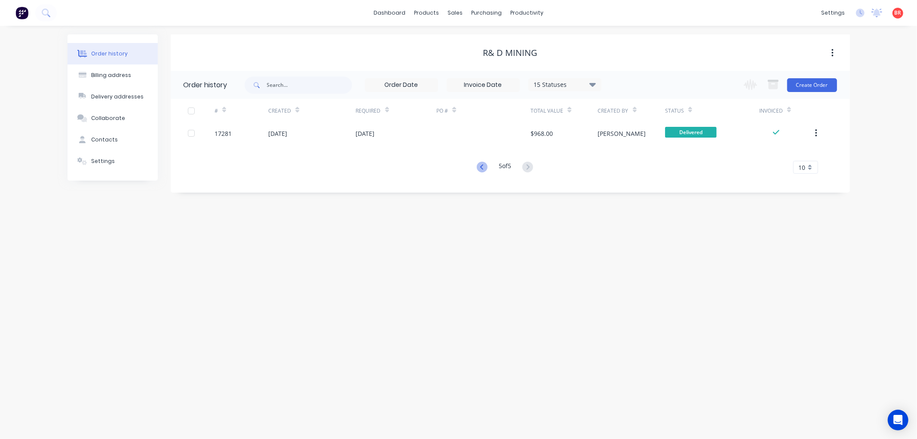
click at [483, 167] on icon at bounding box center [482, 167] width 11 height 11
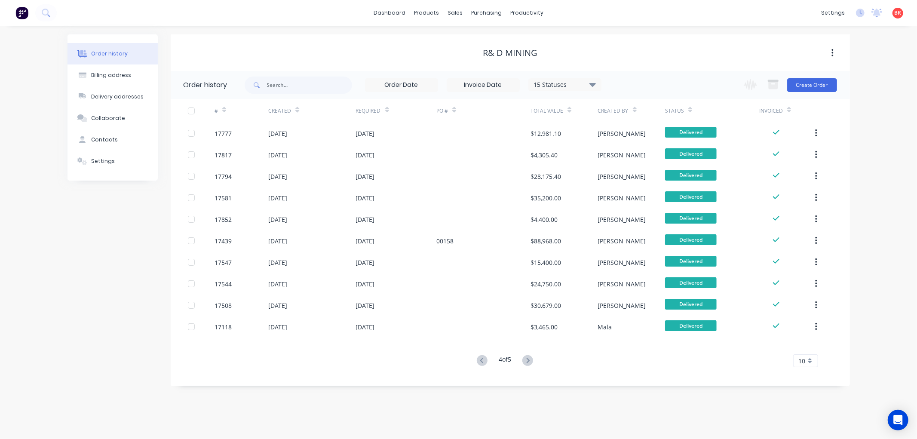
click at [475, 357] on button at bounding box center [482, 361] width 16 height 12
click at [483, 361] on icon at bounding box center [482, 360] width 11 height 11
click at [482, 360] on icon at bounding box center [482, 360] width 11 height 11
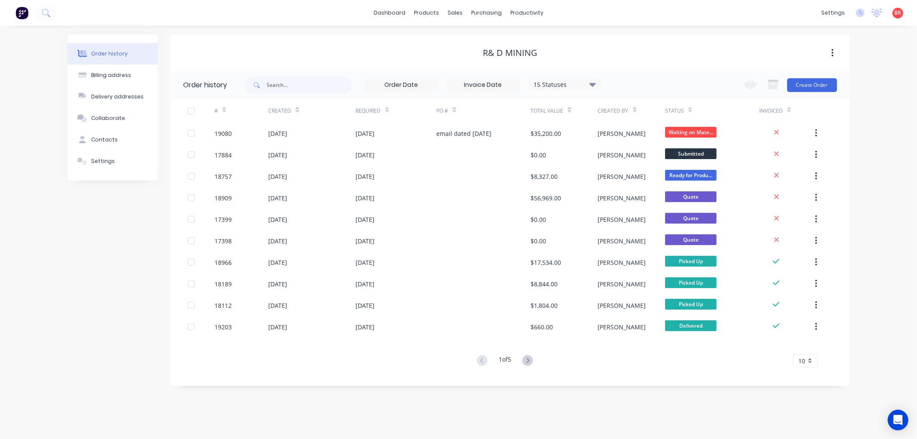
click at [367, 13] on div "dashboard products sales purchasing productivity dashboard products Product Cat…" at bounding box center [458, 13] width 917 height 26
click at [388, 13] on link "dashboard" at bounding box center [389, 12] width 40 height 13
